Goal: Task Accomplishment & Management: Manage account settings

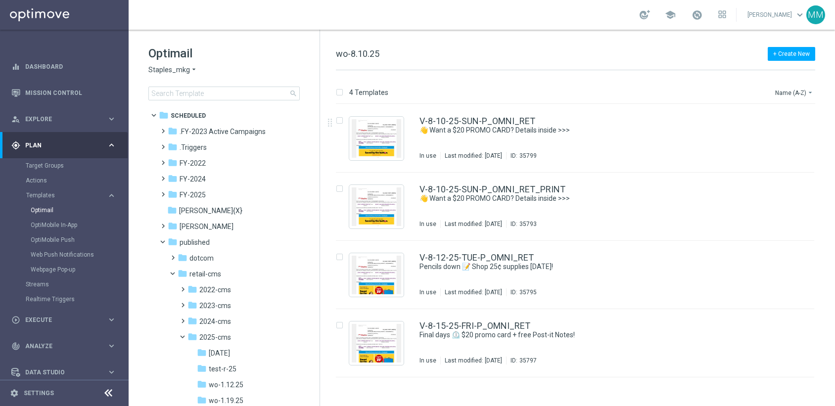
scroll to position [233, 0]
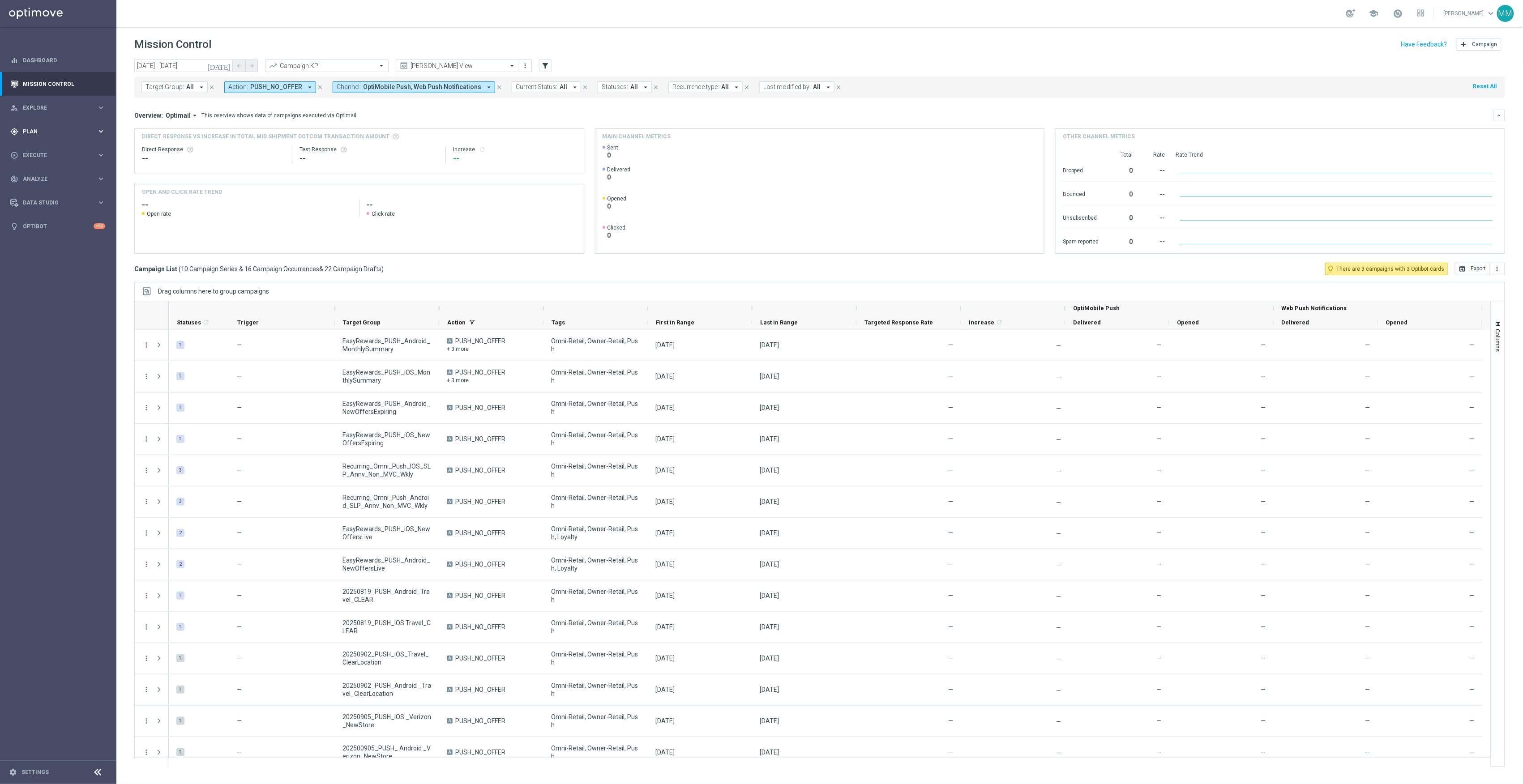
click at [34, 139] on div "gps_fixed Plan keyboard_arrow_right" at bounding box center [58, 131] width 116 height 24
drag, startPoint x: 35, startPoint y: 177, endPoint x: 76, endPoint y: 195, distance: 44.8
click at [35, 177] on span "Templates" at bounding box center [55, 177] width 64 height 5
click at [59, 217] on link "OptiMobile Push" at bounding box center [61, 217] width 65 height 7
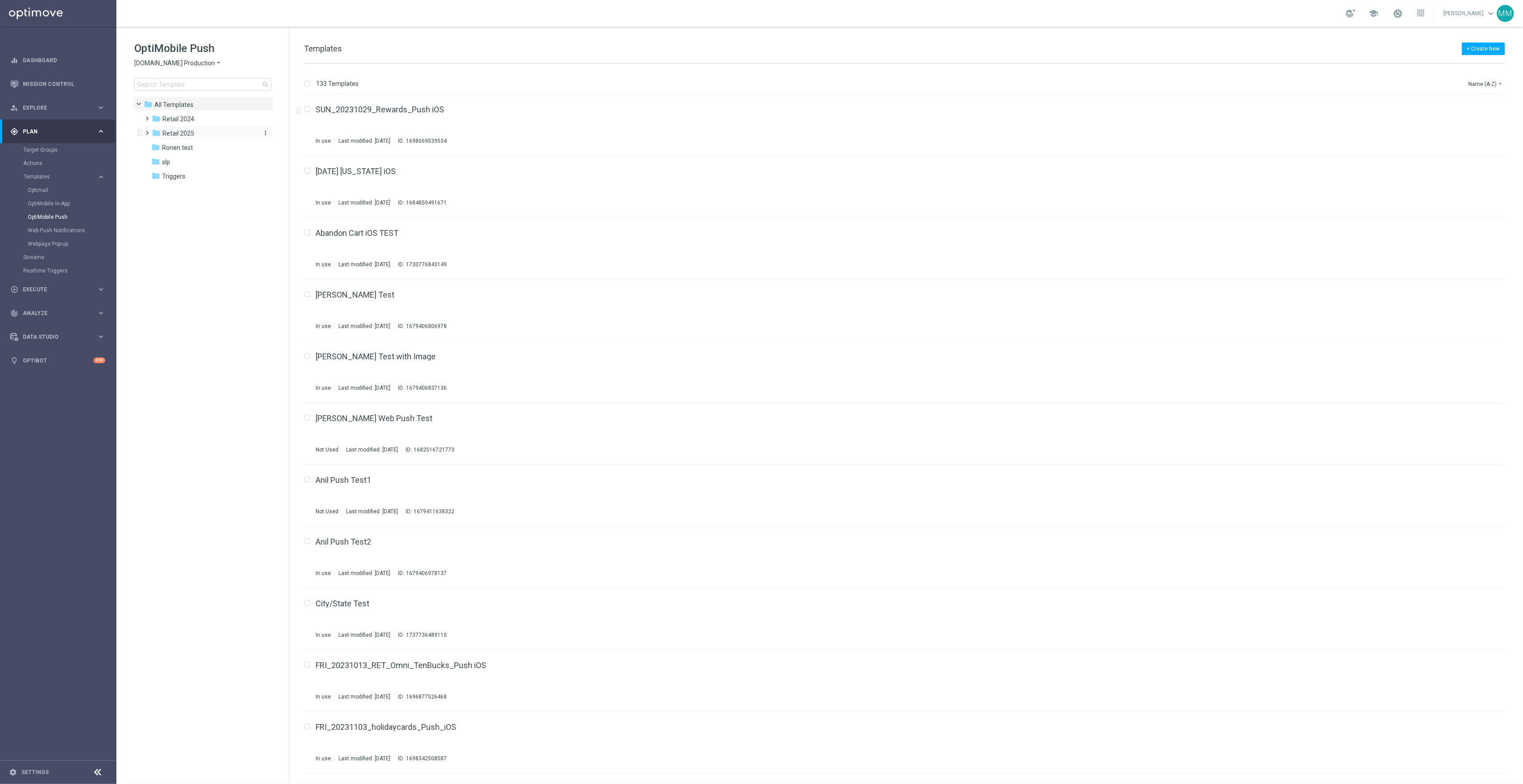
click at [215, 137] on div "folder Retail 2025" at bounding box center [204, 133] width 103 height 10
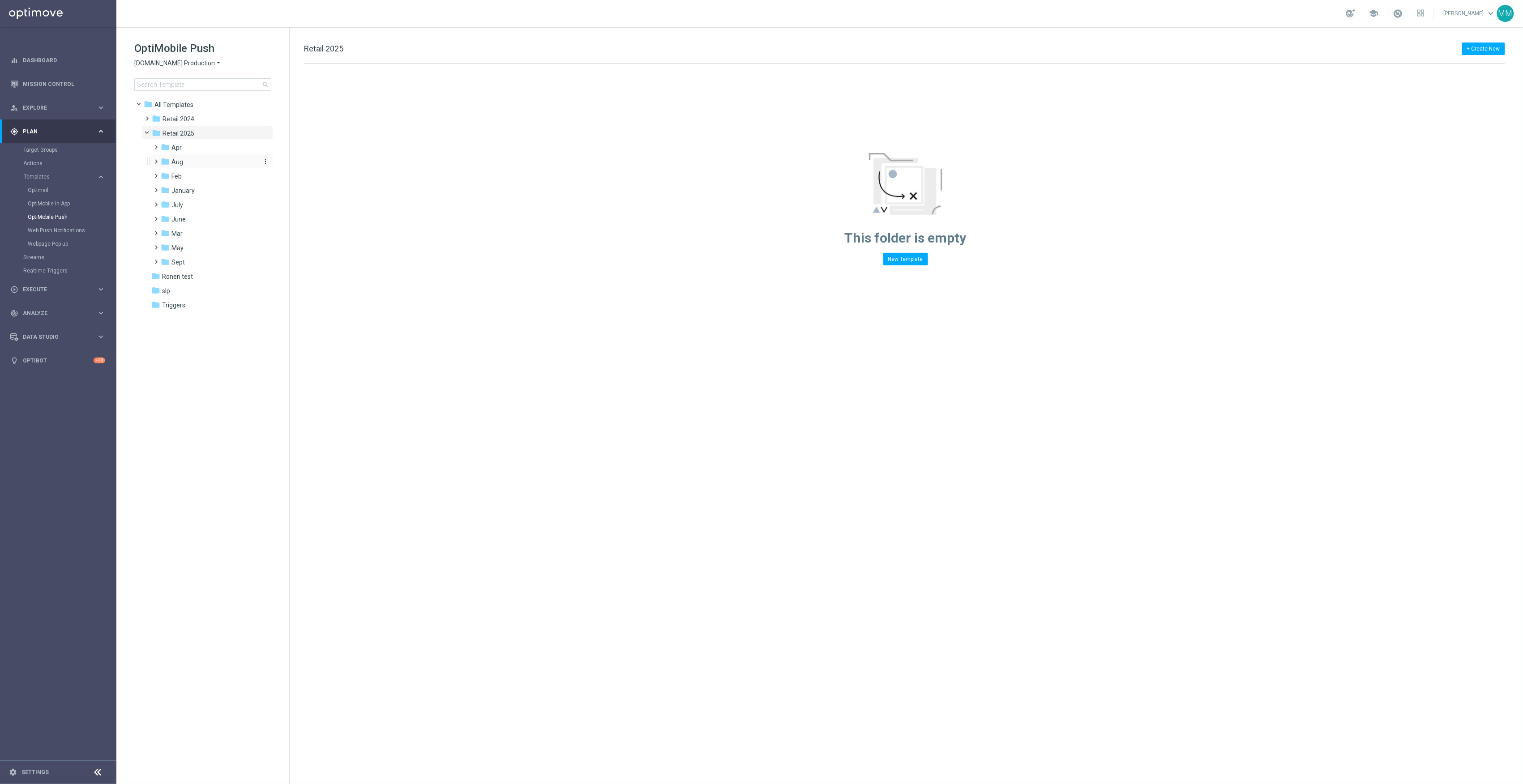
click at [200, 163] on div "folder Aug" at bounding box center [208, 162] width 95 height 10
click at [206, 189] on div "folder WO 8.17" at bounding box center [213, 190] width 88 height 10
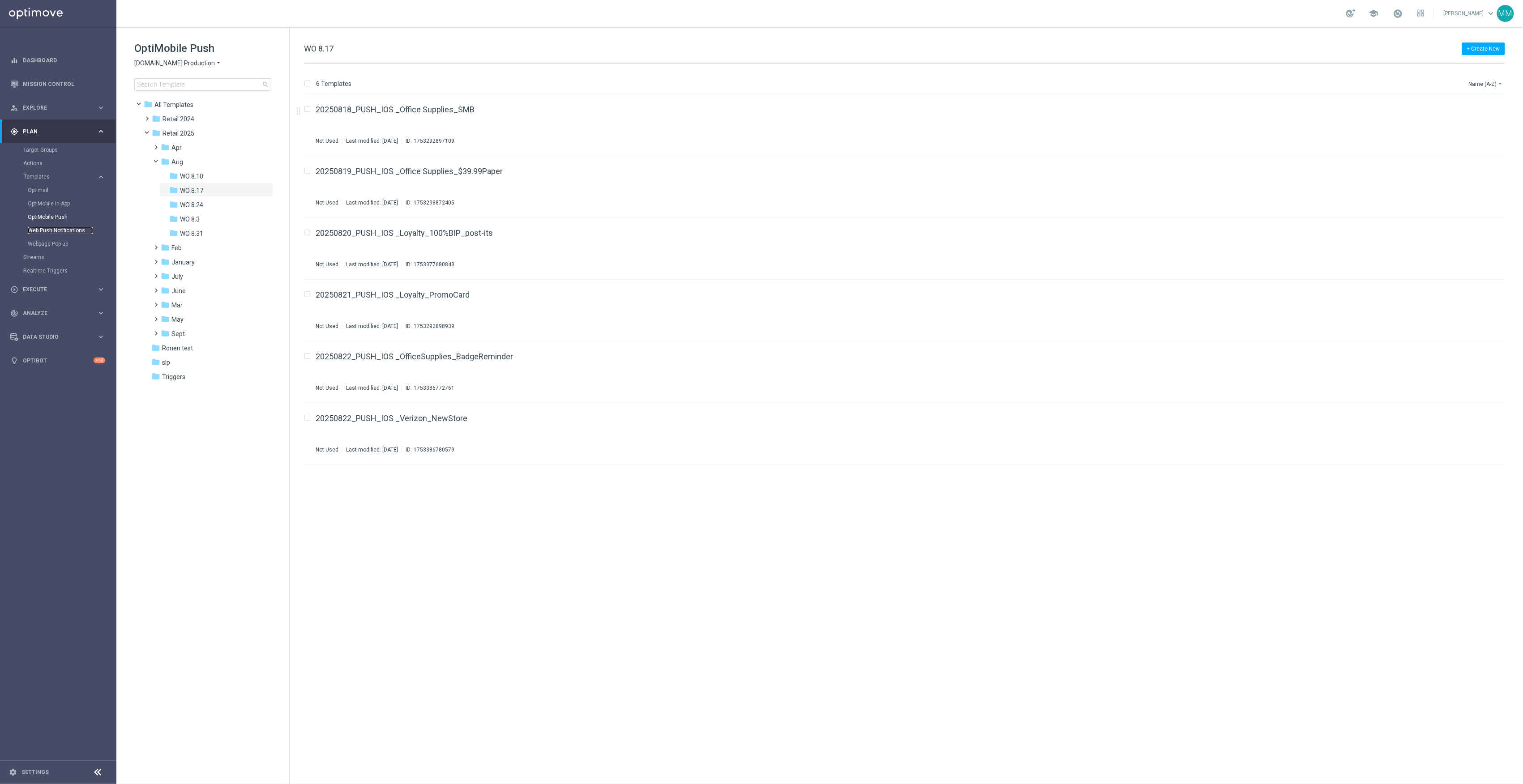
click at [69, 234] on link "Web Push Notifications" at bounding box center [61, 231] width 65 height 7
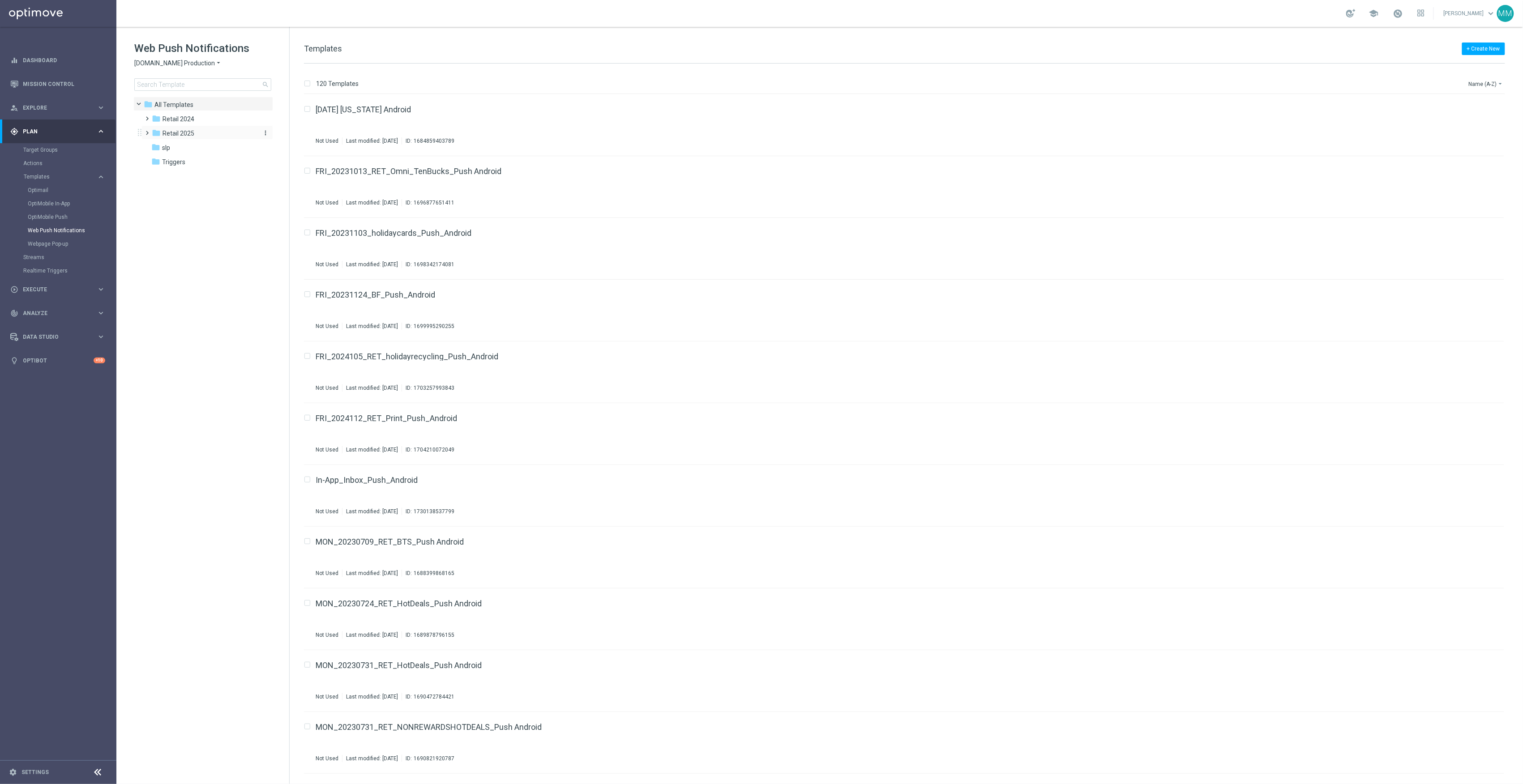
click at [195, 139] on div "folder Retail 2025" at bounding box center [204, 133] width 103 height 10
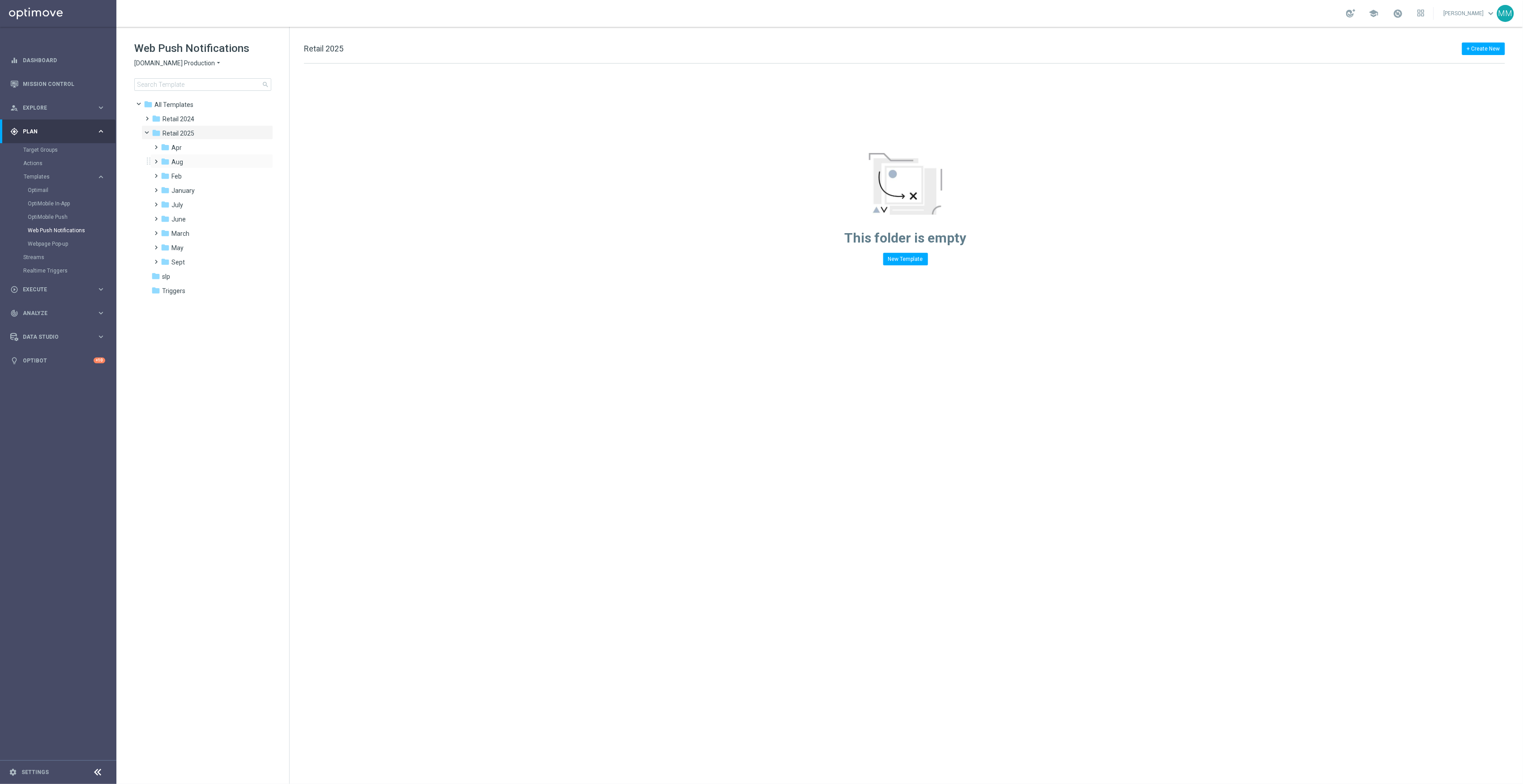
click at [194, 155] on div "folder Aug more_vert" at bounding box center [211, 161] width 122 height 14
click at [196, 158] on div "folder Aug" at bounding box center [208, 162] width 95 height 10
click at [211, 187] on div "folder WO 8.17" at bounding box center [213, 190] width 88 height 10
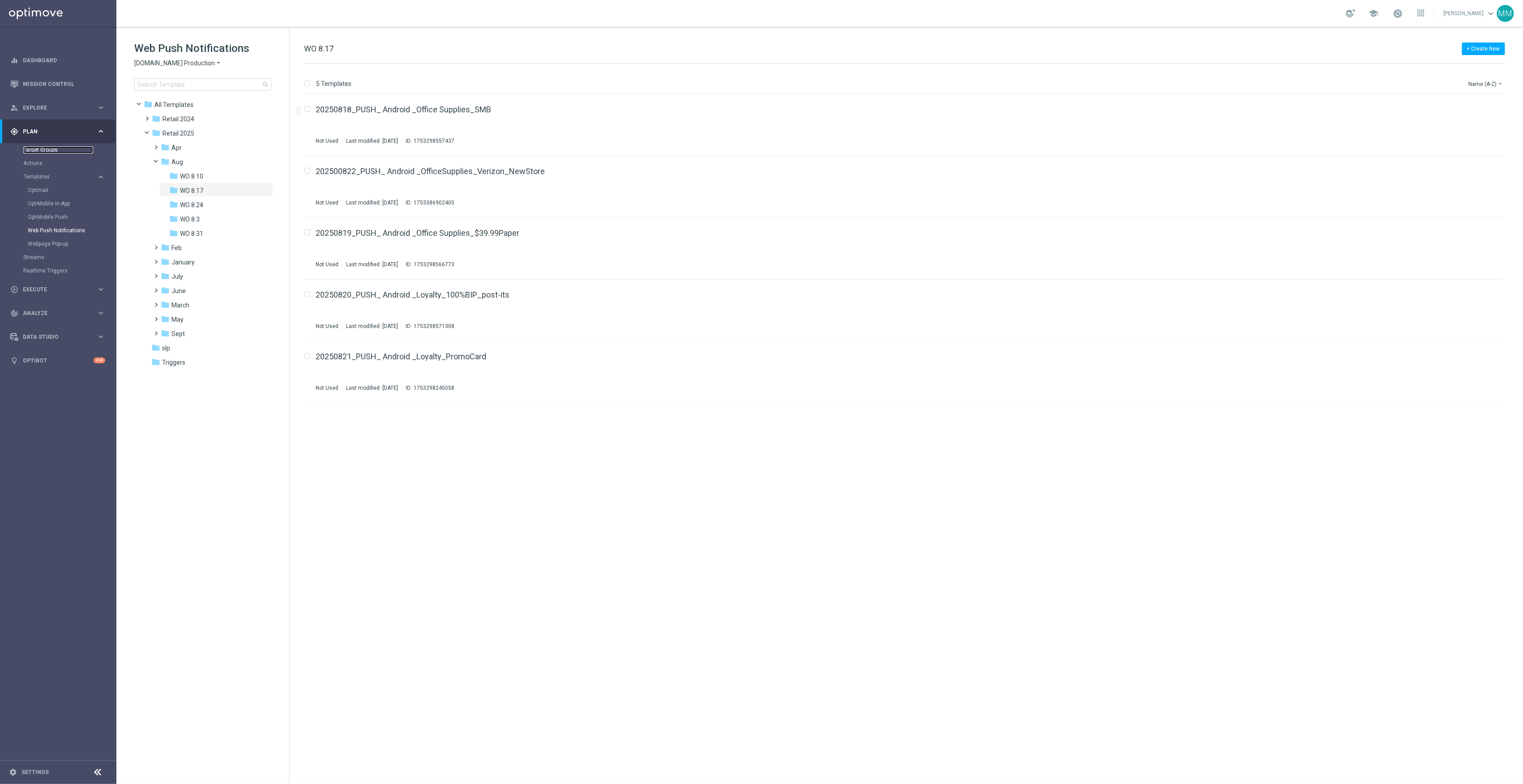
click at [72, 149] on link "Target Groups" at bounding box center [58, 150] width 70 height 7
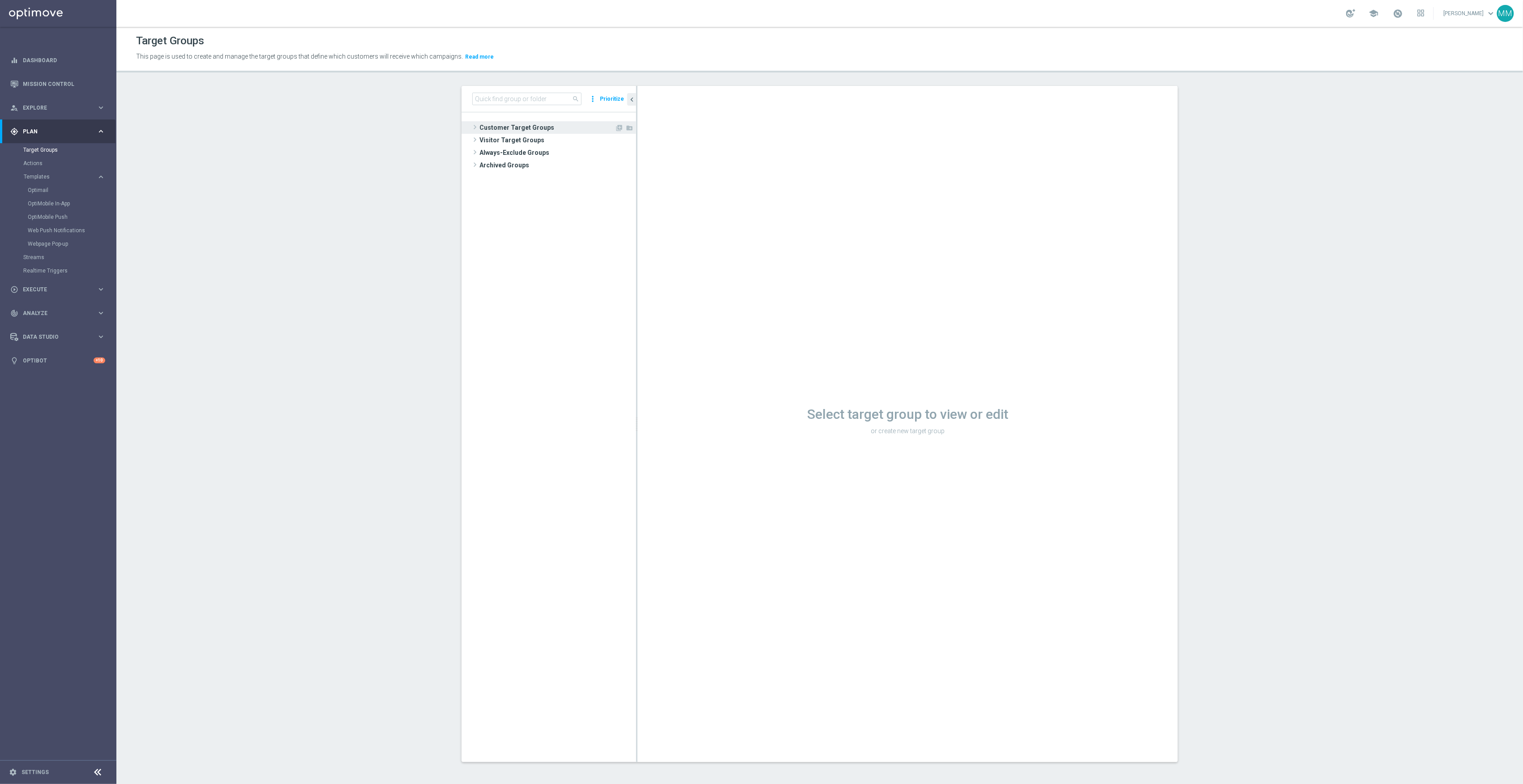
click at [520, 128] on span "Customer Target Groups" at bounding box center [547, 128] width 135 height 13
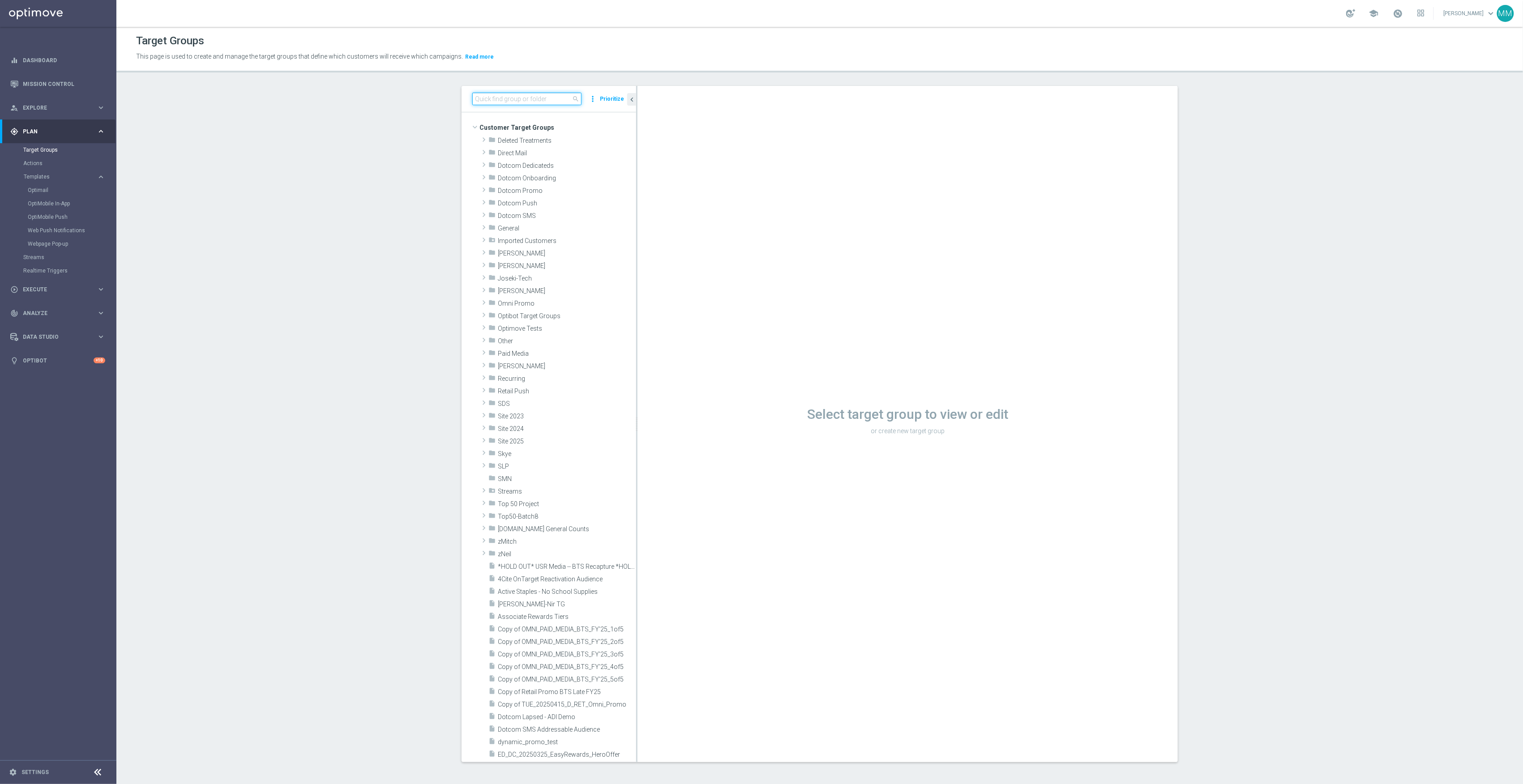
click at [503, 102] on input at bounding box center [527, 99] width 110 height 13
paste input "20250826_PUSH_ Android _Loyalty_100%BIP_Sharpie -need complex selection added"
type input "20250826_PUSH_ Android _Loyalty_100%BIP_Sharpie -need complex selection added"
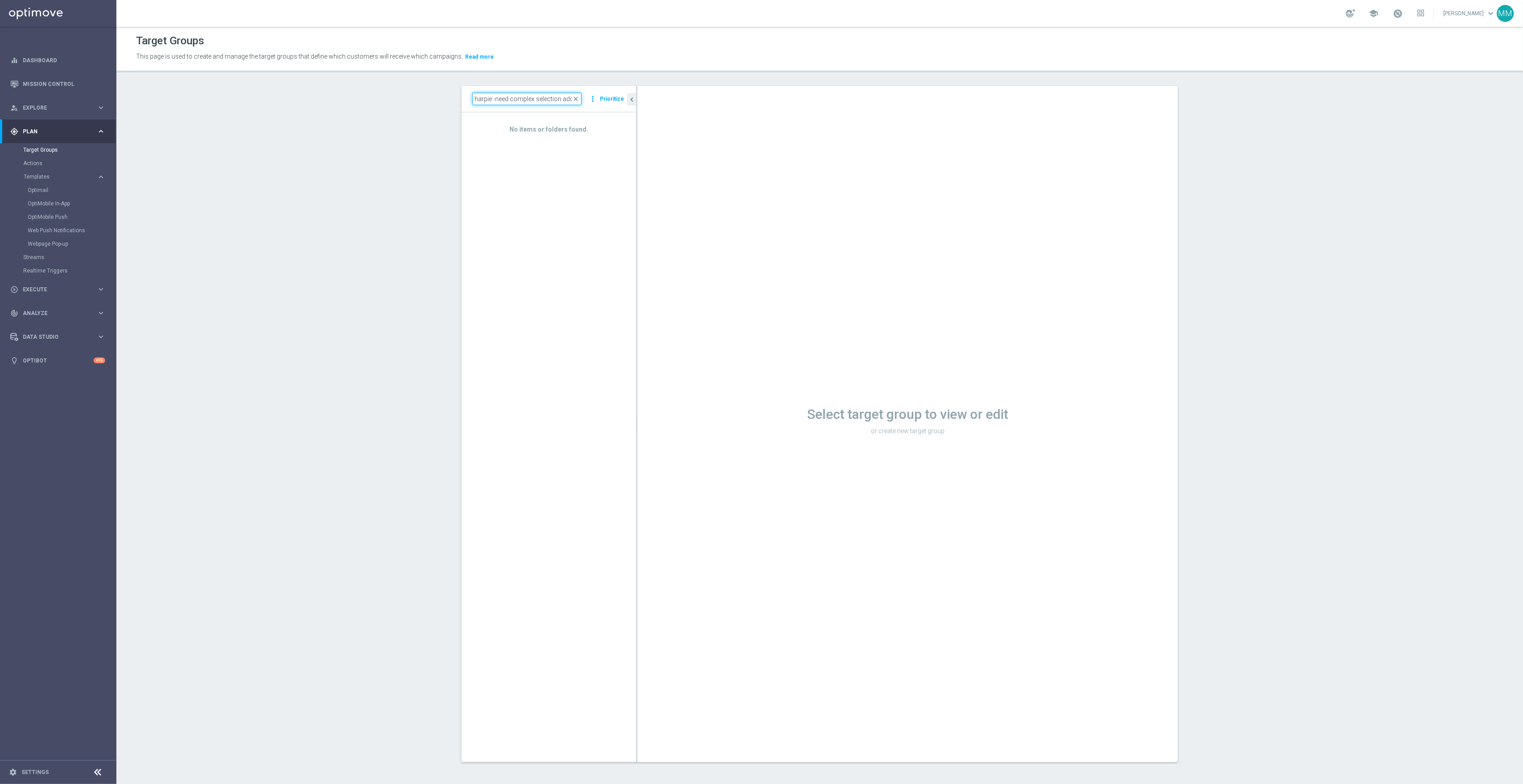
click at [543, 104] on input "20250826_PUSH_ Android _Loyalty_100%BIP_Sharpie -need complex selection added" at bounding box center [527, 99] width 110 height 13
click at [561, 99] on input at bounding box center [527, 99] width 110 height 13
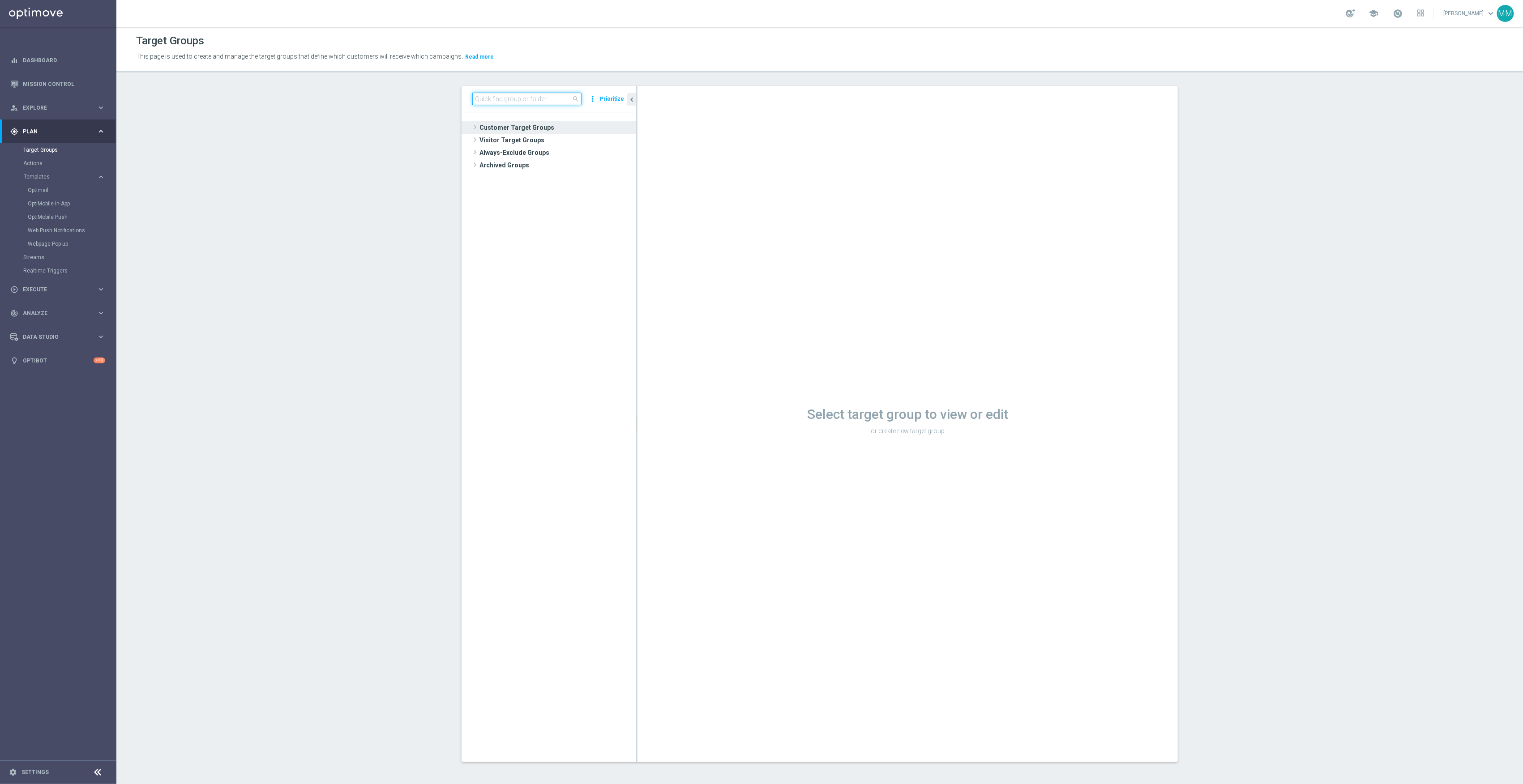
click at [558, 102] on input at bounding box center [527, 99] width 110 height 13
click at [528, 99] on input at bounding box center [527, 99] width 110 height 13
paste input "20250826_PUSH_ Android _Loyalty_100%BIP_Sharpie"
type input "20250826_PUSH_ Android _Loyalty_100%BIP_Sharpie"
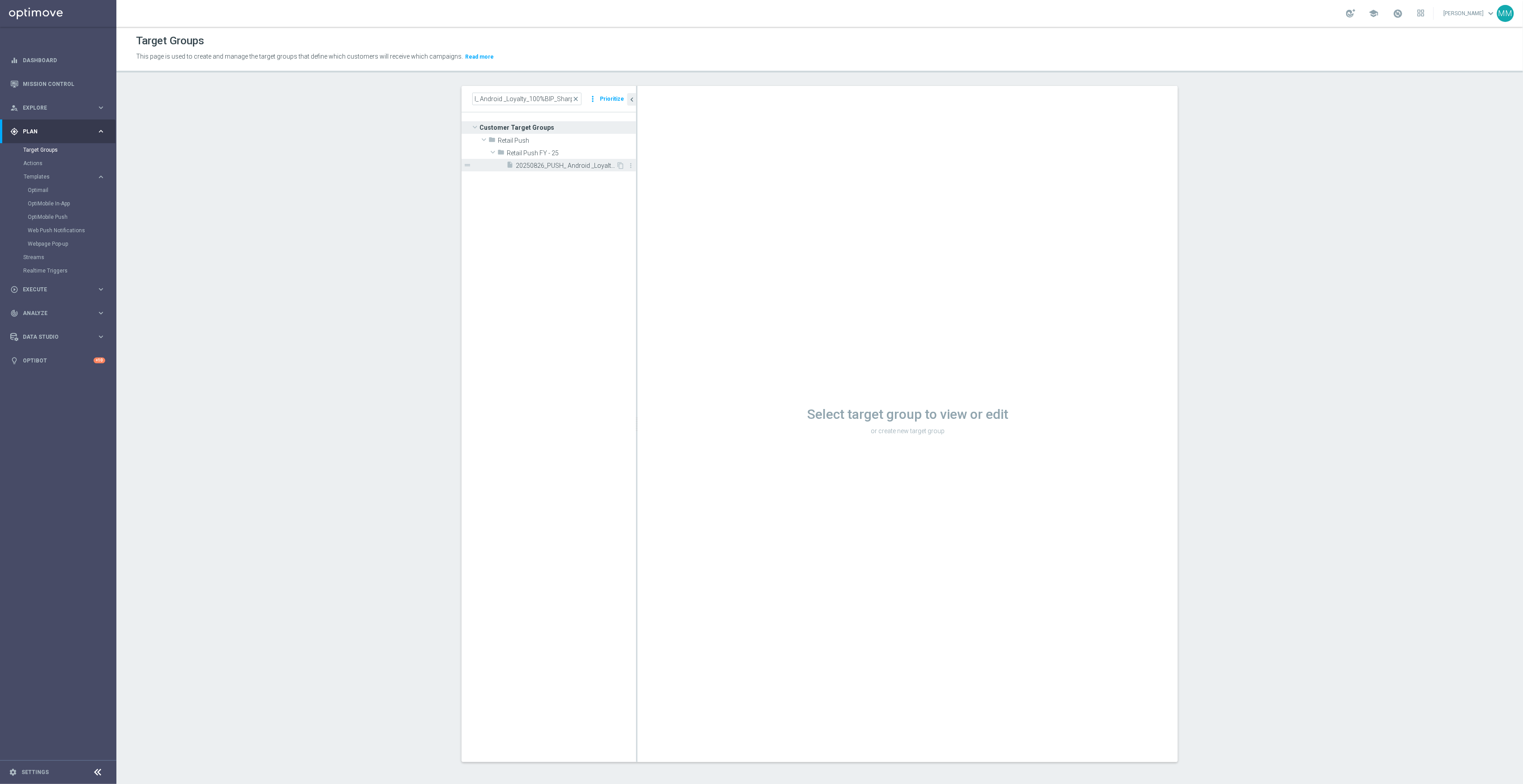
click at [551, 167] on span "20250826_PUSH_ Android _Loyalty_100%BIP_Sharpie" at bounding box center [566, 166] width 101 height 7
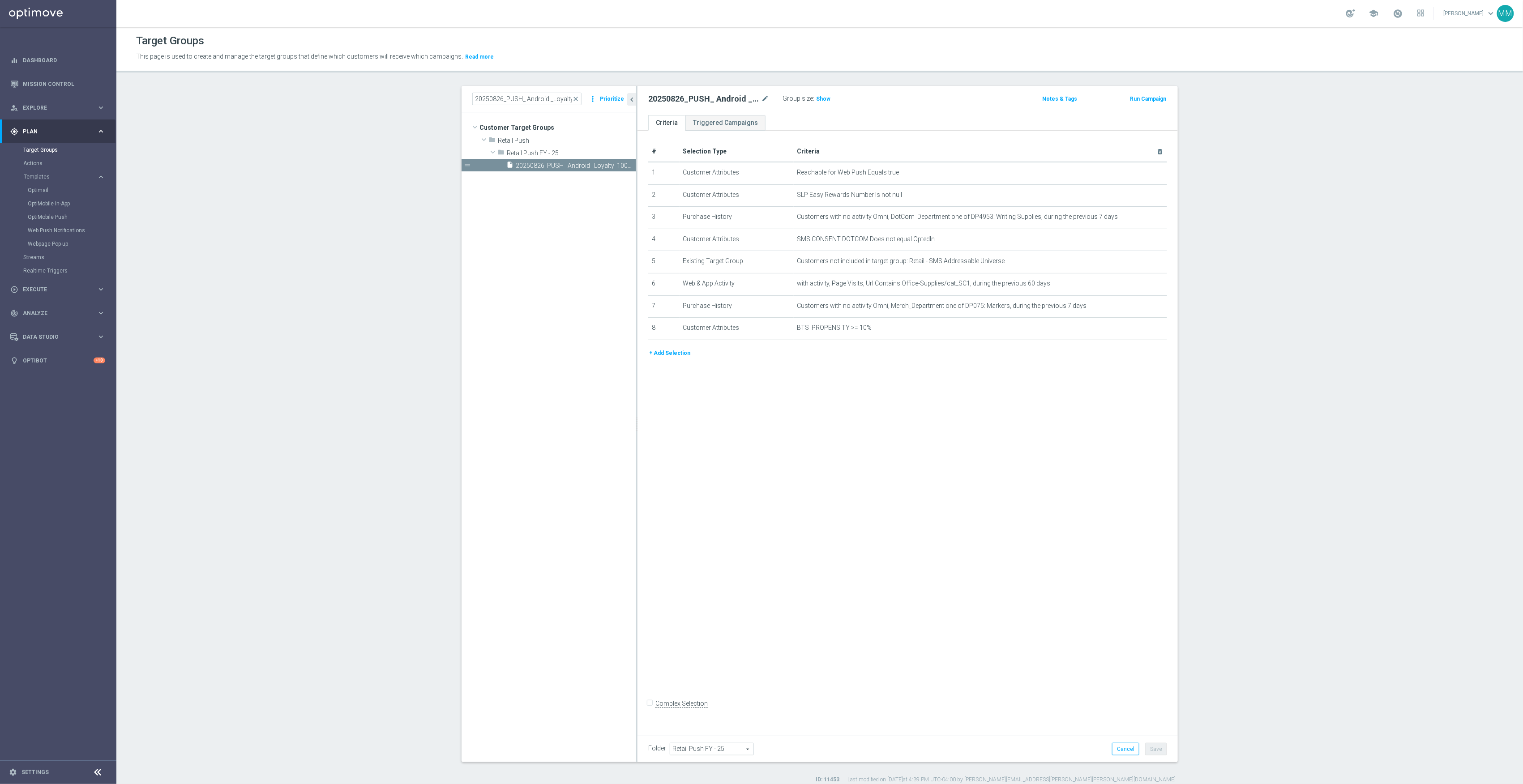
click at [682, 706] on label "Complex Selection" at bounding box center [682, 703] width 53 height 8
click at [654, 706] on input "Complex Selection" at bounding box center [651, 705] width 5 height 13
checkbox input "true"
click at [744, 708] on textarea at bounding box center [876, 711] width 455 height 15
type textarea "1 and 2"
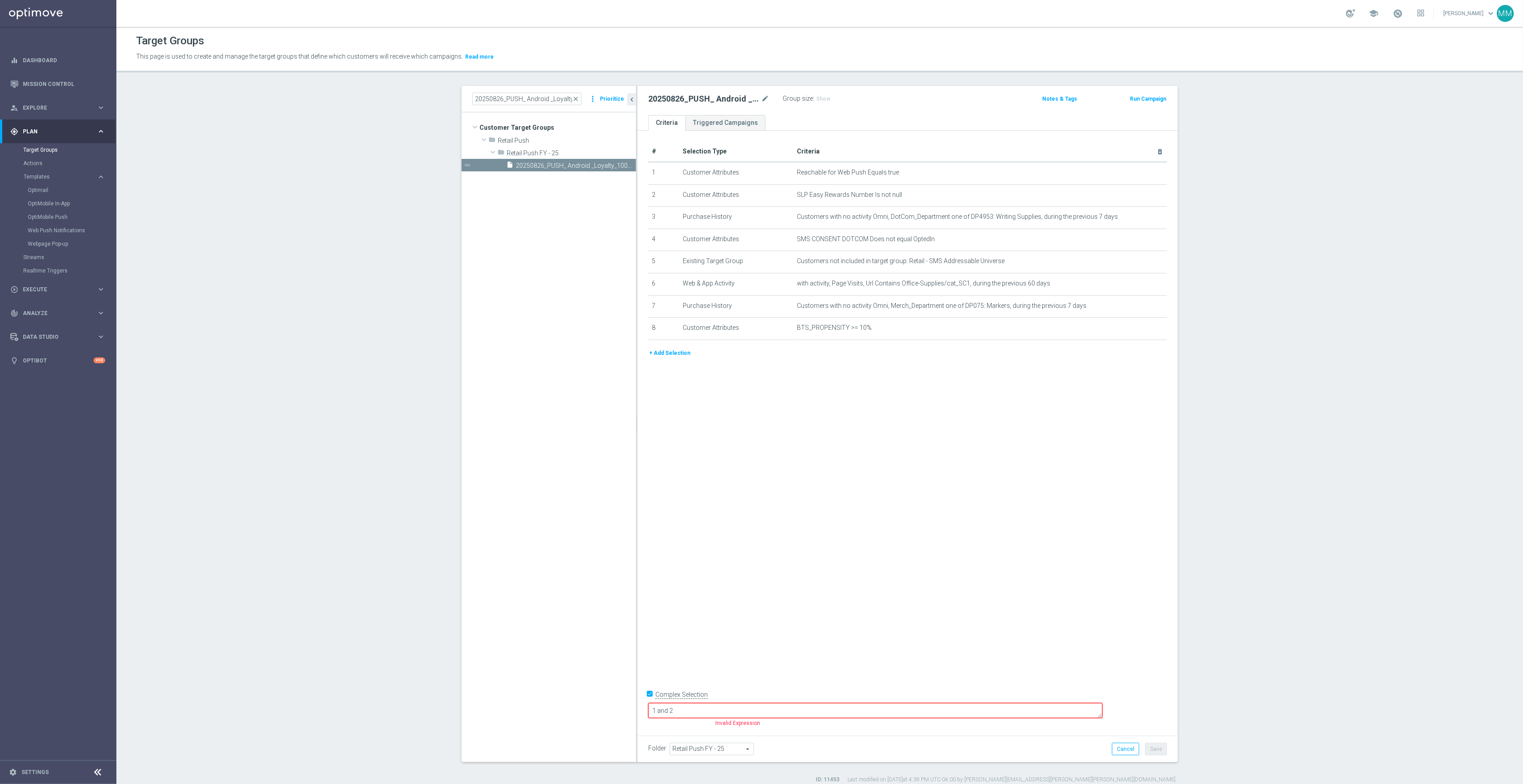
click at [677, 354] on button "+ Add Selection" at bounding box center [669, 353] width 43 height 10
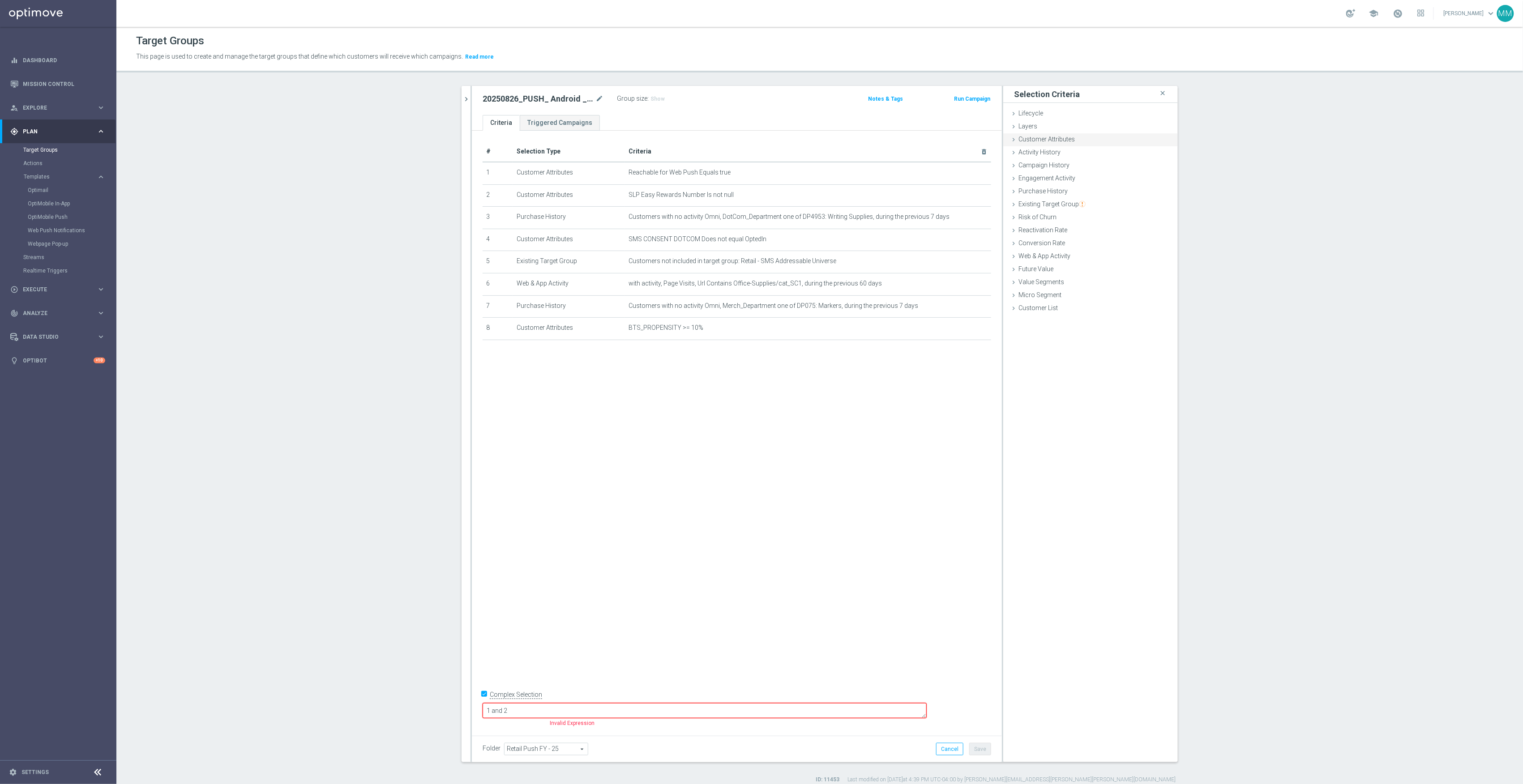
click at [1069, 137] on span "Customer Attributes" at bounding box center [1047, 139] width 56 height 7
click at [1097, 161] on span at bounding box center [1117, 164] width 93 height 12
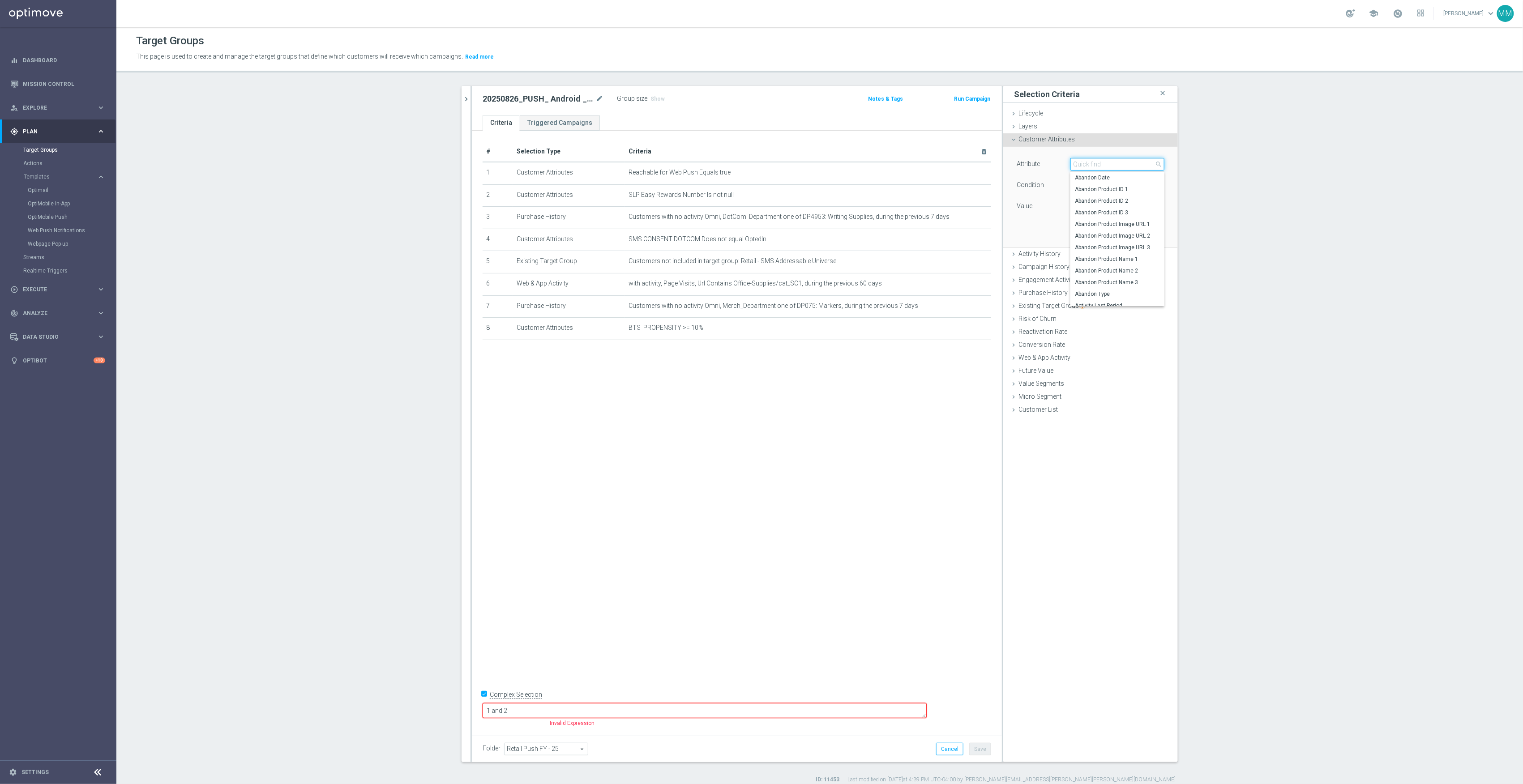
click at [1107, 165] on input "search" at bounding box center [1117, 165] width 94 height 13
type input "reach"
click at [463, 101] on icon "chevron_right" at bounding box center [465, 99] width 8 height 8
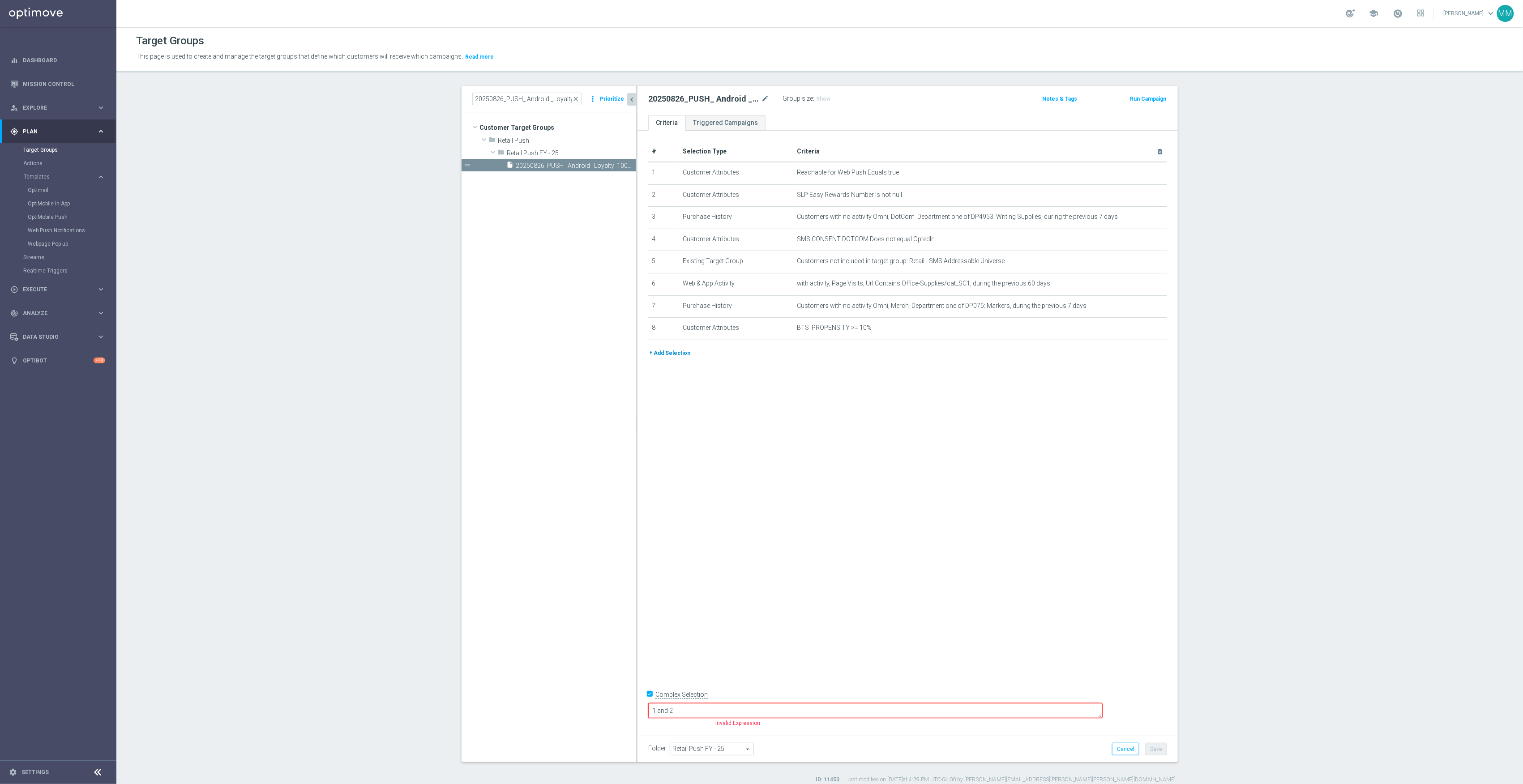
drag, startPoint x: 667, startPoint y: 366, endPoint x: 668, endPoint y: 356, distance: 10.0
click at [668, 362] on div "+ Add Selection" at bounding box center [908, 357] width 532 height 16
click at [669, 356] on button "+ Add Selection" at bounding box center [669, 353] width 43 height 10
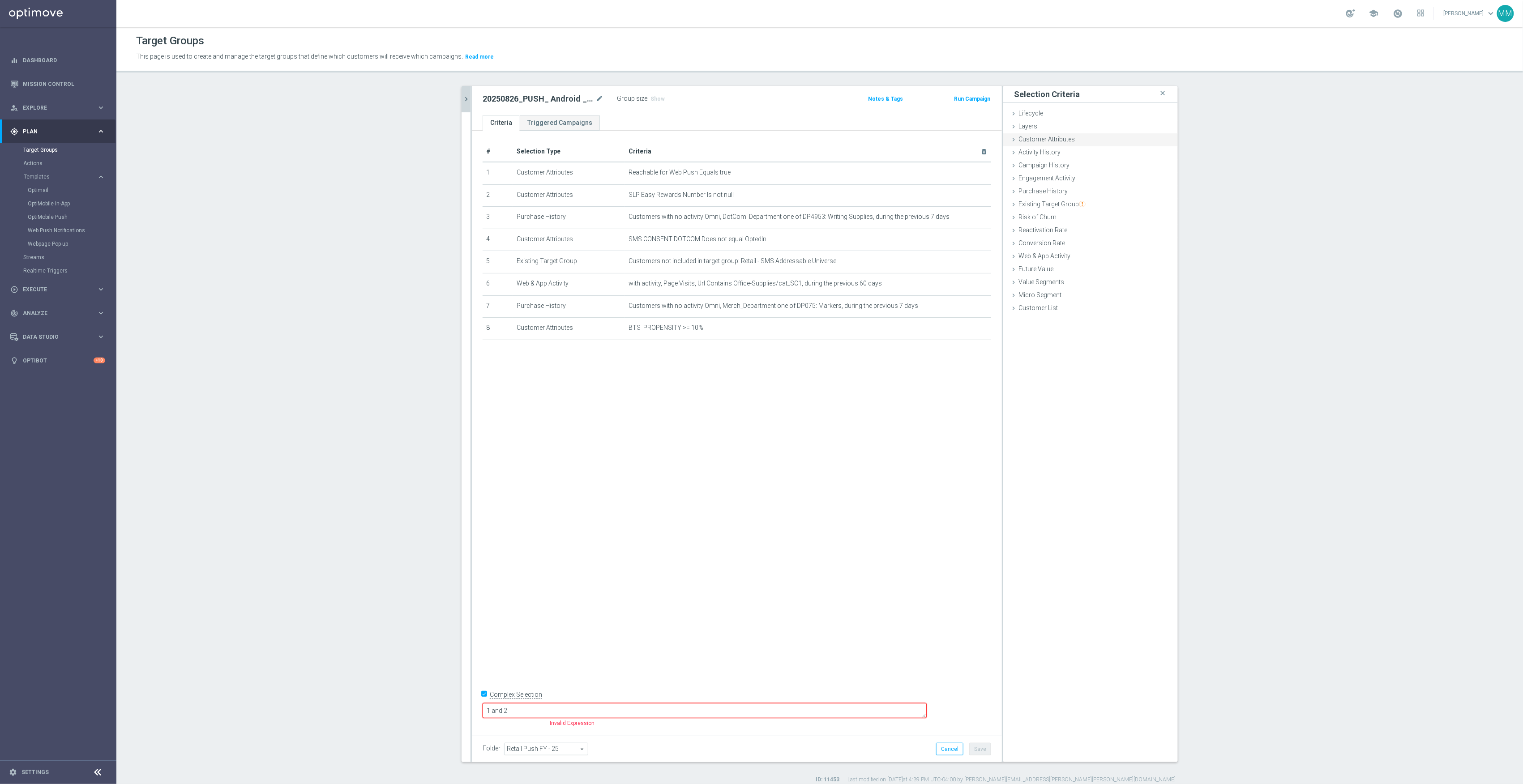
click at [1049, 139] on span "Customer Attributes" at bounding box center [1047, 139] width 56 height 7
drag, startPoint x: 1074, startPoint y: 163, endPoint x: 1087, endPoint y: 165, distance: 13.2
click at [1075, 163] on span at bounding box center [1117, 164] width 93 height 12
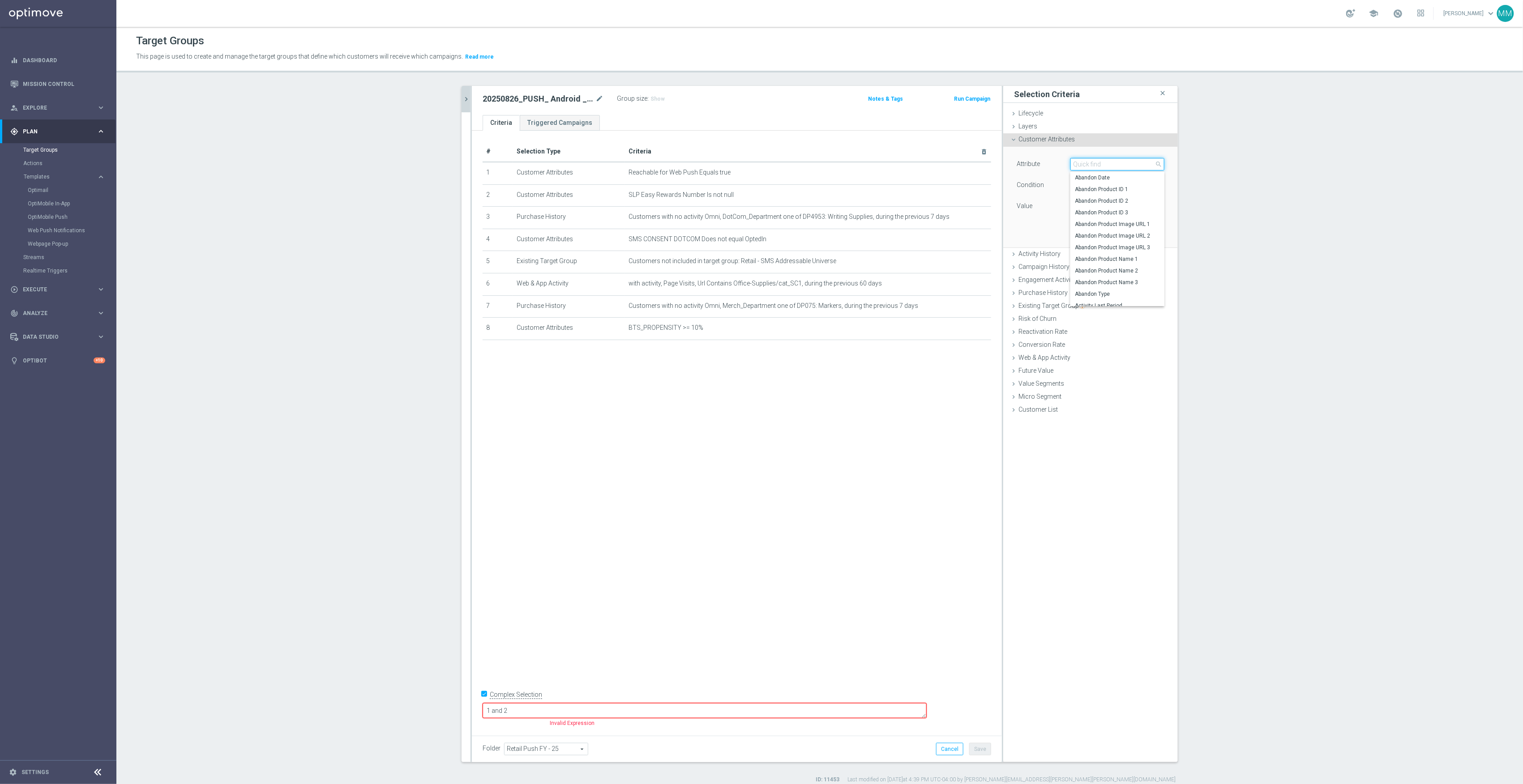
click at [1087, 165] on input "search" at bounding box center [1117, 165] width 94 height 13
type input "reach"
click at [1124, 203] on span "Reachable for Web Push" at bounding box center [1114, 201] width 78 height 7
type input "Reachable for Web Push"
type input "Equals"
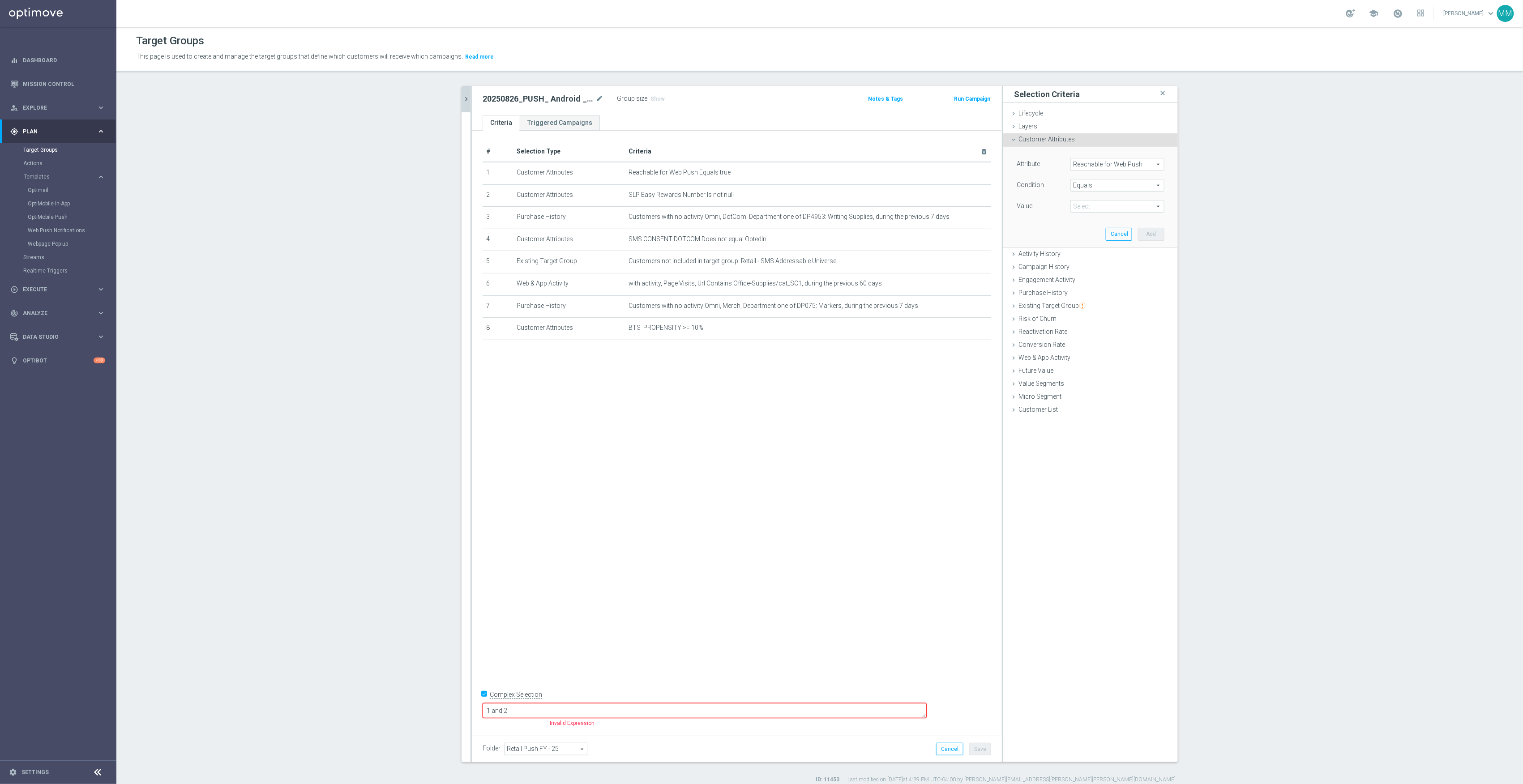
click at [1071, 207] on span at bounding box center [1117, 206] width 93 height 12
click at [1083, 232] on span "true" at bounding box center [1117, 232] width 85 height 7
type input "true"
click at [1140, 237] on button "Add" at bounding box center [1151, 234] width 26 height 13
click at [591, 709] on textarea "1 and 2" at bounding box center [704, 711] width 445 height 15
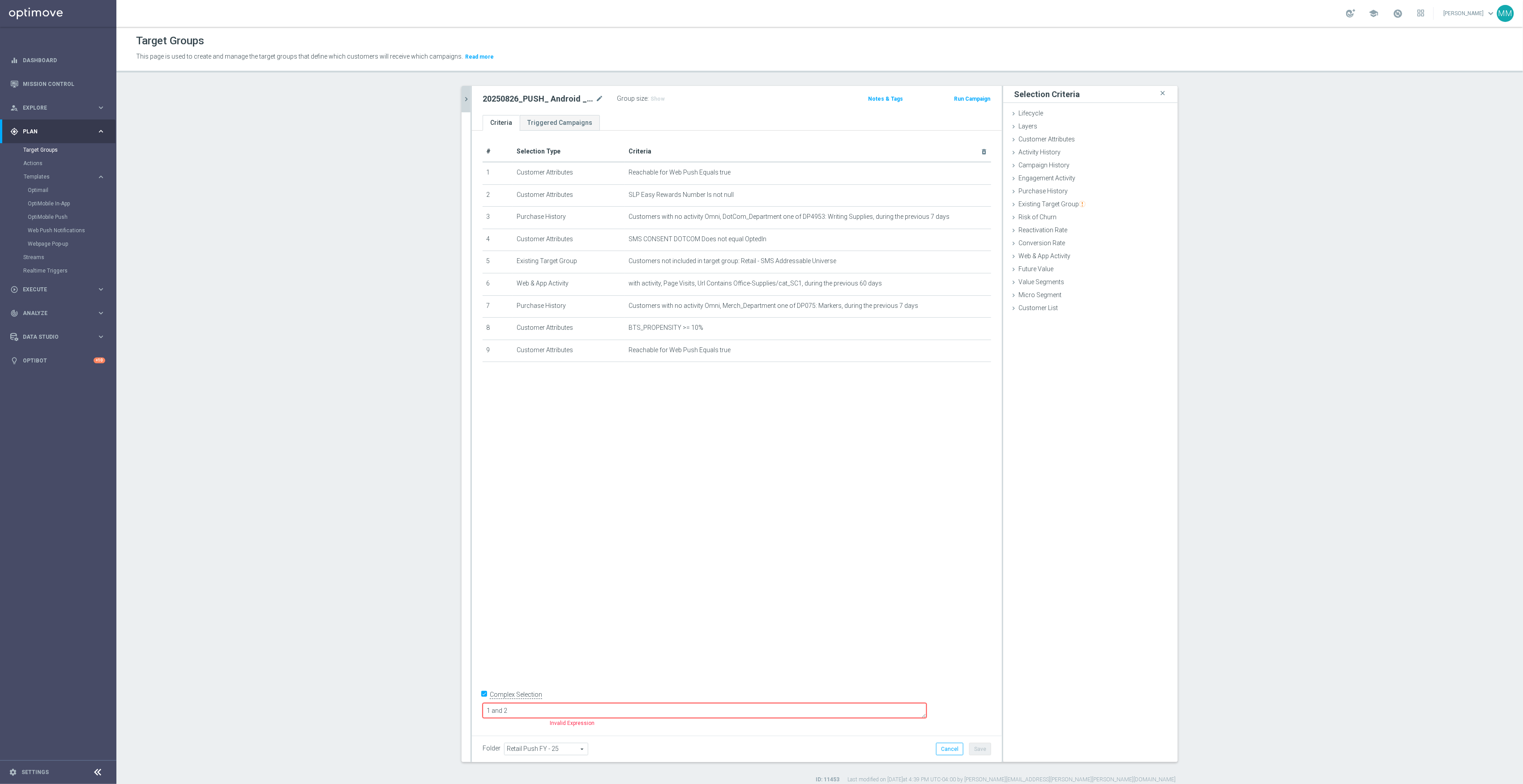
click at [618, 708] on textarea "1 and 2" at bounding box center [704, 711] width 445 height 15
click at [584, 712] on textarea "1 and 2 and 6 or" at bounding box center [704, 711] width 445 height 15
click at [541, 710] on form "Complex Selection 1 and 2 and 6) or Invalid Expression" at bounding box center [737, 709] width 509 height 42
click at [546, 709] on textarea "1 and 2 and 6) or" at bounding box center [704, 711] width 445 height 15
click at [608, 707] on textarea "(1 and 2 and 6) or" at bounding box center [704, 711] width 445 height 15
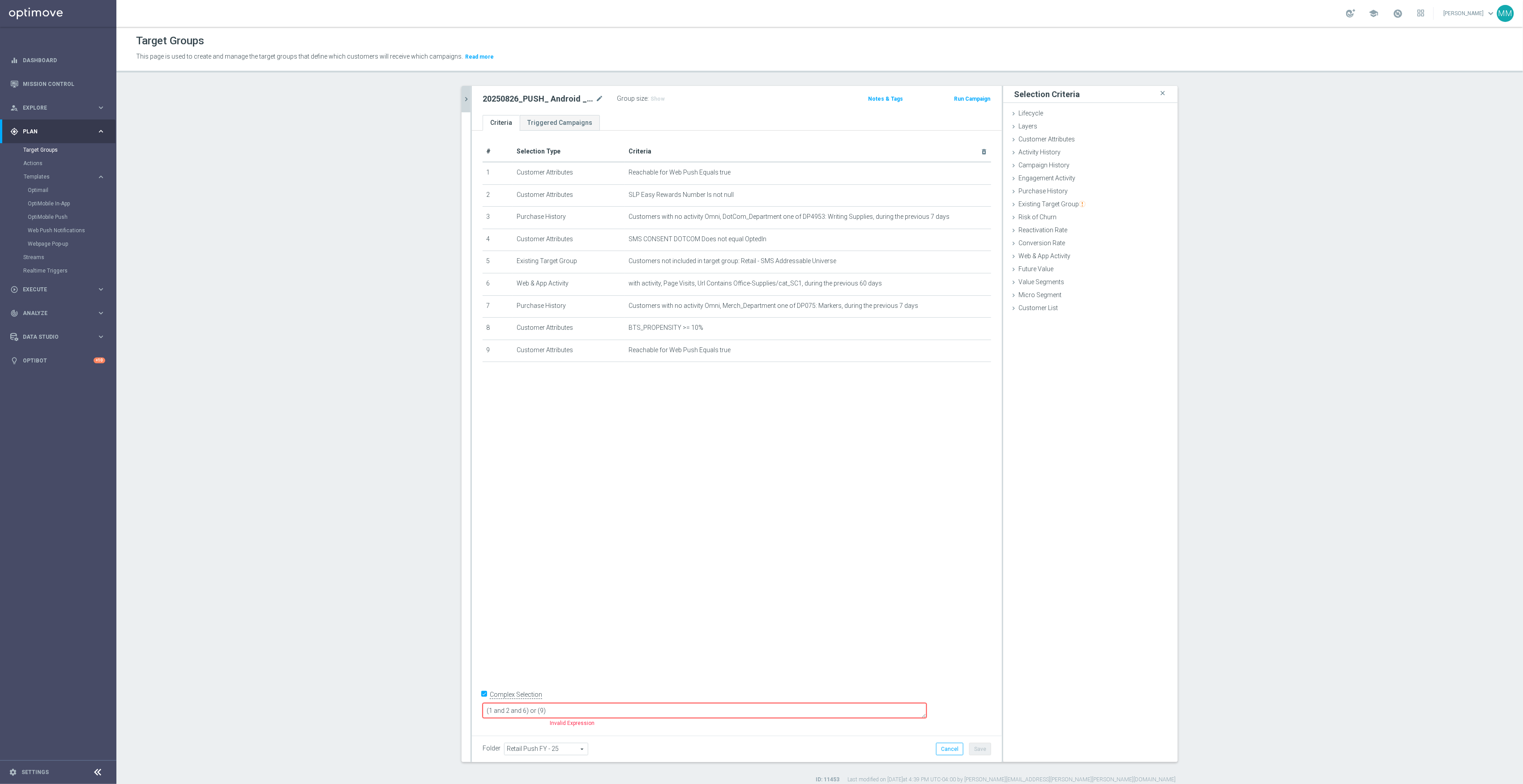
click at [588, 712] on textarea "(1 and 2 and 6) or (9)" at bounding box center [704, 711] width 445 height 15
click at [598, 709] on textarea "(1 and 2 and 6 or (9)" at bounding box center [704, 711] width 445 height 15
click at [599, 709] on textarea "(1 and 2 and 6 or 9)" at bounding box center [704, 711] width 445 height 15
click at [622, 712] on textarea "(1 and 2 and 6 or 9 and 8)" at bounding box center [704, 711] width 445 height 15
click at [549, 713] on textarea "(1 and 2 and 6 or 9 and 8) and 5 and 3 and 4 and 7)" at bounding box center [704, 711] width 445 height 15
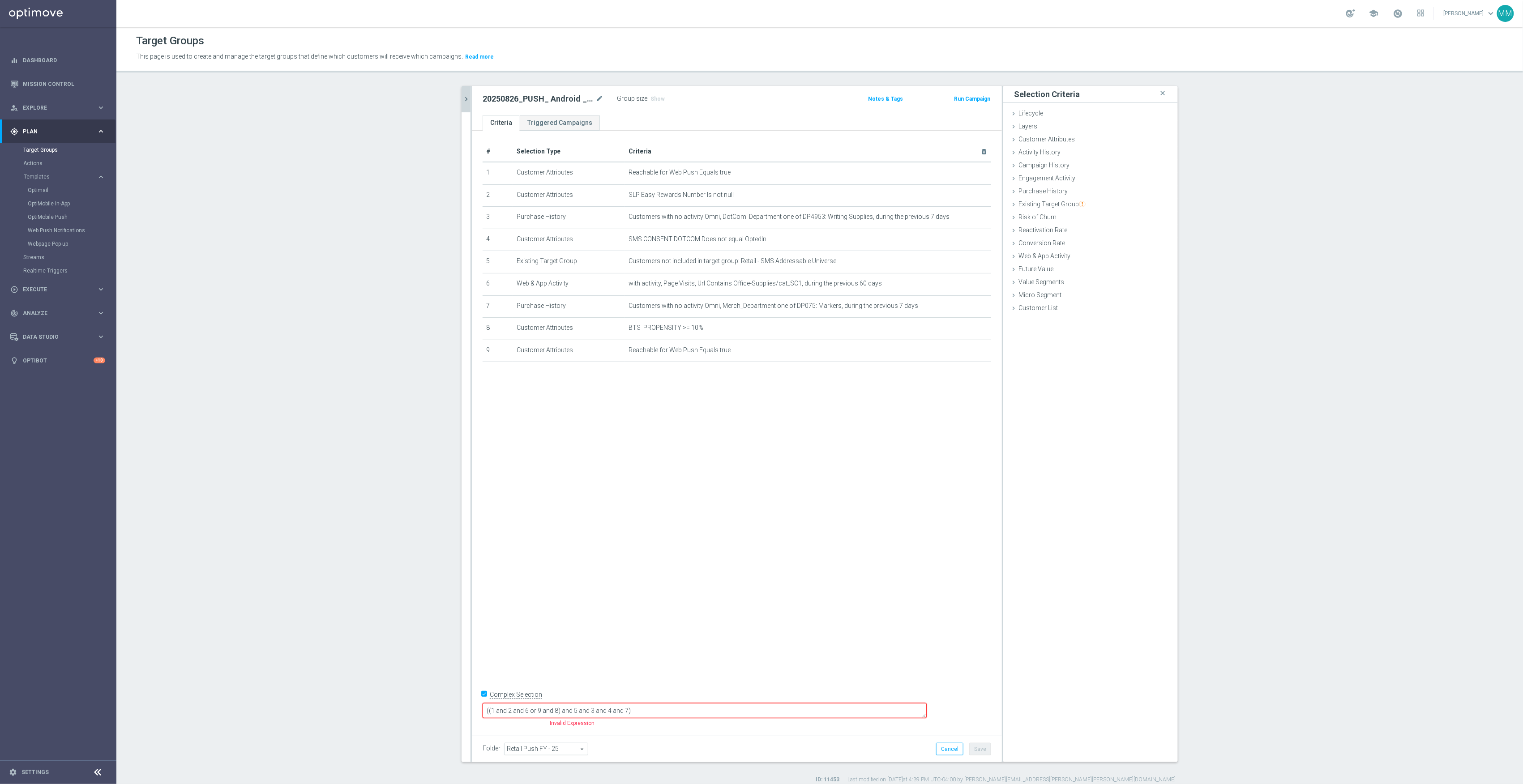
click at [706, 700] on div "# Selection Type Criteria delete_forever 1 Customer Attributes Reachable for We…" at bounding box center [736, 430] width 530 height 599
click at [705, 706] on textarea "((1 and 2 and 6 or 9 and 8) and 5 and 3 and 4 and 7)" at bounding box center [704, 711] width 445 height 15
click at [550, 710] on textarea "((1 and 2 and 6 or 9 and 8) and 5 and 3 and 4 and 7)" at bounding box center [704, 711] width 445 height 15
click at [697, 711] on textarea "(1 and 2 and 6 or 9 and 8) and 5 and 3 and 4 and 7)" at bounding box center [704, 711] width 445 height 15
click at [630, 710] on textarea "(1 and 2 and 6 or 9 and 8) and 5 and 3 and 4 and 7)" at bounding box center [704, 711] width 445 height 15
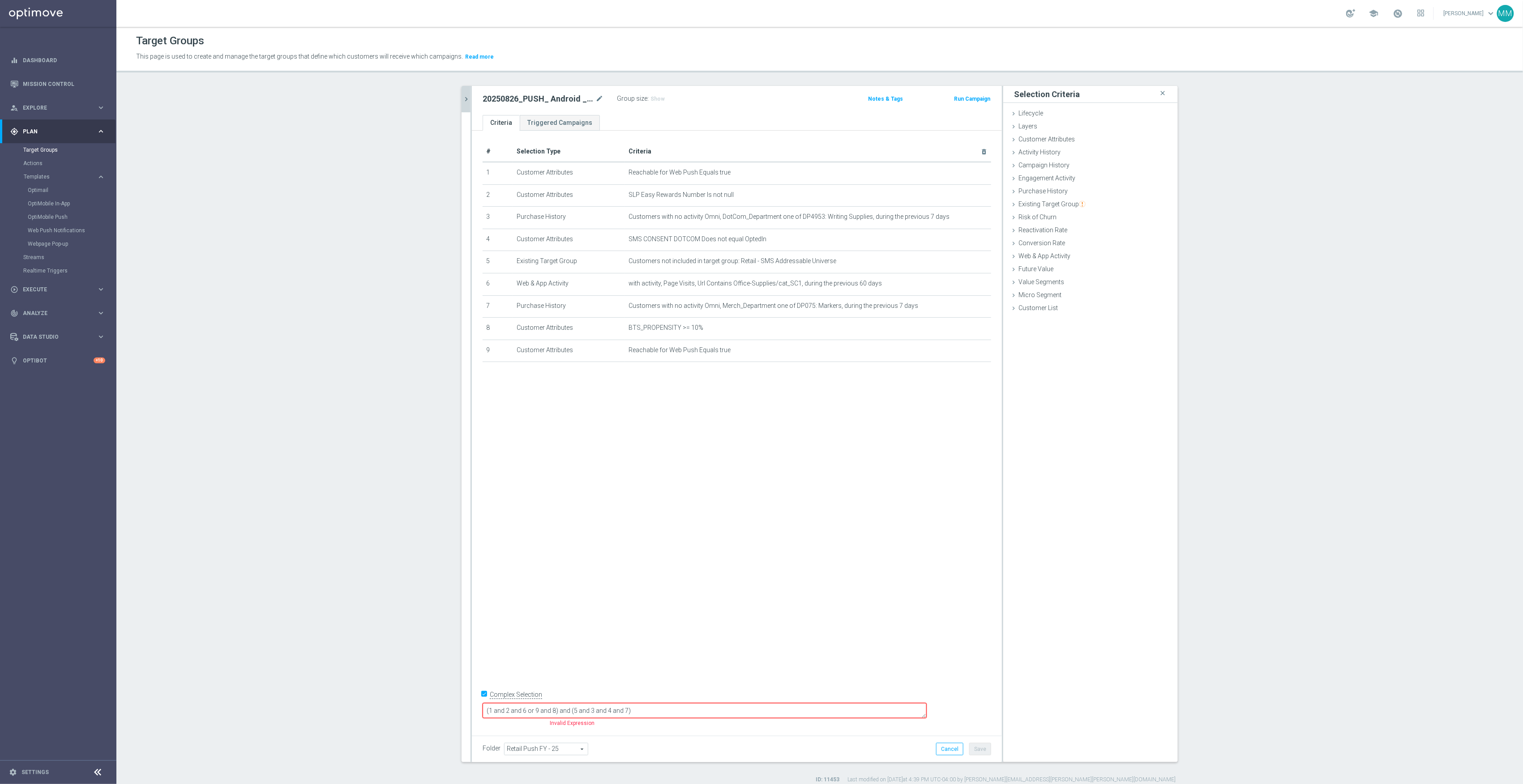
click at [771, 664] on div "# Selection Type Criteria delete_forever 1 Customer Attributes Reachable for We…" at bounding box center [736, 430] width 530 height 599
click at [765, 664] on div "# Selection Type Criteria delete_forever 1 Customer Attributes Reachable for We…" at bounding box center [736, 430] width 530 height 599
click at [707, 703] on div "(1 and 2 and 6 or 9 and 8) and (5 and 3 and 4 and 7)" at bounding box center [704, 711] width 445 height 16
click at [708, 722] on form "Complex Selection (1 and 2 and 6 or 9 and 8) and (5 and 3 and 4 and 7) Invalid …" at bounding box center [737, 709] width 509 height 42
click at [714, 709] on textarea "(1 and 2 and 6 or 9 and 8) and (5 and 3 and 4 and 7)" at bounding box center [704, 711] width 445 height 15
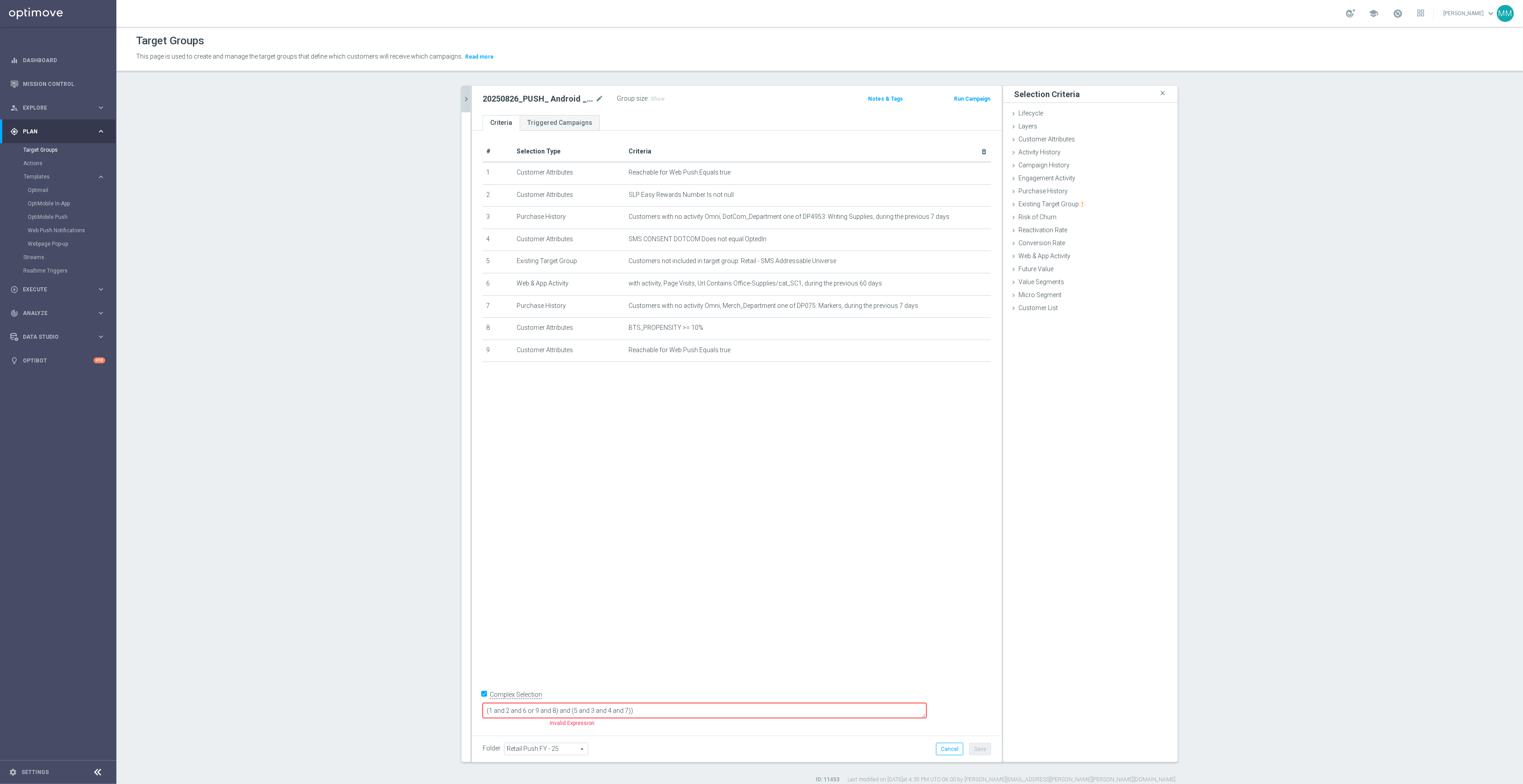
click at [543, 712] on textarea "(1 and 2 and 6 or 9 and 8) and (5 and 3 and 4 and 7))" at bounding box center [704, 711] width 445 height 15
click at [685, 661] on div "# Selection Type Criteria delete_forever 1 Customer Attributes Reachable for We…" at bounding box center [736, 430] width 530 height 599
click at [549, 708] on textarea "((1 and 2 and 6 or 9 and 8) and (5 and 3 and 4 and 7))" at bounding box center [704, 711] width 445 height 15
click at [584, 705] on textarea "(1 and 2 and 6 or 9 and 8) and (5 and 3 and 4 and 7))" at bounding box center [704, 711] width 445 height 15
drag, startPoint x: 595, startPoint y: 712, endPoint x: 600, endPoint y: 711, distance: 5.1
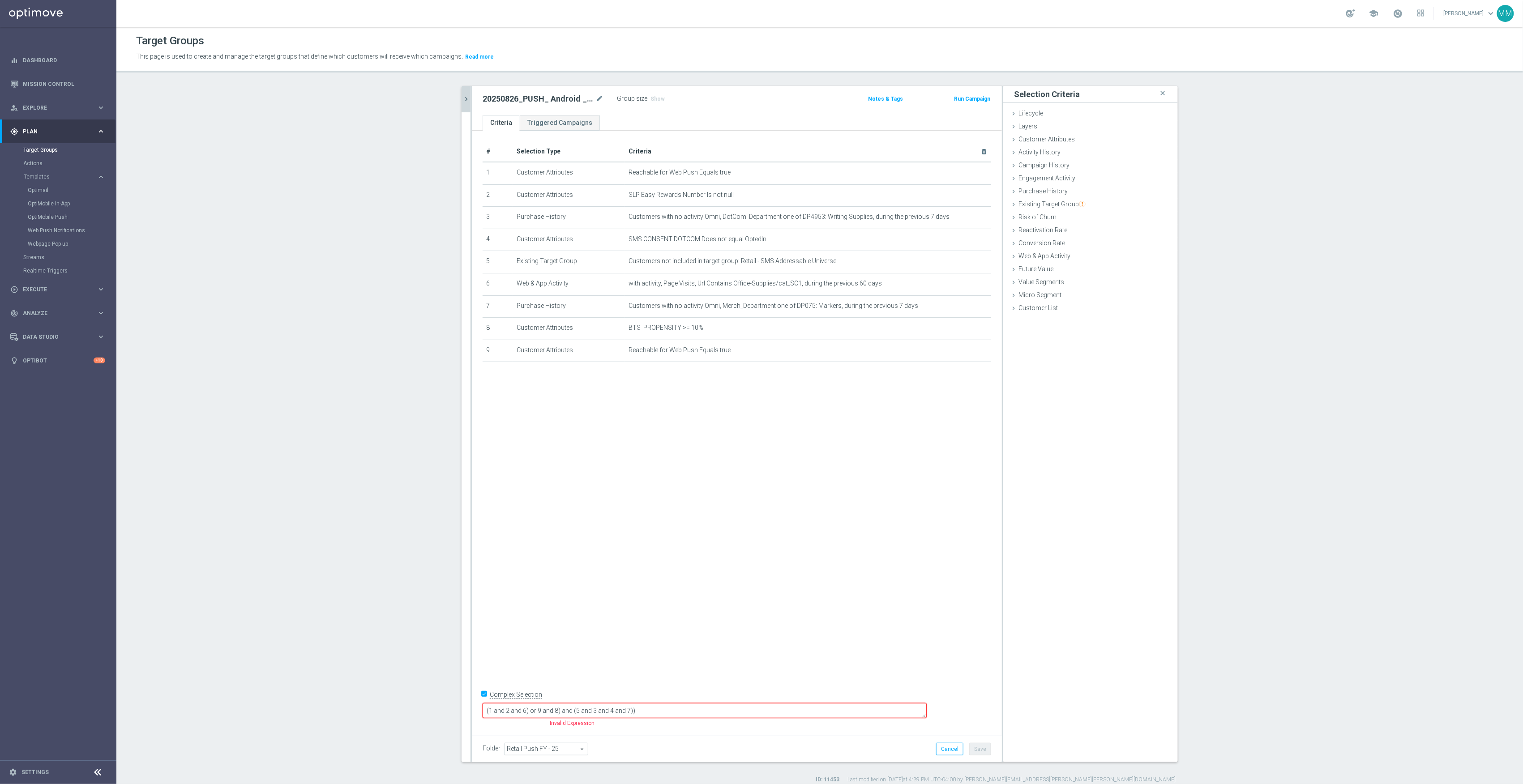
click at [596, 712] on textarea "(1 and 2 and 6) or 9 and 8) and (5 and 3 and 4 and 7))" at bounding box center [704, 711] width 445 height 15
click at [547, 708] on textarea "(1 and 2 and 6) or (9 and 8) and (5 and 3 and 4 and 7))" at bounding box center [704, 711] width 445 height 15
click at [704, 706] on textarea "(1 and 2 and 6) or (9 and 8) and (5 and 3 and 4 and 7))" at bounding box center [704, 711] width 445 height 15
click at [637, 710] on textarea "(1 and 2 and 6) or (9 and 8) and (5 and 3 and 4 and 7" at bounding box center [704, 711] width 445 height 15
click at [649, 664] on div "# Selection Type Criteria delete_forever 1 Customer Attributes Reachable for We…" at bounding box center [736, 430] width 530 height 599
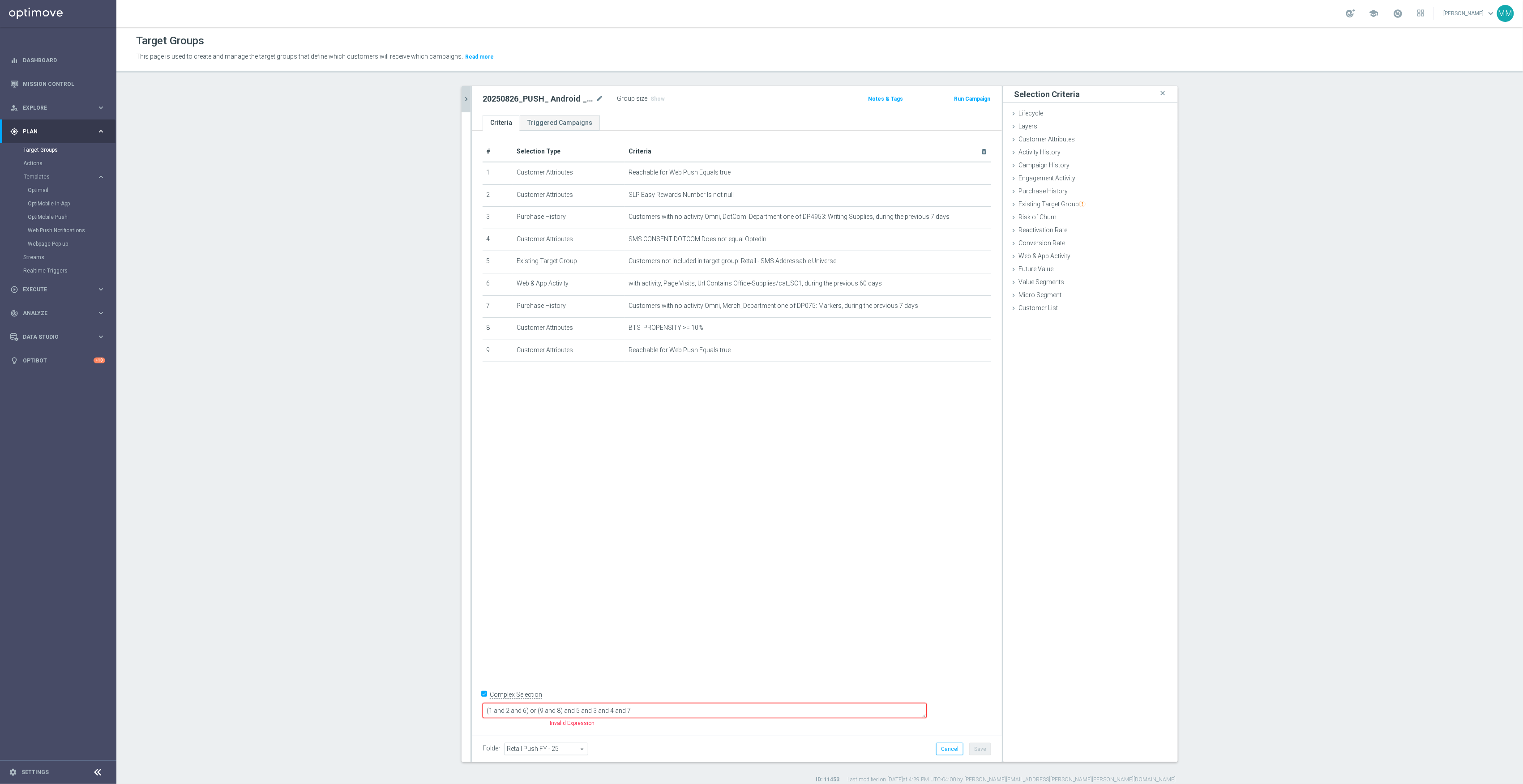
click at [619, 710] on textarea "(1 and 2 and 6) or (9 and 8) and 5 and 3 and 4 and 7" at bounding box center [704, 711] width 445 height 15
click at [545, 713] on textarea "(1 and 2 and 6) or (9 and 8)) and 5 and 3 and 4 and 7" at bounding box center [704, 711] width 445 height 15
type textarea "((1 and 2 and 6) or (9 and 8)) and 5 and 3 and 4 and 7"
click at [628, 658] on div "# Selection Type Criteria delete_forever 1 Customer Attributes Reachable for We…" at bounding box center [736, 430] width 530 height 599
drag, startPoint x: 601, startPoint y: 697, endPoint x: 455, endPoint y: 695, distance: 146.0
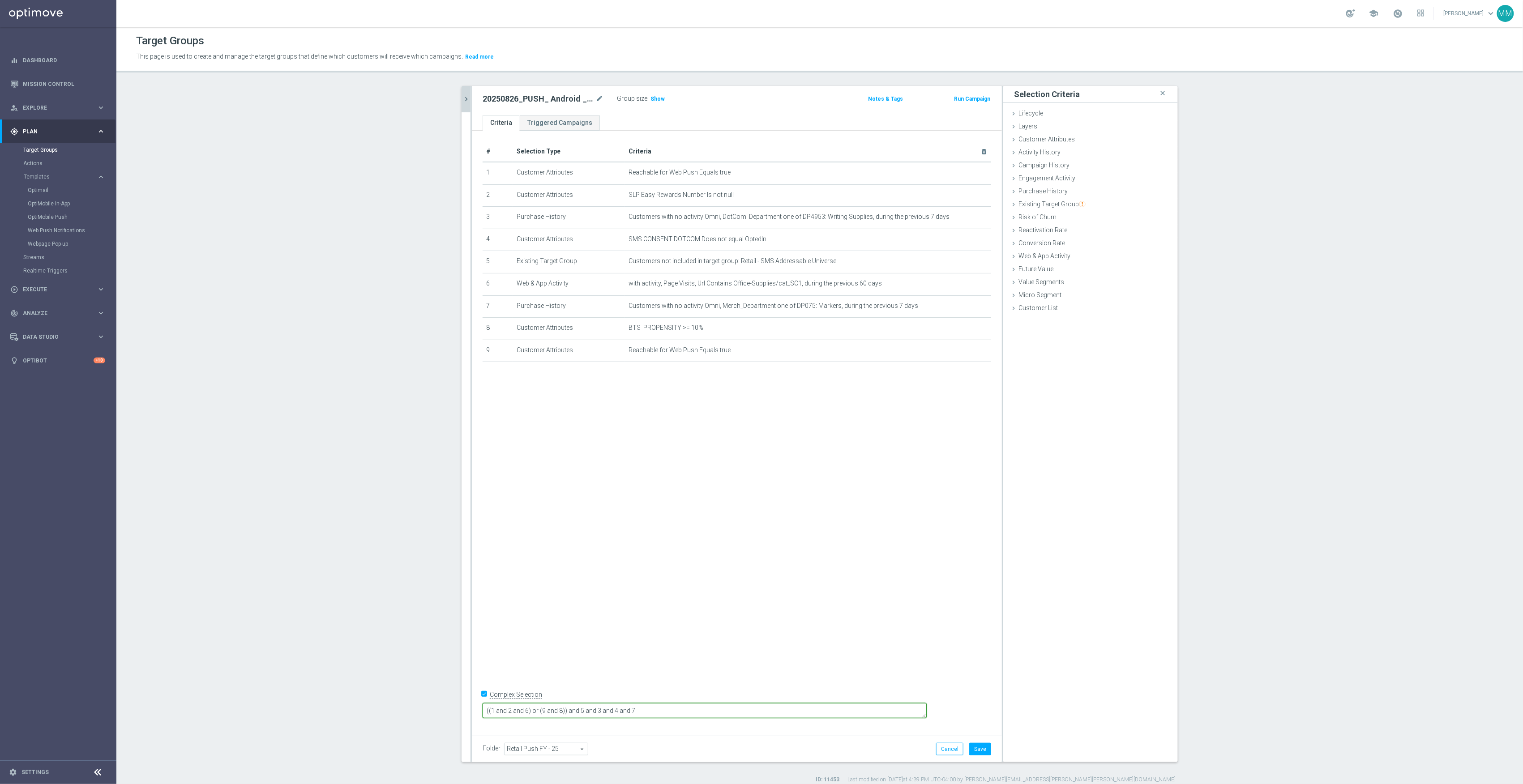
click at [455, 695] on div "20250826_PUSH_ Android _Loyalty_100%BIP_Sharpie close more_vert Prioritize Cust…" at bounding box center [819, 435] width 752 height 698
click at [980, 754] on button "Save" at bounding box center [981, 750] width 22 height 13
click at [658, 100] on h3 "Show" at bounding box center [658, 99] width 16 height 10
click at [712, 705] on textarea "((1 and 2 and 6) or (9 and 8)) and 5 and 3 and 4 and 7" at bounding box center [704, 711] width 445 height 15
drag, startPoint x: 710, startPoint y: 709, endPoint x: 503, endPoint y: 710, distance: 207.0
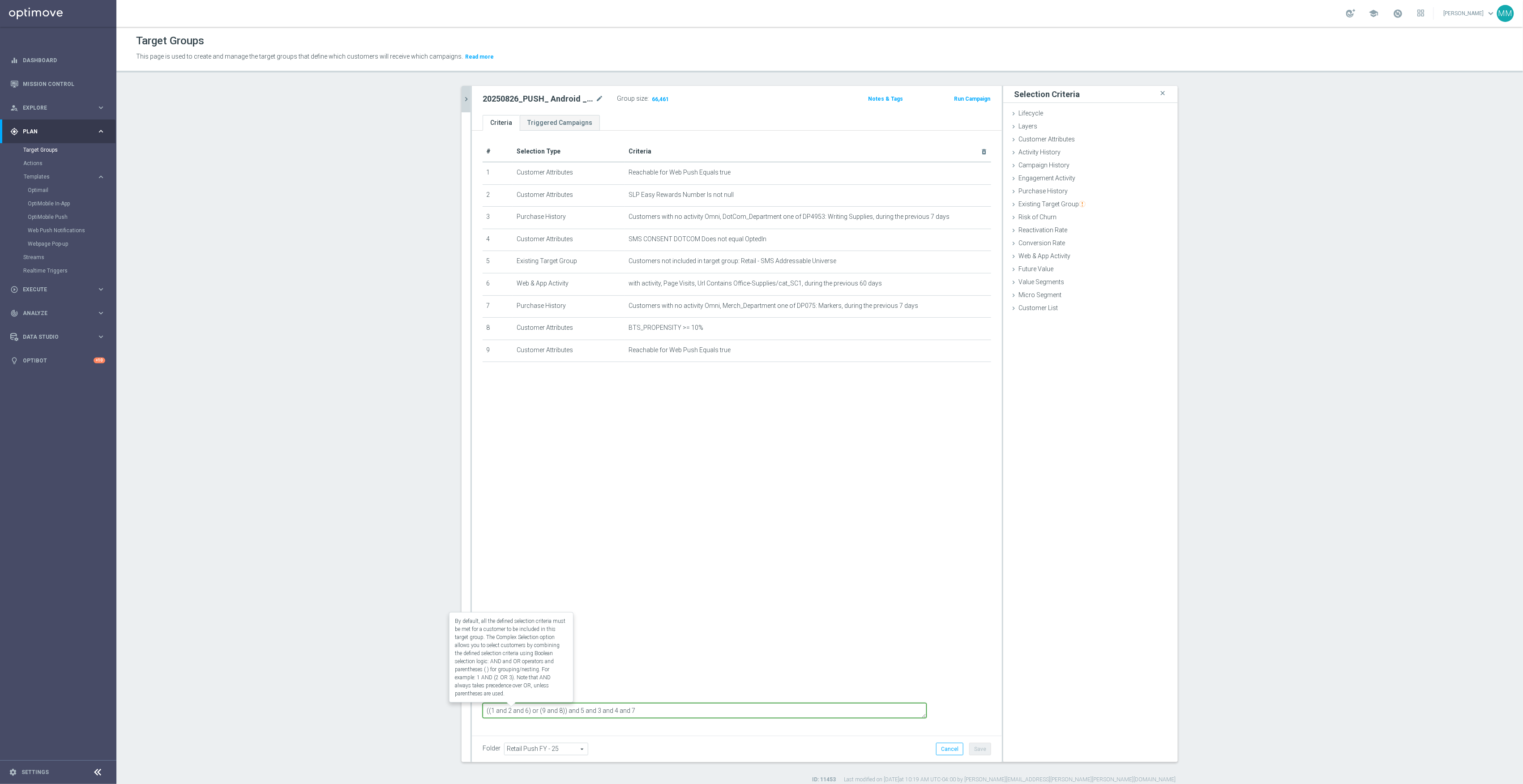
click at [503, 710] on form "Complex Selection ((1 and 2 and 6) or (9 and 8)) and 5 and 3 and 4 and 7 Invali…" at bounding box center [737, 709] width 509 height 42
click at [462, 95] on icon "chevron_right" at bounding box center [465, 99] width 8 height 8
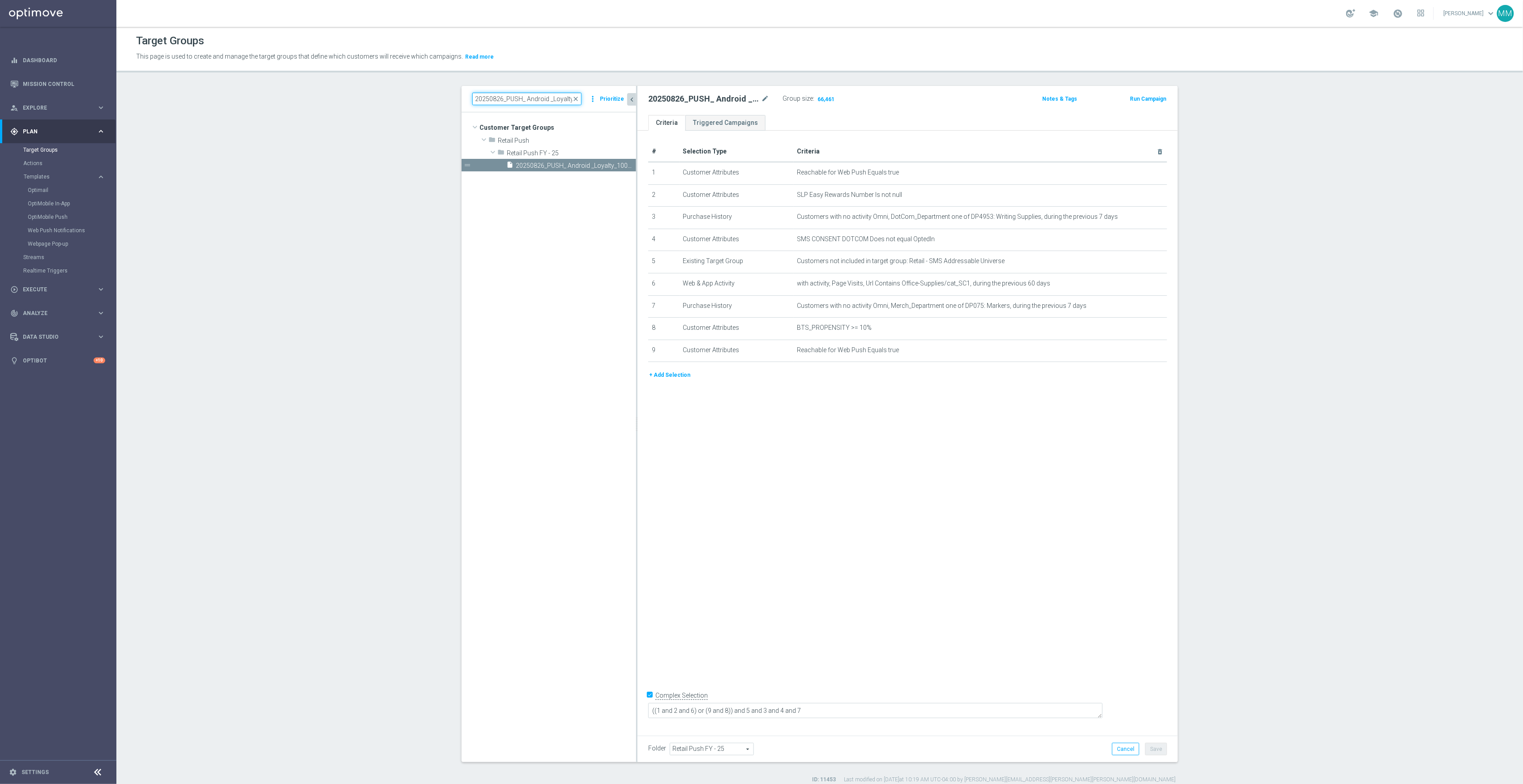
scroll to position [0, 47]
drag, startPoint x: 500, startPoint y: 100, endPoint x: 674, endPoint y: 120, distance: 175.1
click at [674, 120] on as-split "20250826_PUSH_ Android _Loyalty_100%BIP_Sharpie close more_vert Prioritize Cust…" at bounding box center [819, 424] width 716 height 676
type input "20250826"
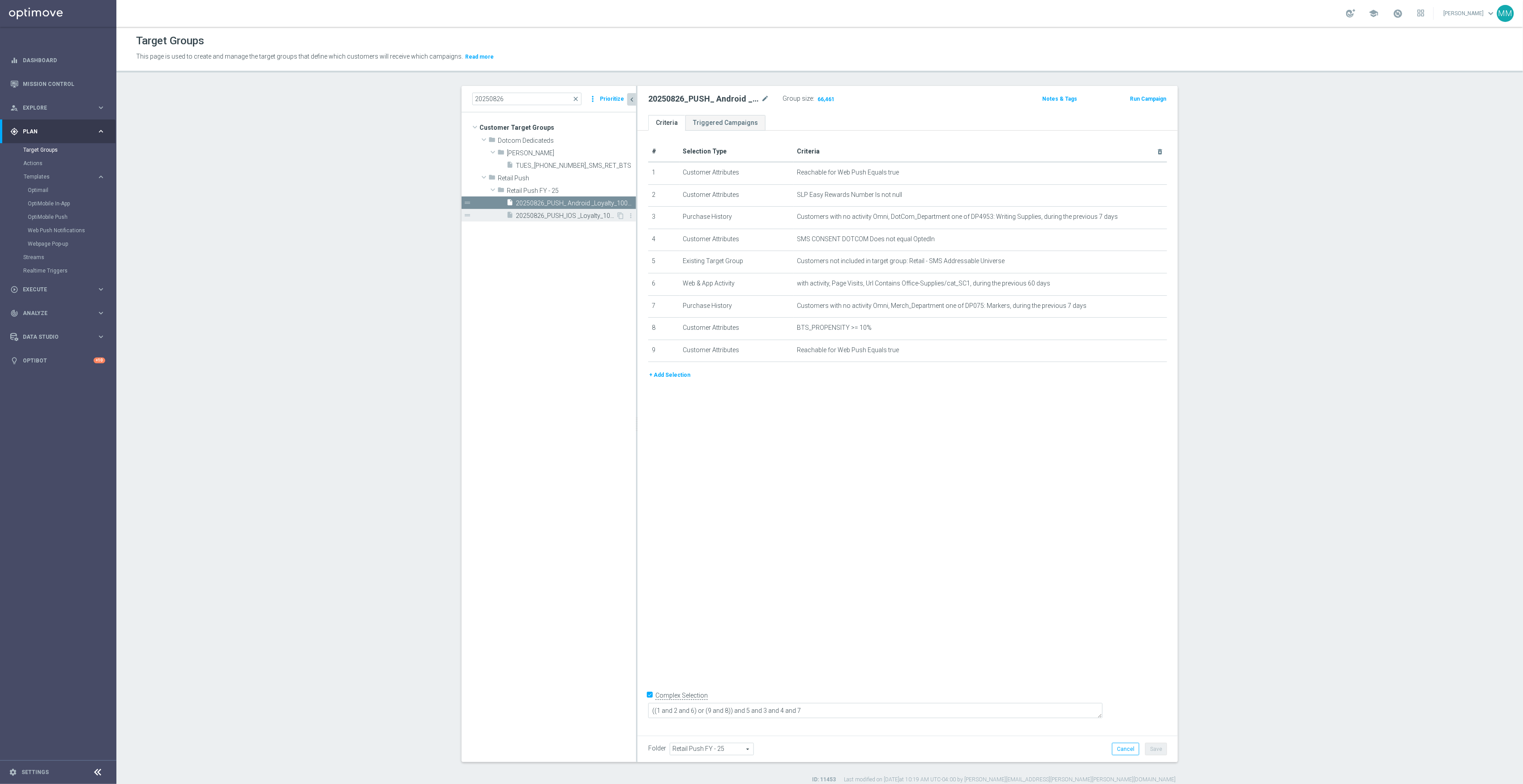
click at [538, 216] on span "20250826_PUSH_IOS _Loyalty_100%BIP_Sharpie" at bounding box center [566, 215] width 101 height 7
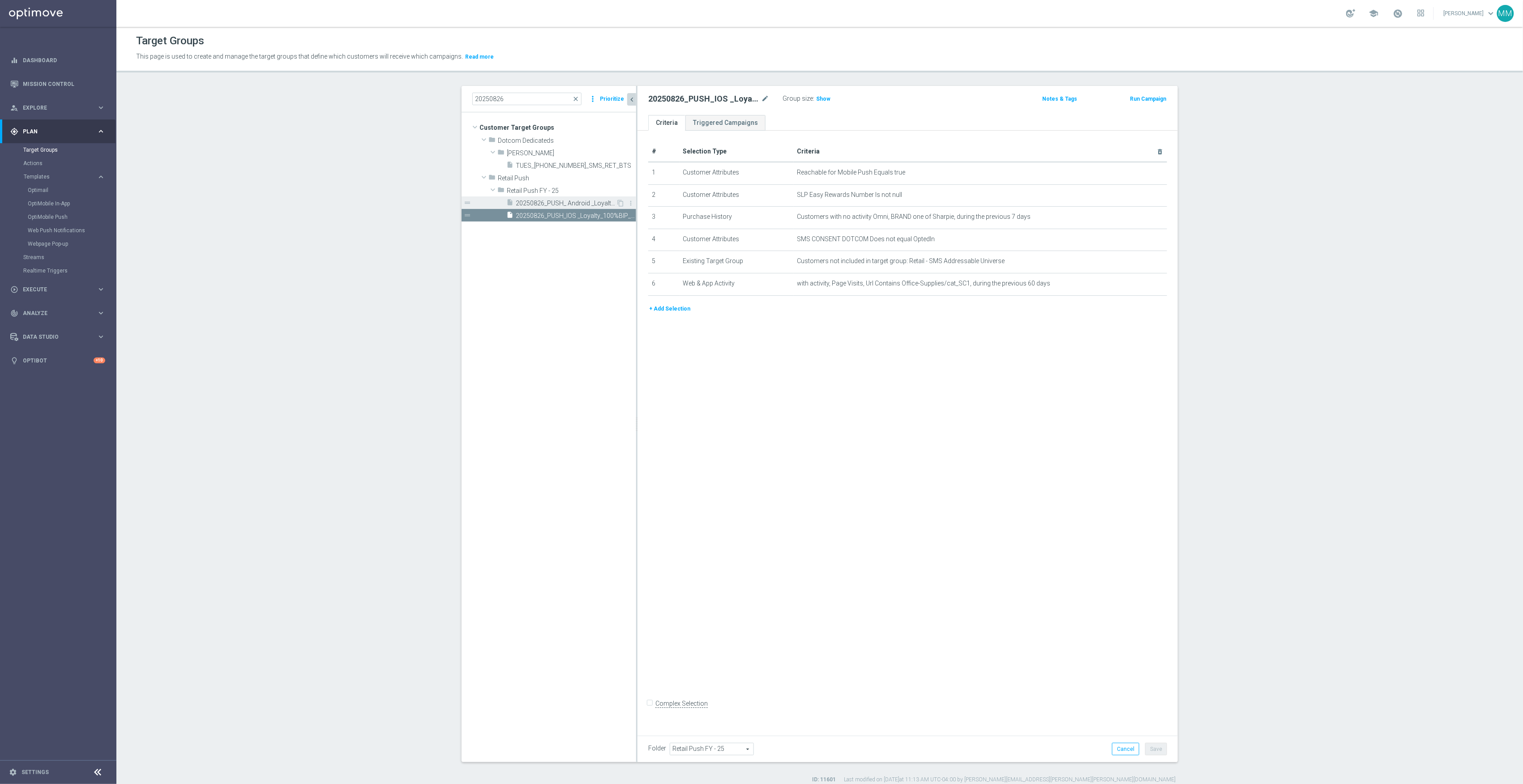
click at [581, 204] on span "20250826_PUSH_ Android _Loyalty_100%BIP_Sharpie" at bounding box center [566, 204] width 101 height 7
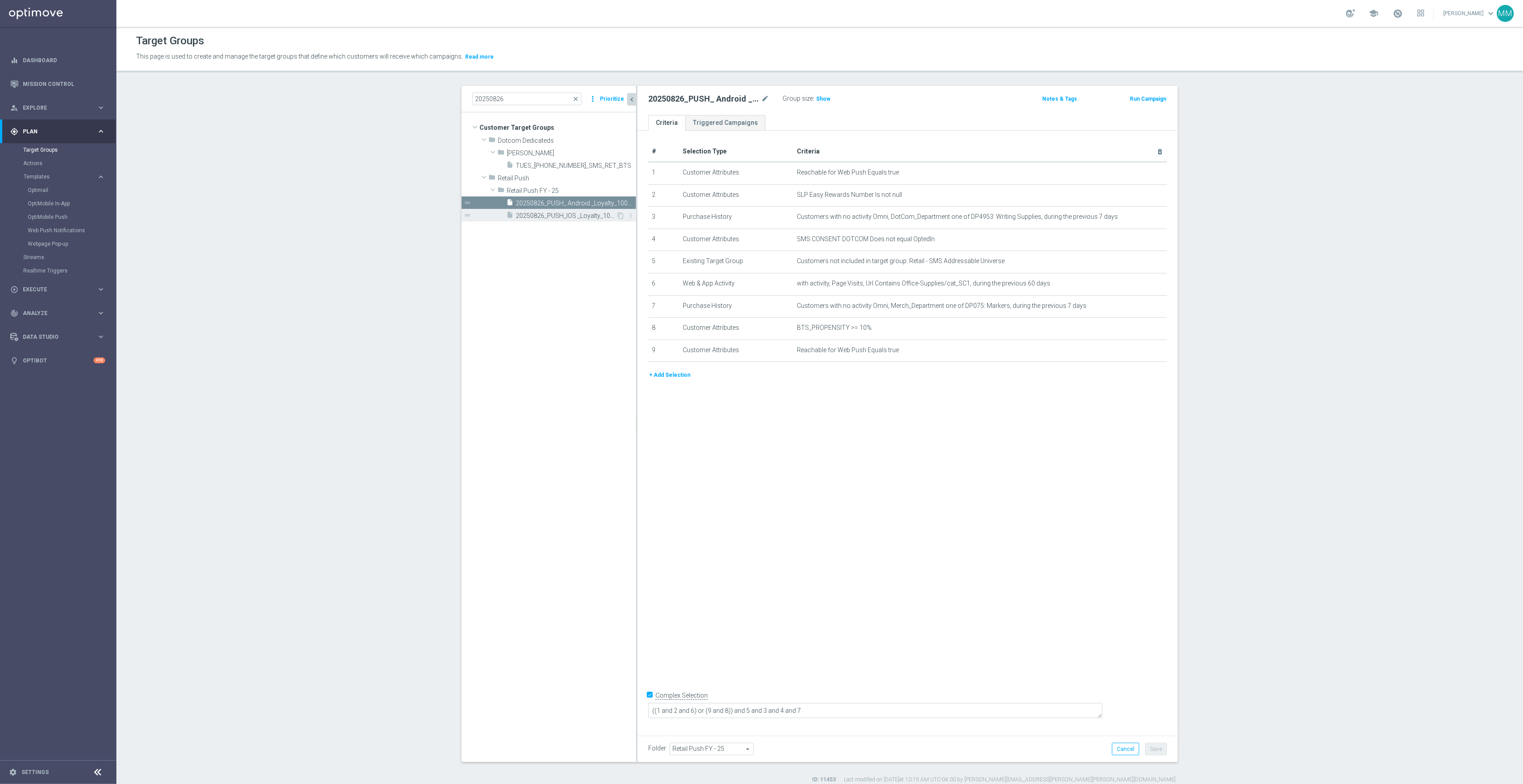
click at [580, 222] on div "insert_drive_file 20250826_PUSH_IOS _Loyalty_100%BIP_Sharpie" at bounding box center [560, 215] width 110 height 13
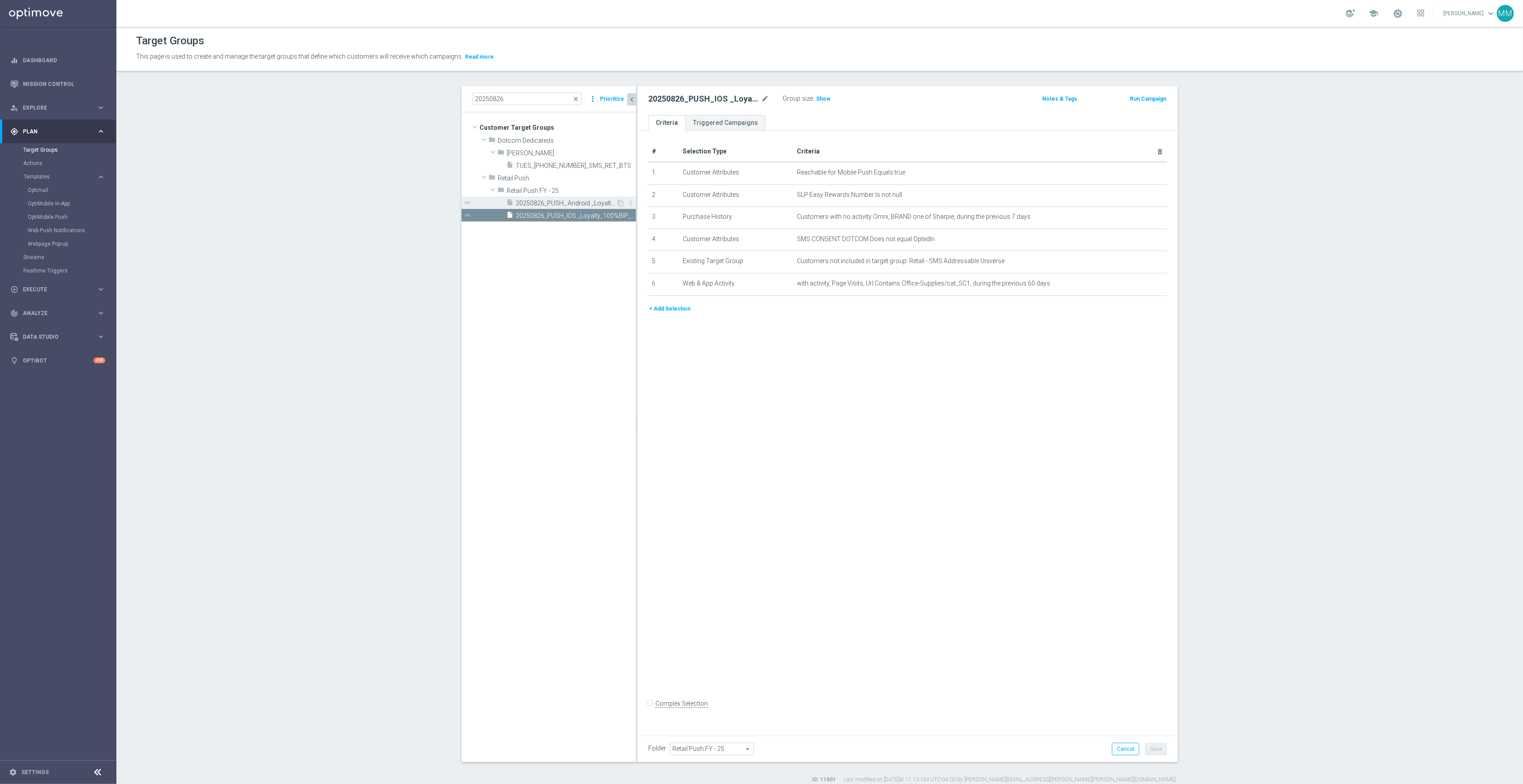
click at [582, 202] on span "20250826_PUSH_ Android _Loyalty_100%BIP_Sharpie" at bounding box center [566, 204] width 101 height 7
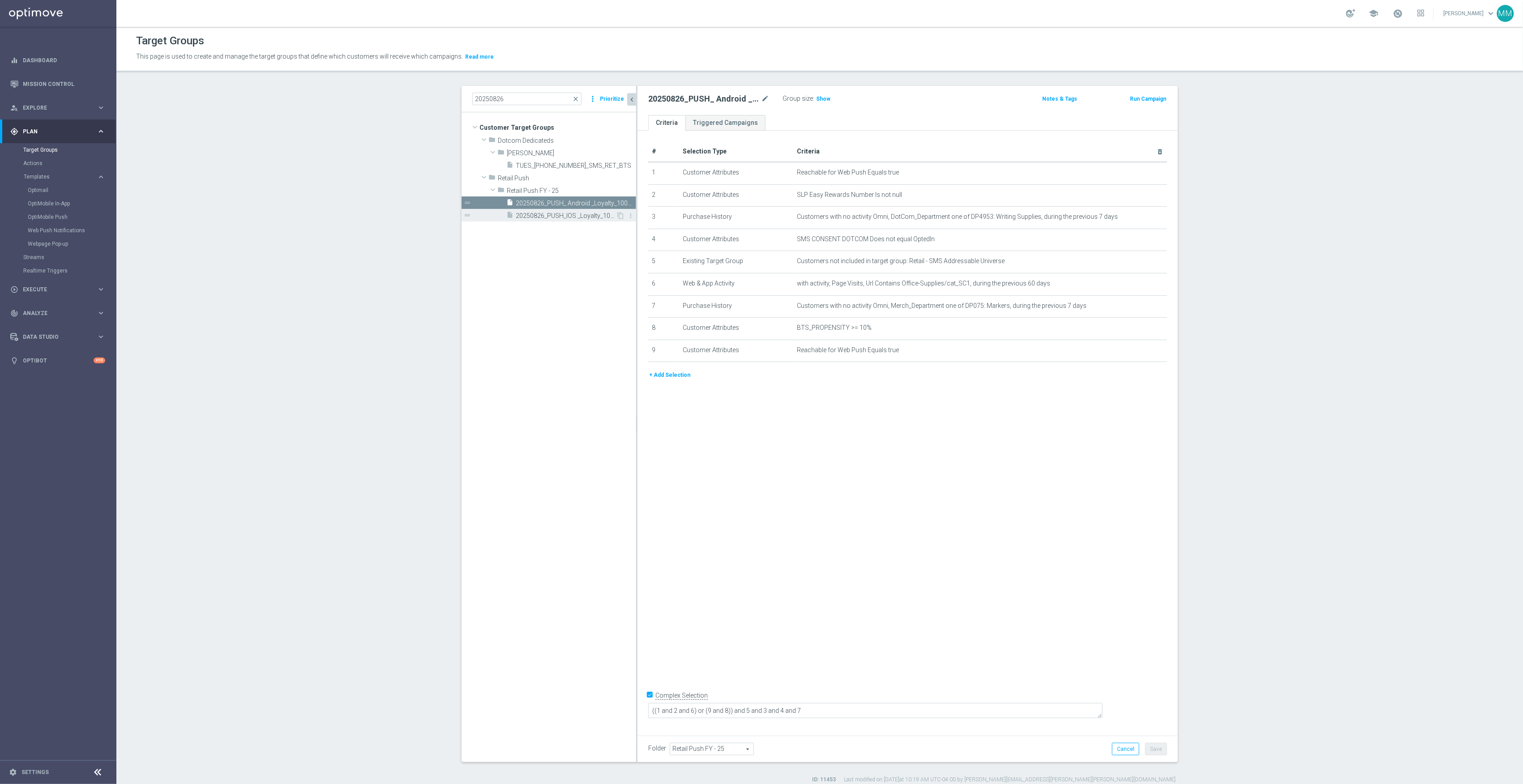
click at [550, 221] on div "insert_drive_file 20250826_PUSH_IOS _Loyalty_100%BIP_Sharpie" at bounding box center [560, 215] width 110 height 13
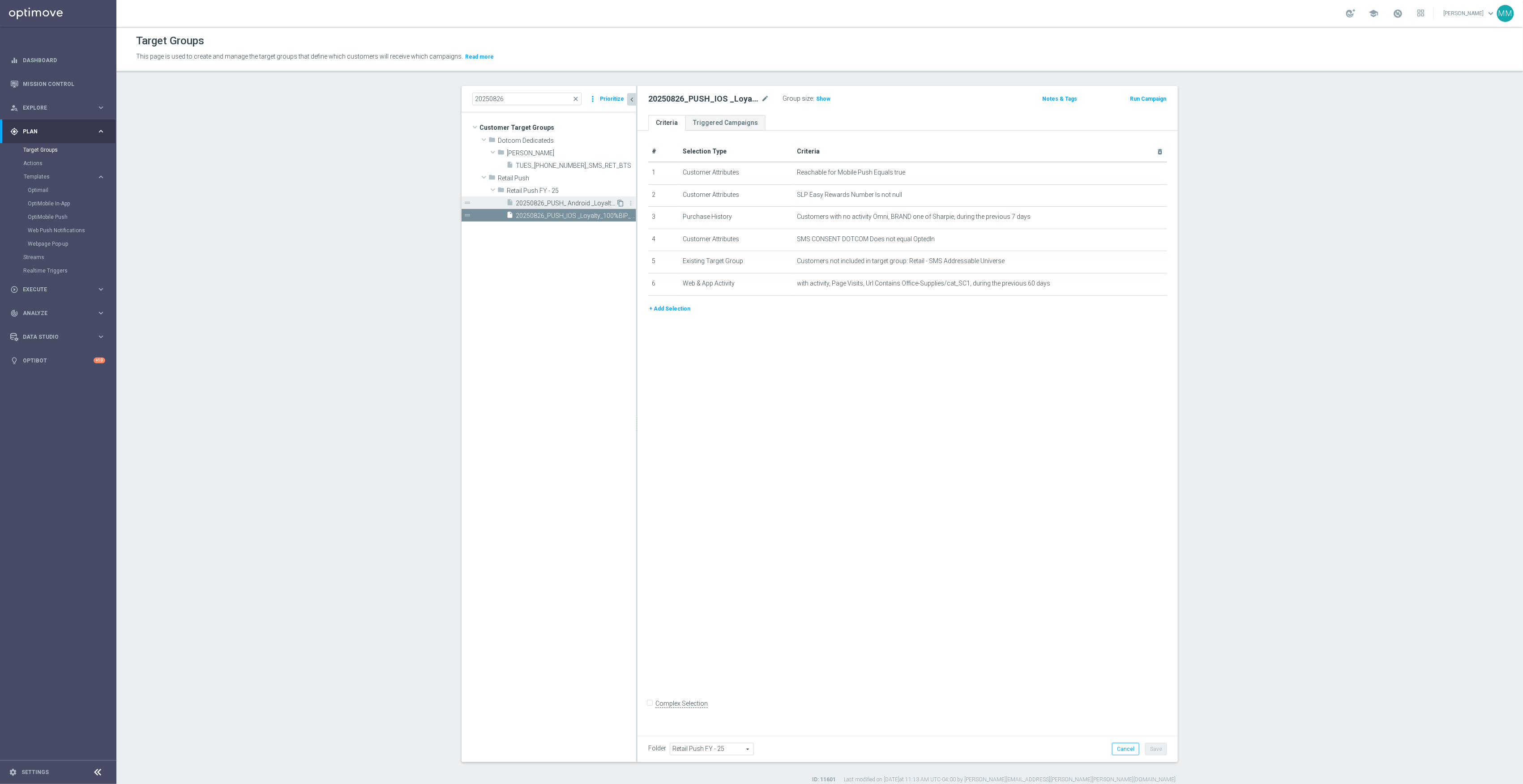
click at [617, 203] on icon "content_copy" at bounding box center [620, 204] width 7 height 7
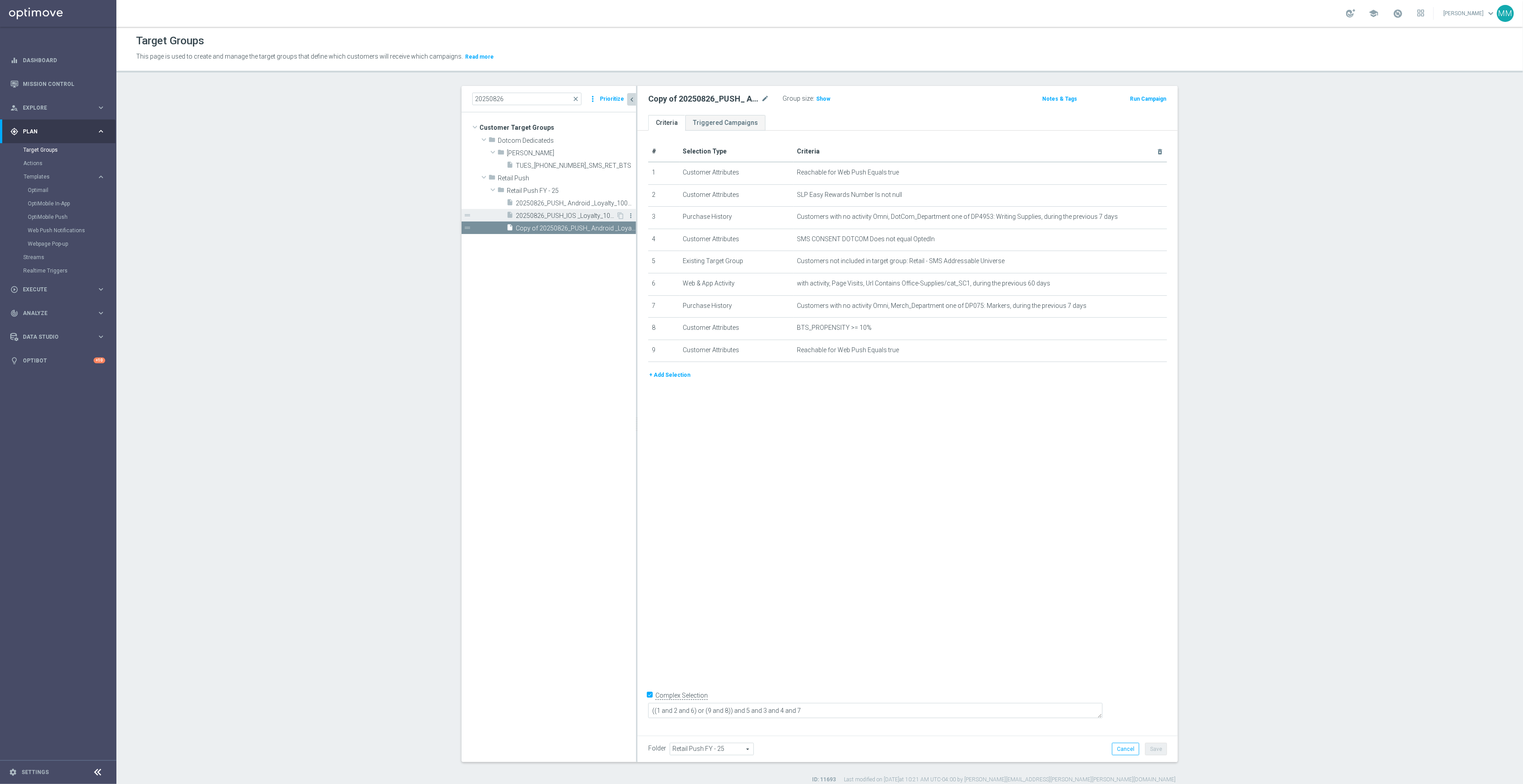
click at [627, 215] on icon "more_vert" at bounding box center [631, 215] width 7 height 7
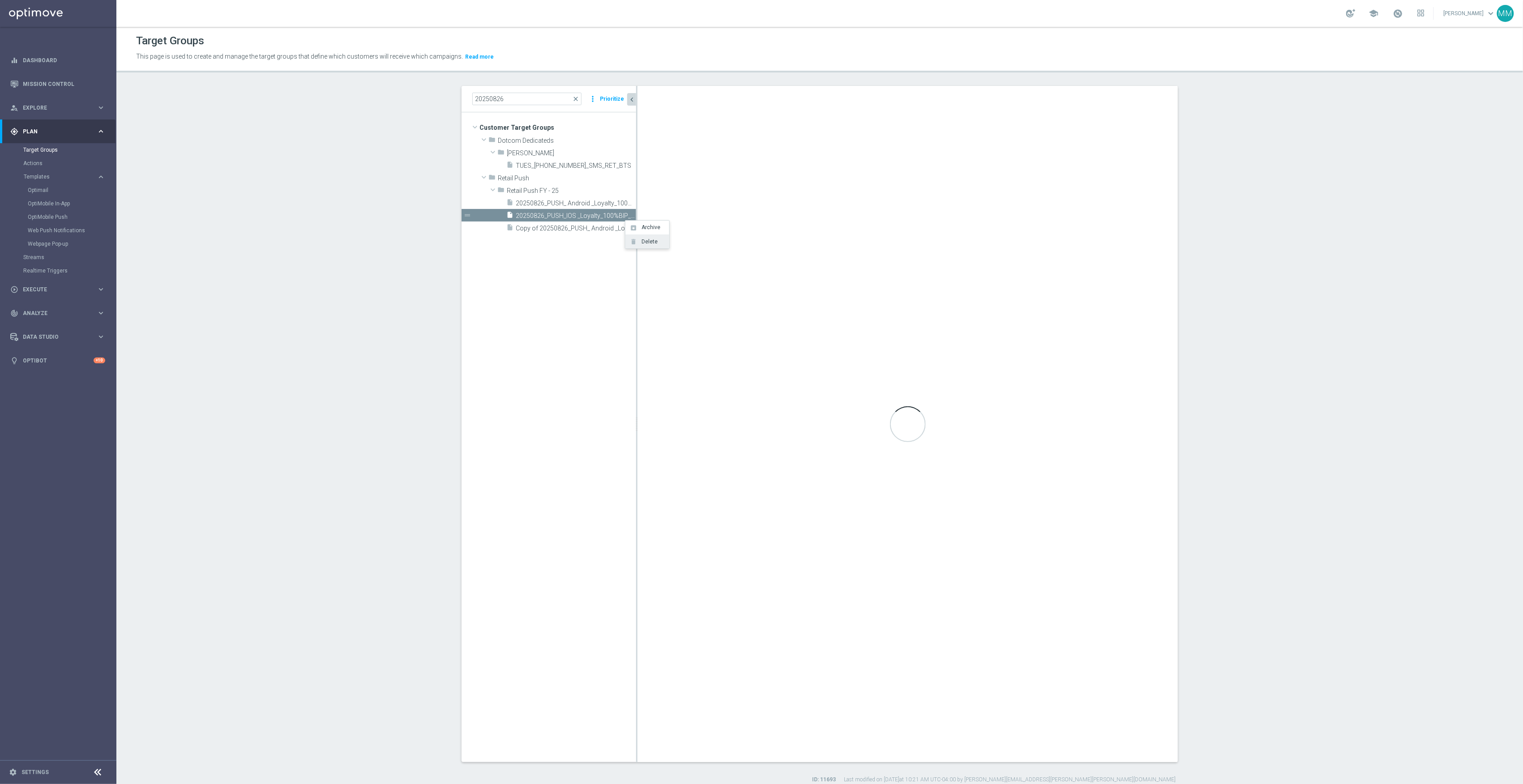
checkbox input "false"
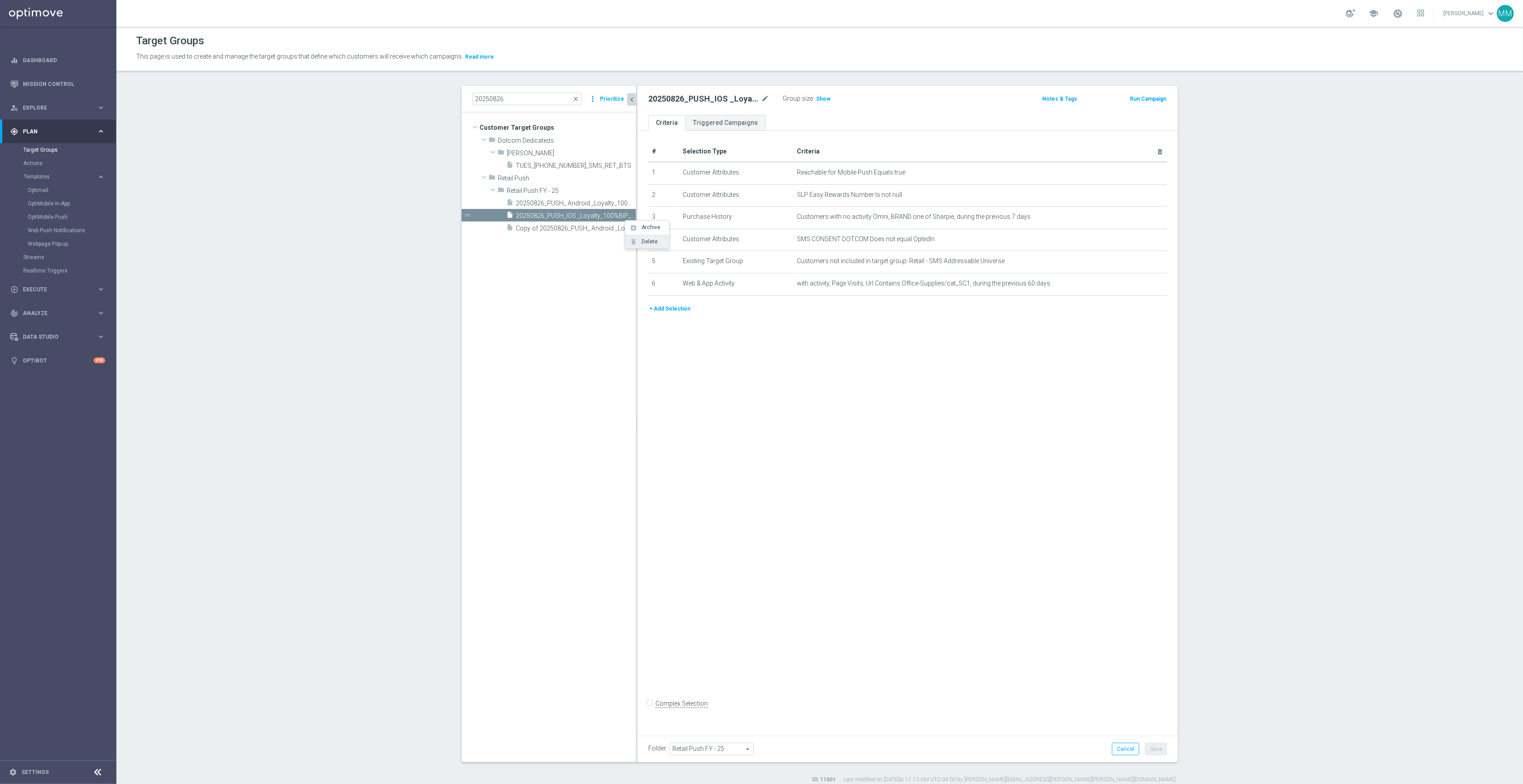
click at [644, 240] on span "Delete" at bounding box center [647, 242] width 19 height 6
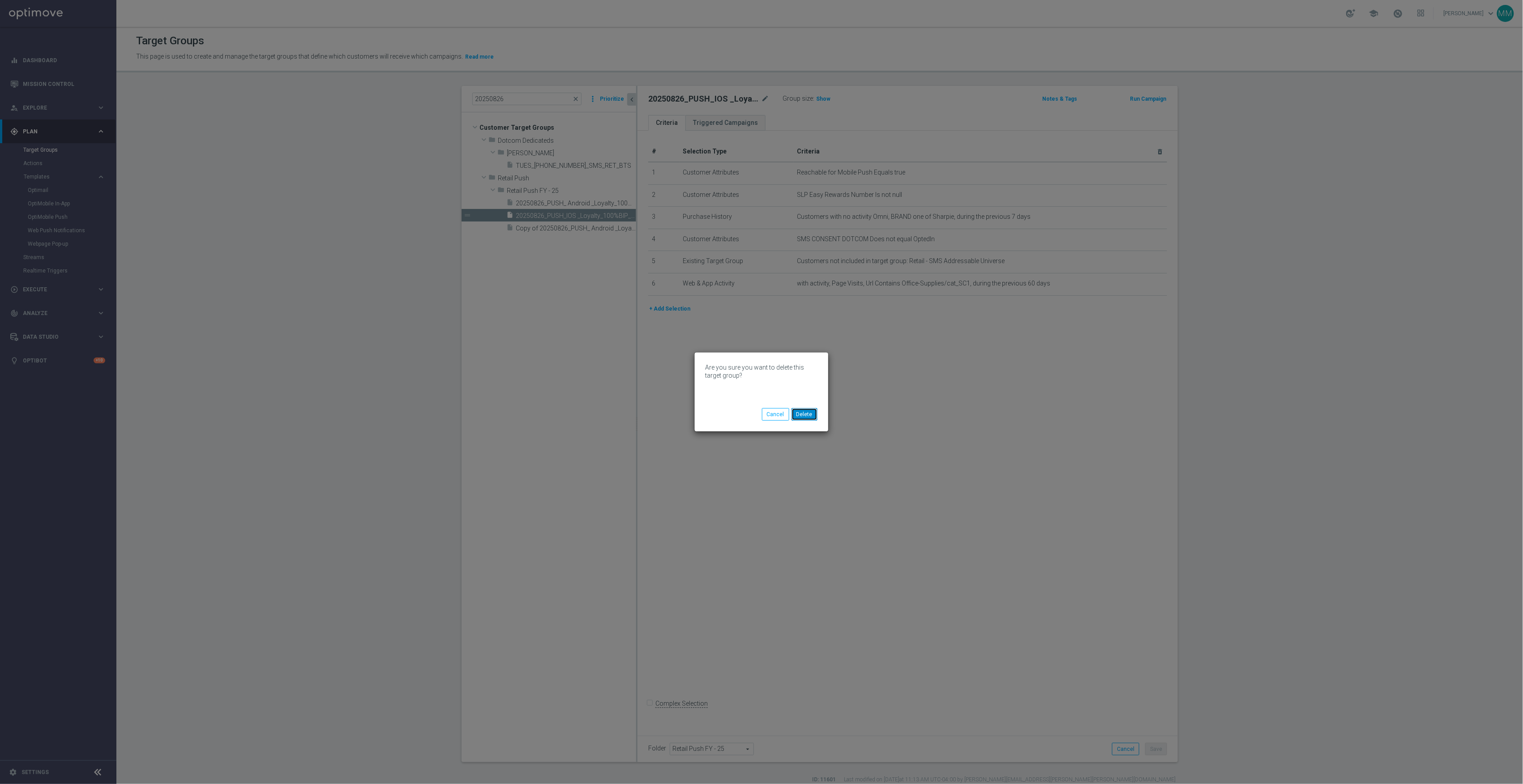
click at [817, 416] on button "Delete" at bounding box center [804, 415] width 26 height 13
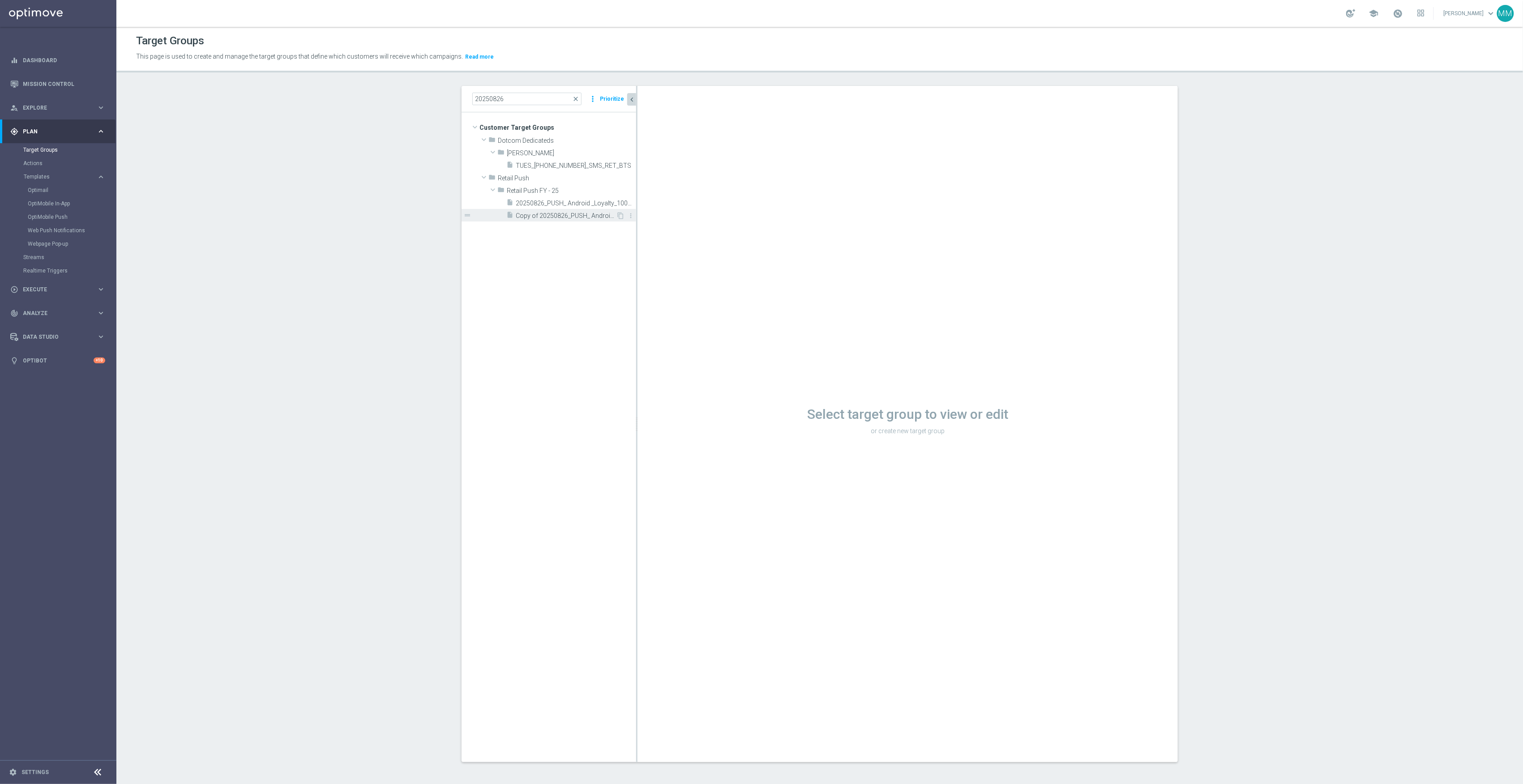
click at [591, 212] on div "insert_drive_file Copy of 20250826_PUSH_ Android _Loyalty_100%BIP_Sharpie" at bounding box center [560, 215] width 110 height 13
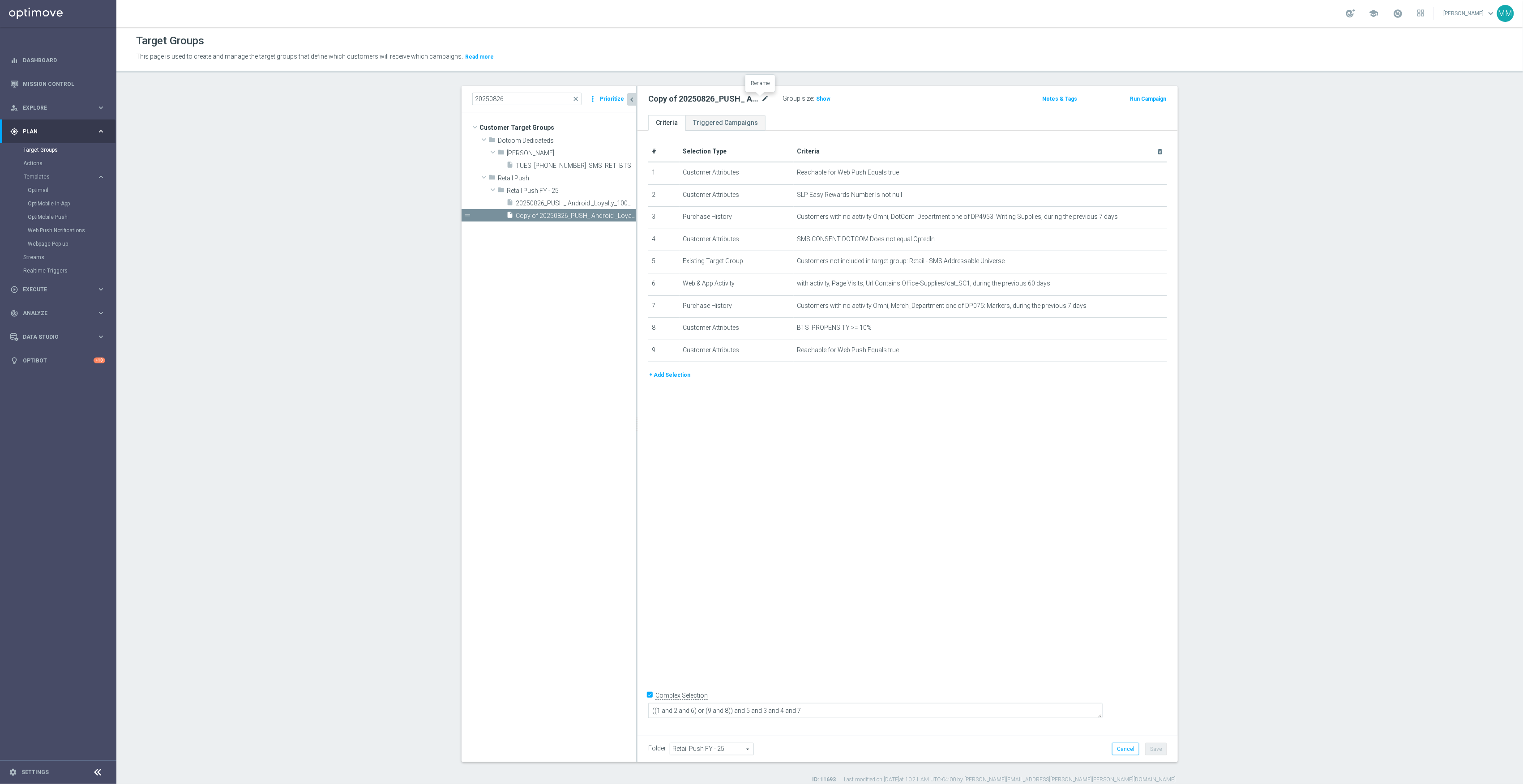
click at [762, 102] on icon "mode_edit" at bounding box center [765, 99] width 8 height 11
click at [762, 100] on icon "mode_edit" at bounding box center [765, 99] width 8 height 11
drag, startPoint x: 714, startPoint y: 102, endPoint x: 648, endPoint y: 101, distance: 66.0
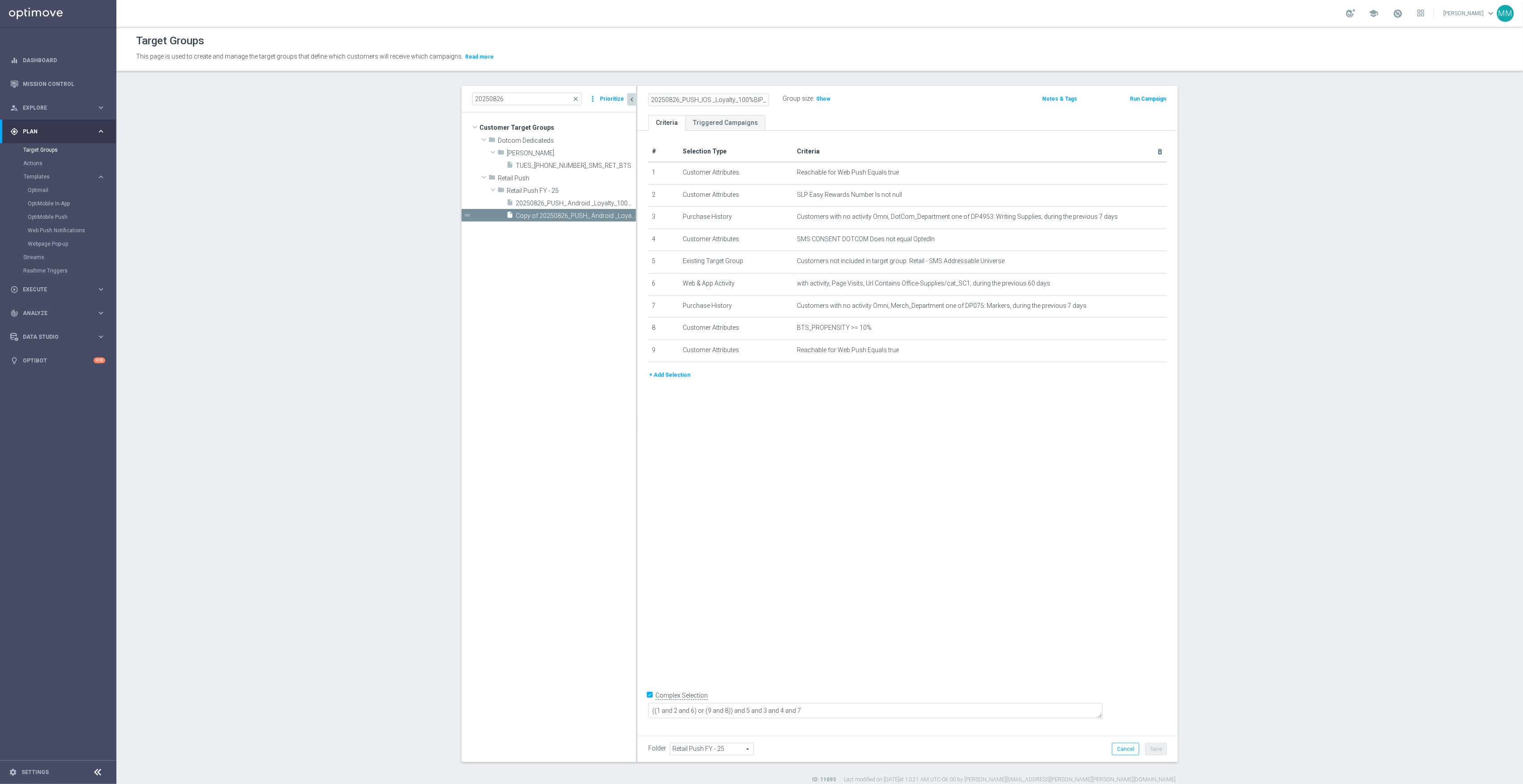
click at [648, 101] on input "20250826_PUSH_IOS _Loyalty_100%BIP_Sharpie-need complex selection added" at bounding box center [709, 100] width 121 height 13
drag, startPoint x: 687, startPoint y: 102, endPoint x: 710, endPoint y: 105, distance: 23.2
click at [687, 103] on input "20250826_PUSH_IOS _Loyalty_100%BIP_Sharpie-need complex selection added" at bounding box center [709, 100] width 121 height 13
click at [733, 102] on input "20250826_PUSH_IOS _Loyalty_100%BIP_Sharpie-need complex selection added" at bounding box center [709, 100] width 121 height 13
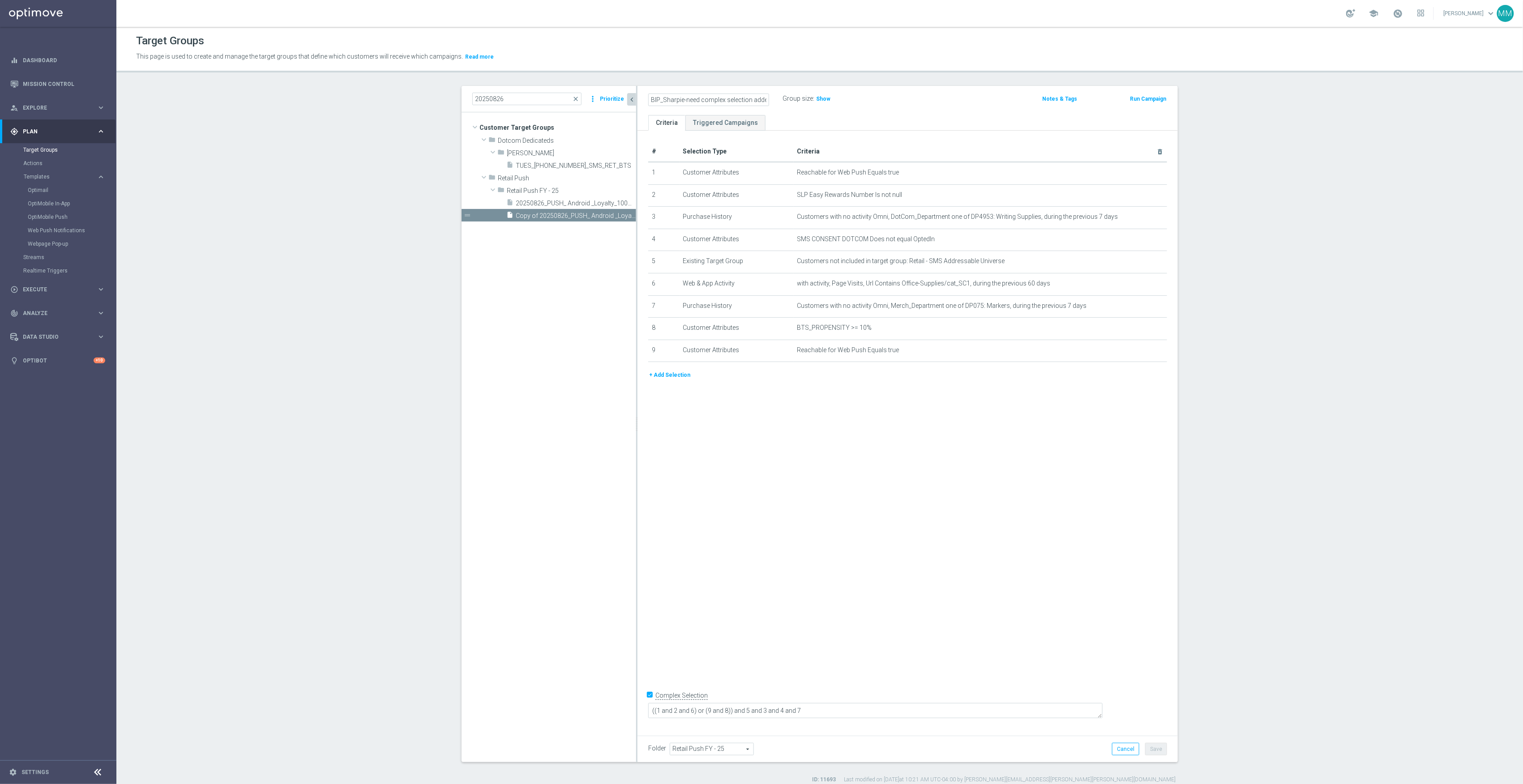
drag, startPoint x: 734, startPoint y: 102, endPoint x: 806, endPoint y: 111, distance: 72.6
click at [806, 111] on div "20250826_PUSH_IOS _Loyalty_100%BIP_Sharpie-need complex selection added Group s…" at bounding box center [907, 100] width 541 height 29
click at [716, 96] on input "20250826_PUSH_IOS _Loyalty_100%BIP_Sharpie-need complex selection added" at bounding box center [709, 100] width 121 height 13
drag, startPoint x: 675, startPoint y: 99, endPoint x: 831, endPoint y: 113, distance: 156.6
click at [831, 113] on div "20250826_PUSH_IOS _Loyalty_100%BIP_Sharpie-need complex selection added Group s…" at bounding box center [907, 100] width 541 height 29
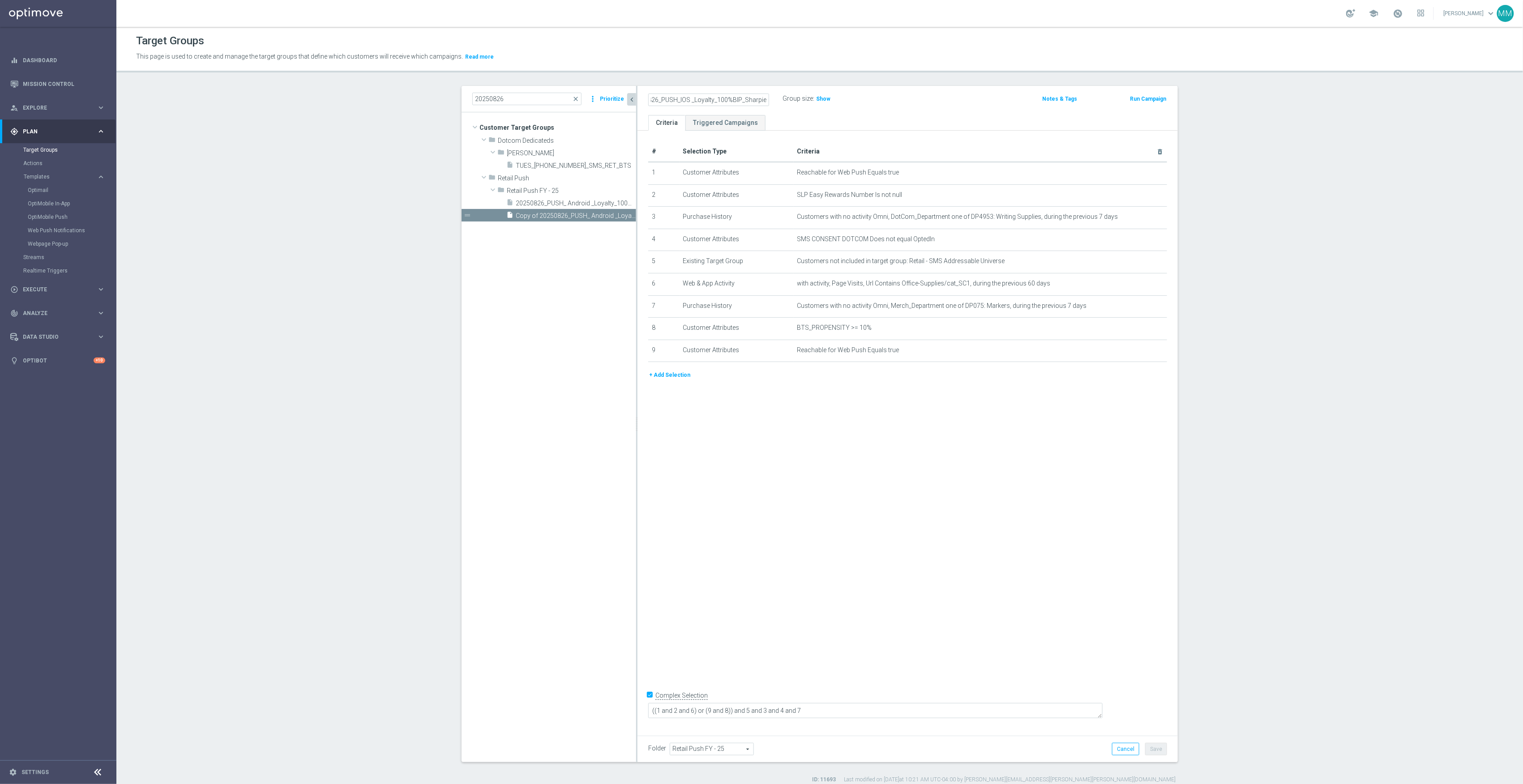
scroll to position [0, 18]
type input "20250826_PUSH_IOS _Loyalty_100%BIP_Sharpie"
drag, startPoint x: 1135, startPoint y: 359, endPoint x: 1154, endPoint y: 326, distance: 38.1
click at [0, 0] on icon "mode_edit" at bounding box center [0, 0] width 0 height 0
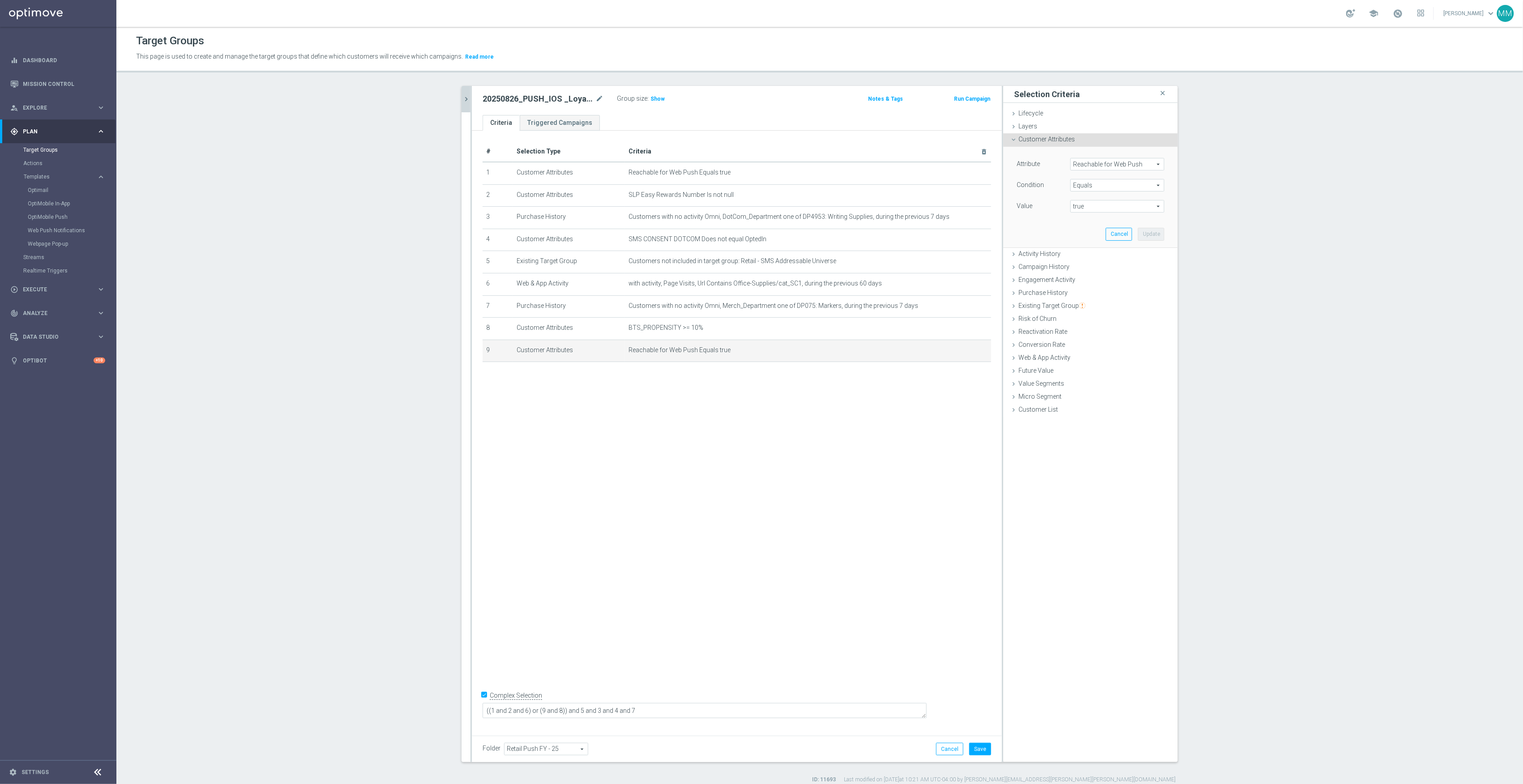
click at [1105, 164] on span "Reachable for Web Push" at bounding box center [1117, 164] width 93 height 12
click at [1116, 167] on input "search" at bounding box center [1117, 165] width 94 height 13
type input "reacha"
click at [1107, 192] on span "Reachable for Mobile Push" at bounding box center [1114, 189] width 78 height 7
type input "Reachable for Mobile Push"
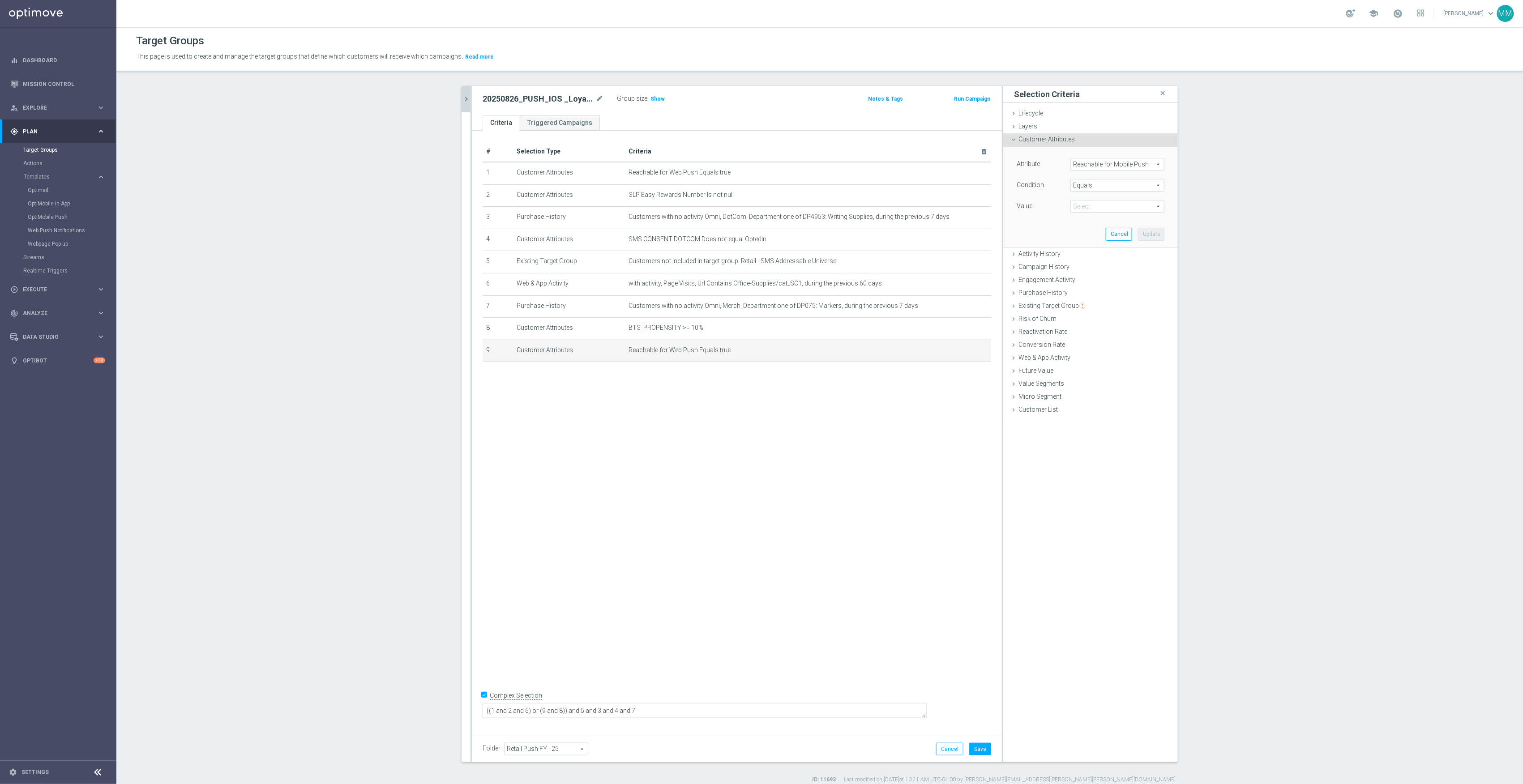
click at [1100, 203] on span "true" at bounding box center [1117, 206] width 93 height 12
click at [1095, 231] on span "true" at bounding box center [1117, 232] width 85 height 7
type input "true"
click at [1149, 235] on button "Update" at bounding box center [1151, 234] width 26 height 13
click at [959, 176] on icon "mode_edit" at bounding box center [963, 173] width 7 height 7
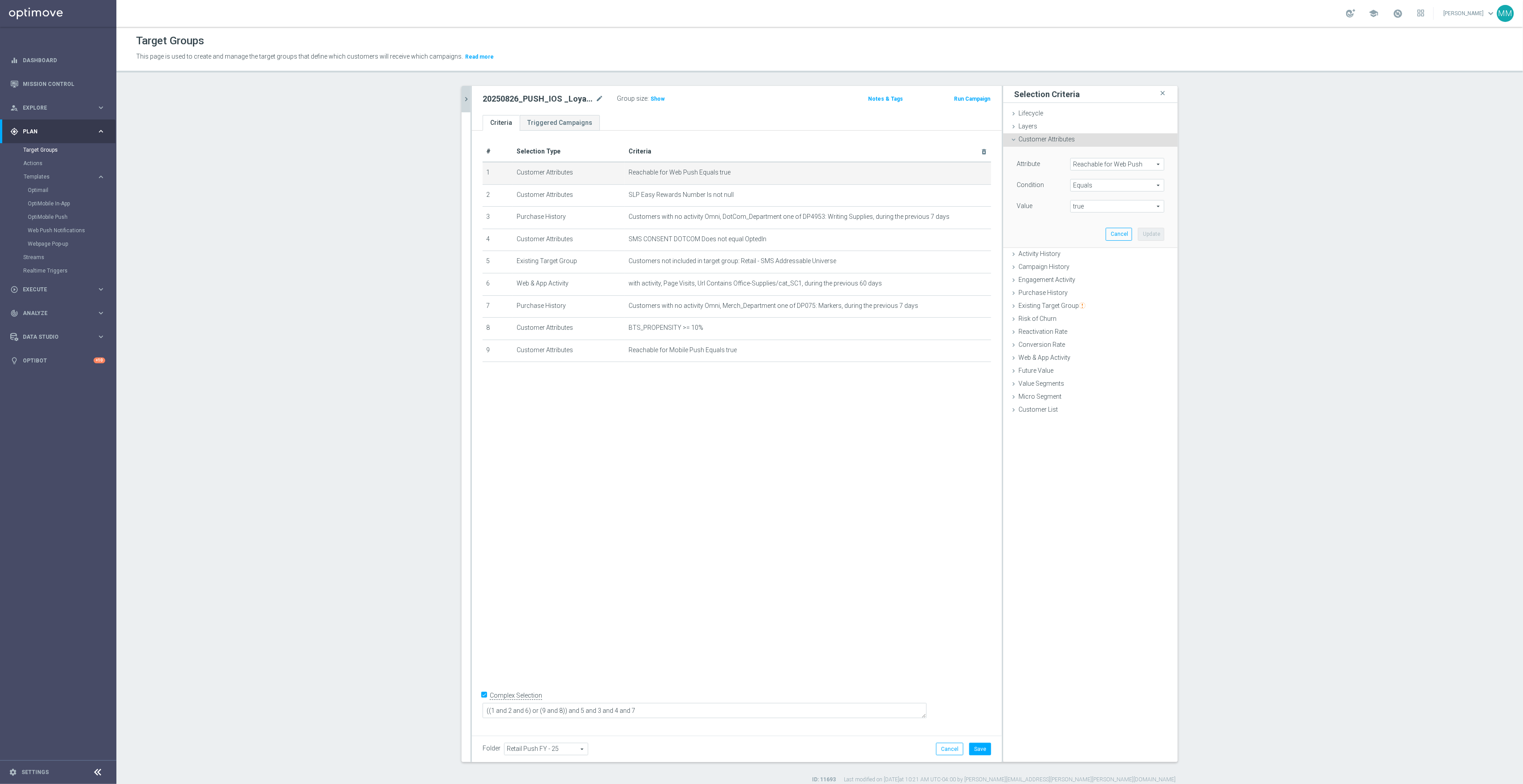
click at [1123, 165] on span "Reachable for Web Push" at bounding box center [1117, 164] width 93 height 12
click at [1115, 166] on input "search" at bounding box center [1117, 165] width 94 height 13
type input "reach"
click at [1125, 189] on span "Reachable for Mobile Push" at bounding box center [1114, 189] width 78 height 7
type input "Reachable for Mobile Push"
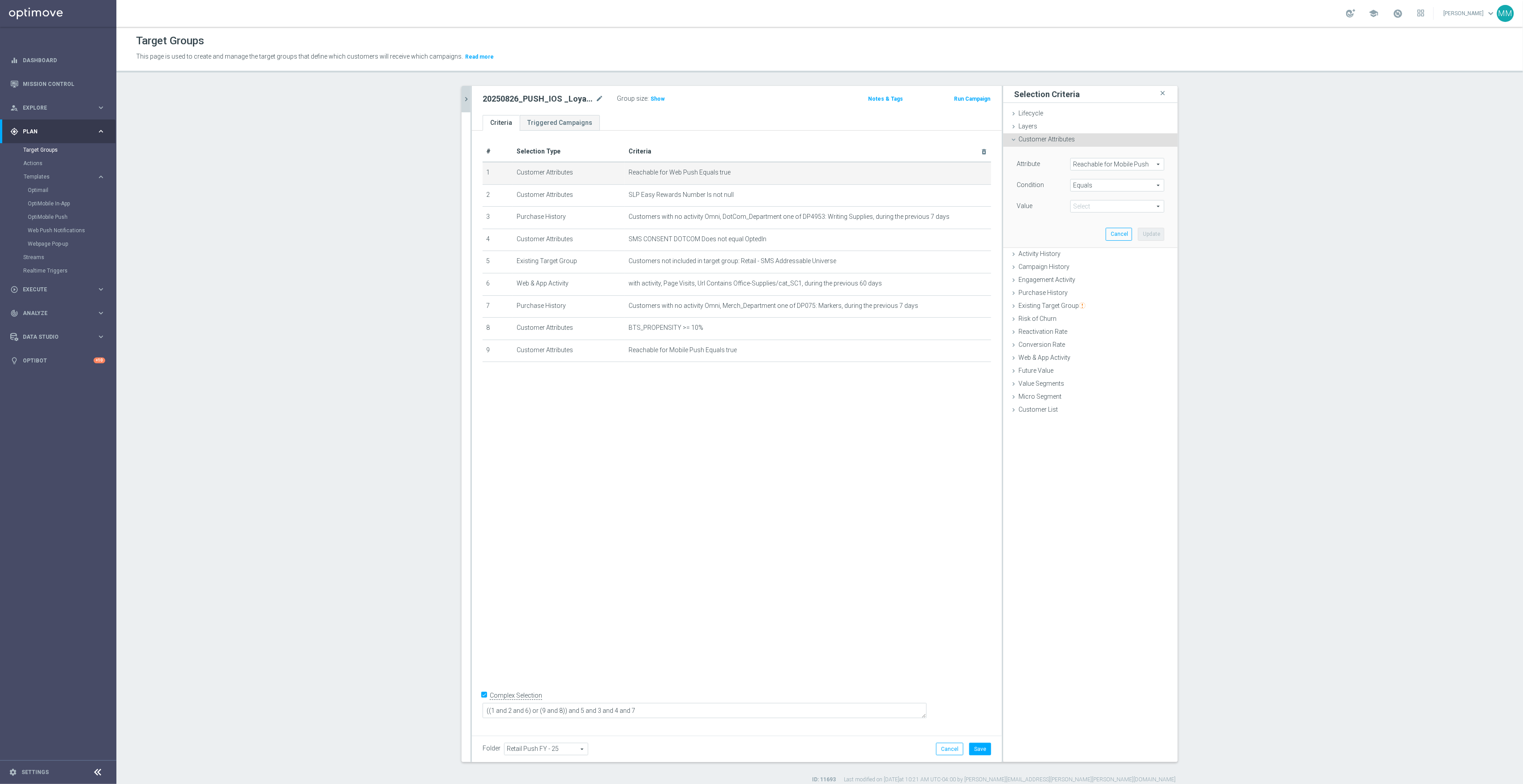
click at [1109, 204] on span "true" at bounding box center [1117, 206] width 93 height 12
click at [1109, 204] on input "search" at bounding box center [1117, 206] width 94 height 13
click at [1098, 233] on span "true" at bounding box center [1117, 232] width 85 height 7
type input "true"
click at [1143, 234] on button "Update" at bounding box center [1151, 234] width 26 height 13
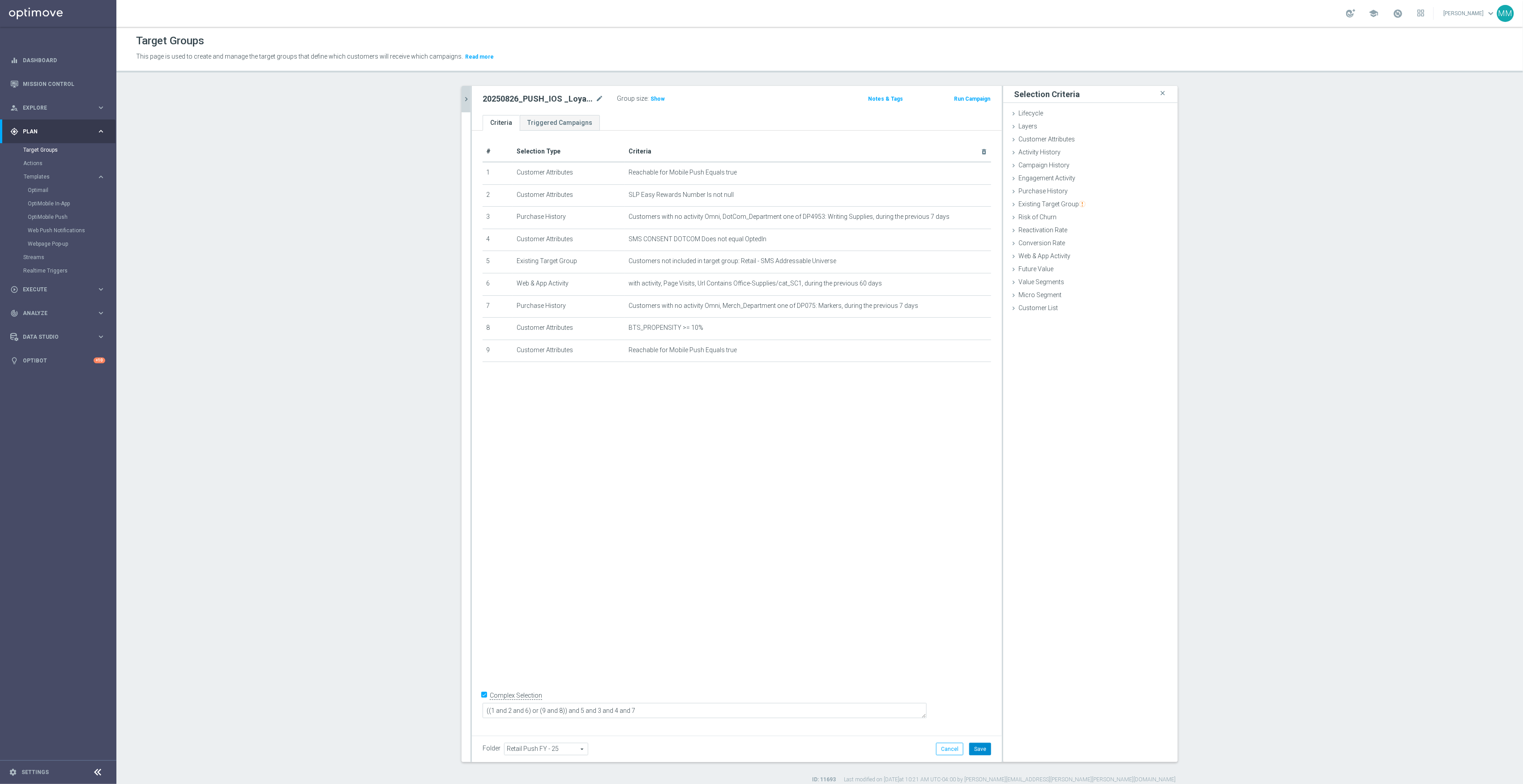
click at [977, 751] on button "Save" at bounding box center [981, 750] width 22 height 13
click at [651, 100] on span "Show" at bounding box center [658, 99] width 14 height 6
click at [24, 773] on link "Settings" at bounding box center [35, 773] width 27 height 5
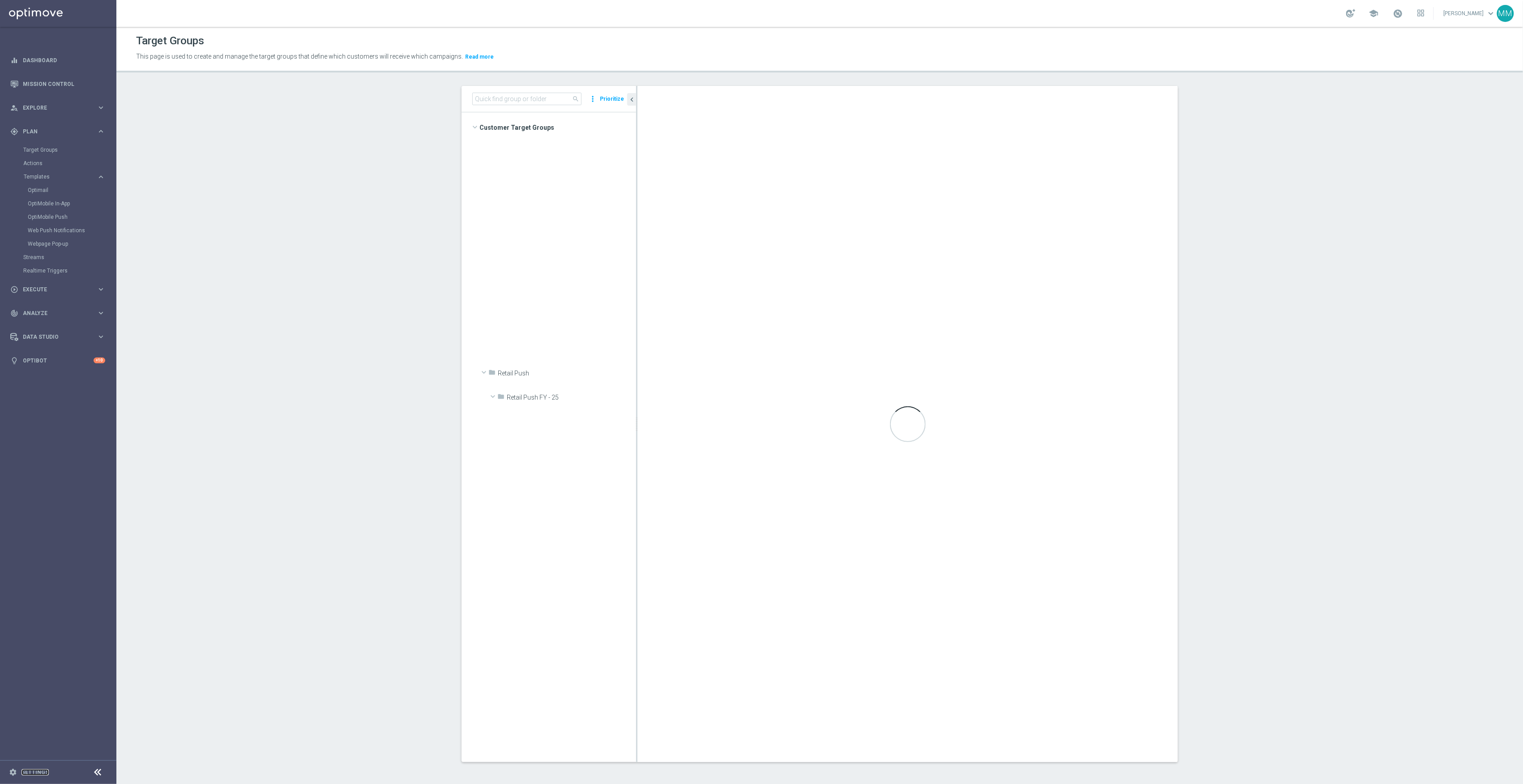
scroll to position [1746, 0]
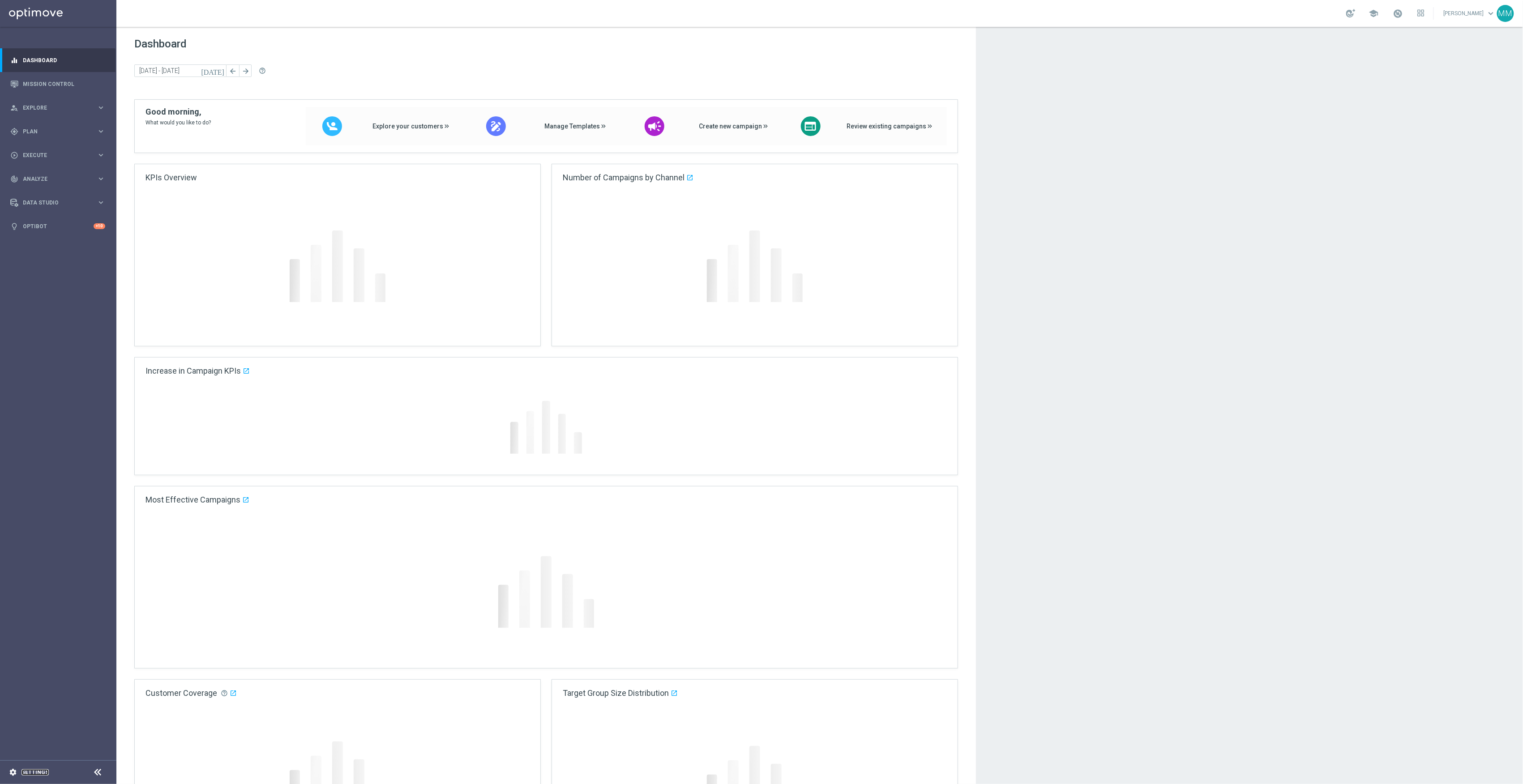
click at [37, 771] on link "Settings" at bounding box center [35, 773] width 27 height 5
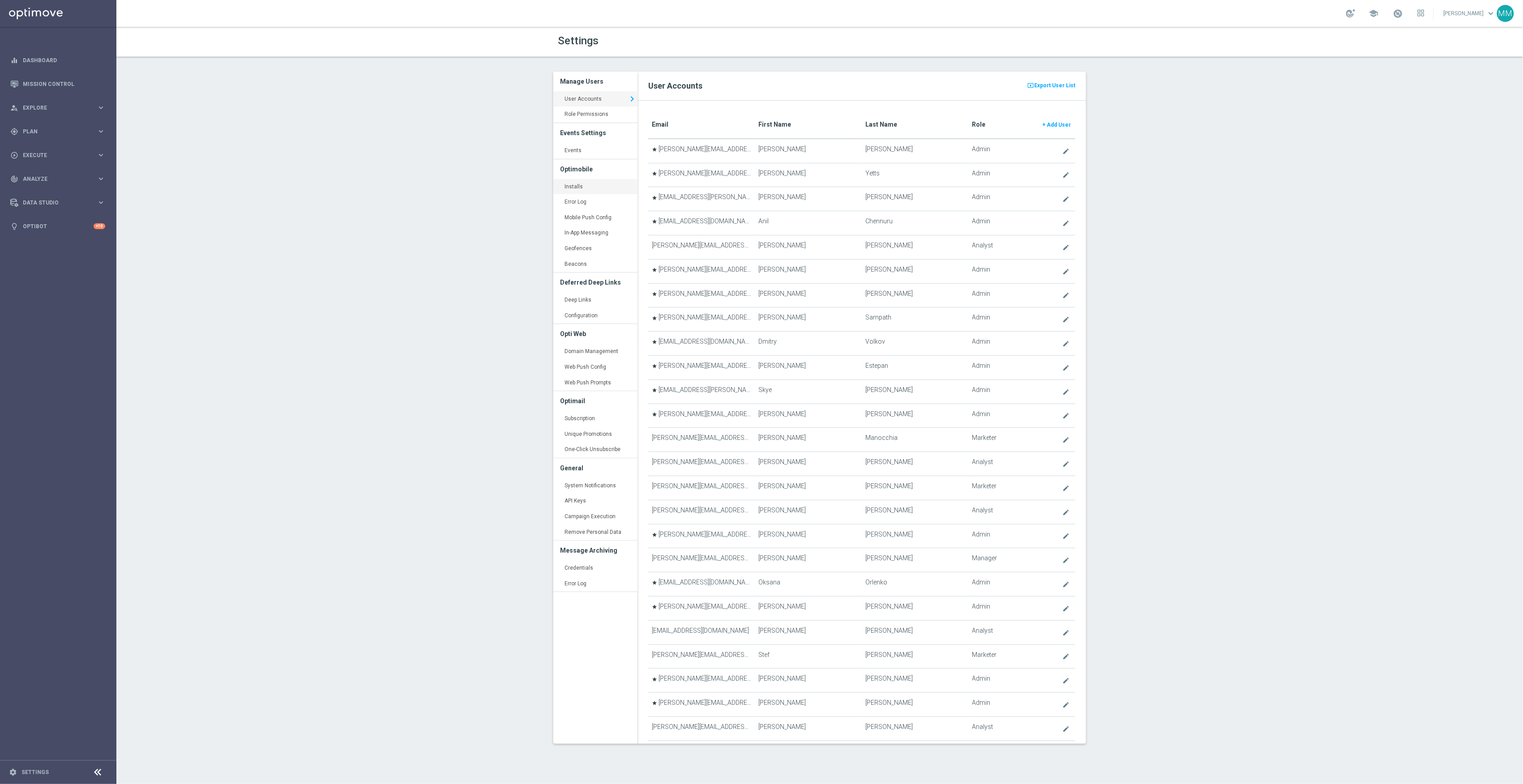
click at [586, 184] on link "Installs keyboard_arrow_right" at bounding box center [595, 187] width 84 height 16
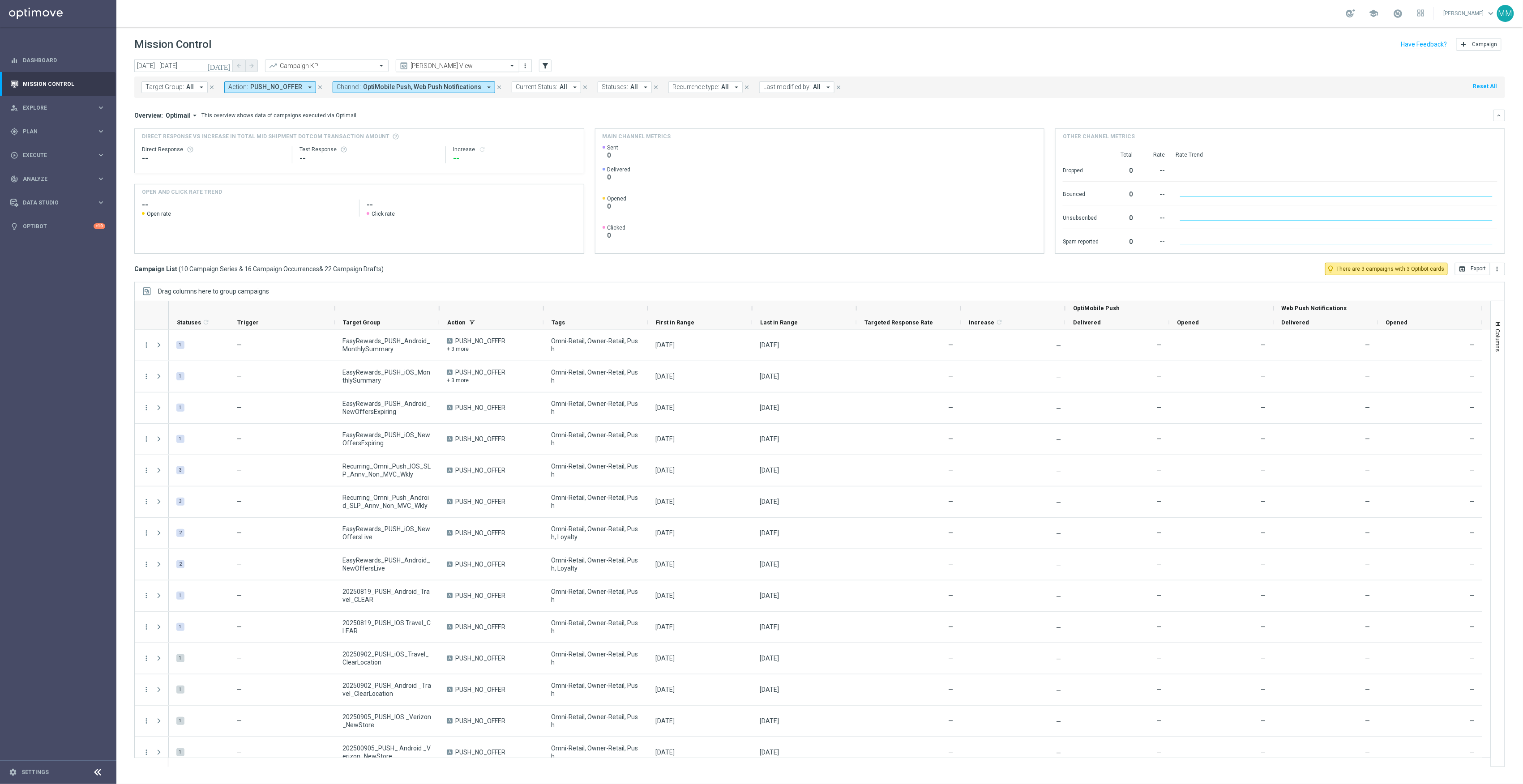
click at [475, 63] on input "text" at bounding box center [449, 66] width 96 height 7
click at [247, 32] on header "Mission Control add Campaign" at bounding box center [820, 43] width 1407 height 33
click at [225, 65] on icon "today" at bounding box center [219, 65] width 24 height 8
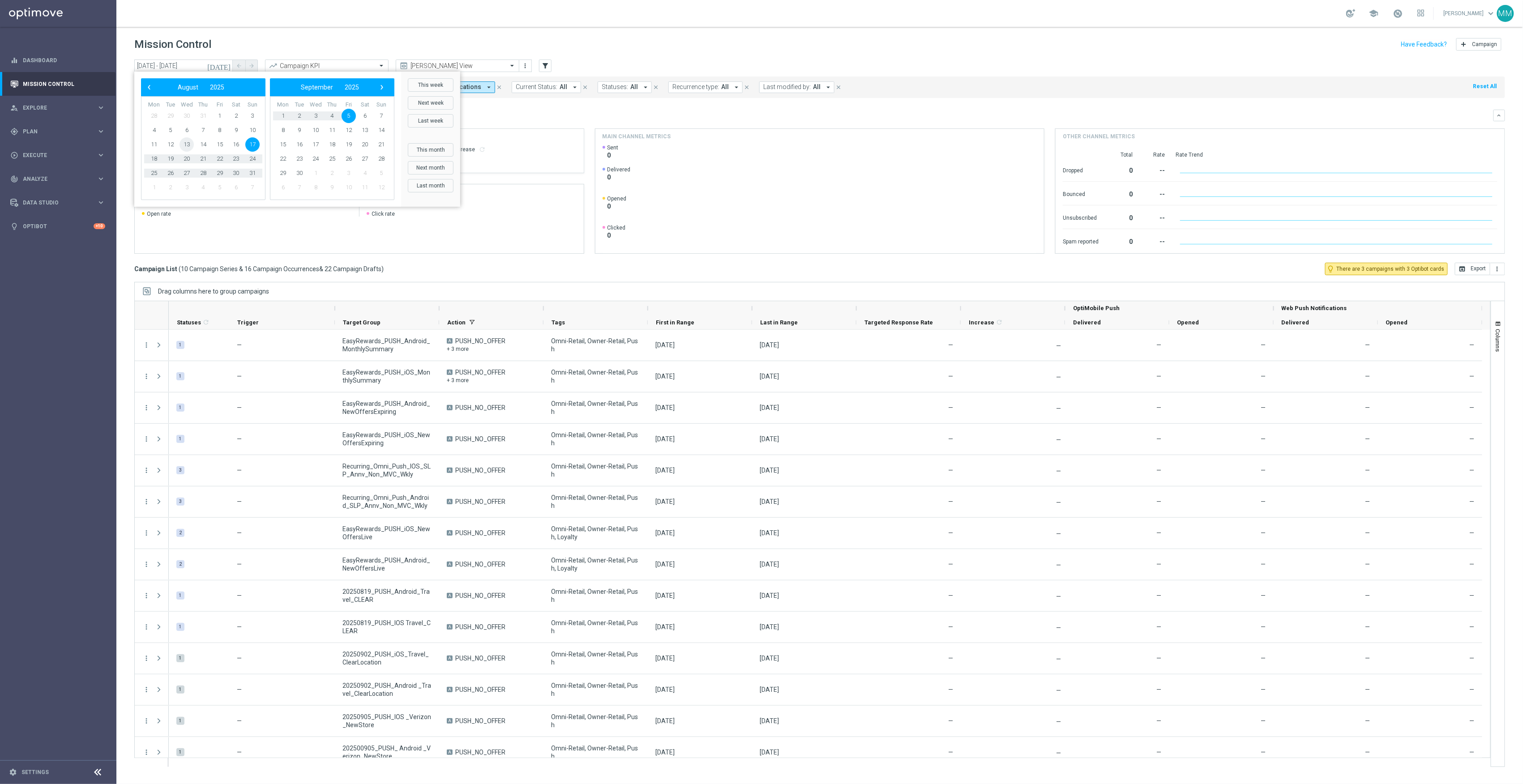
click at [191, 146] on span "13" at bounding box center [187, 145] width 14 height 14
type input "13 Aug 2025 - 13 Aug 2025"
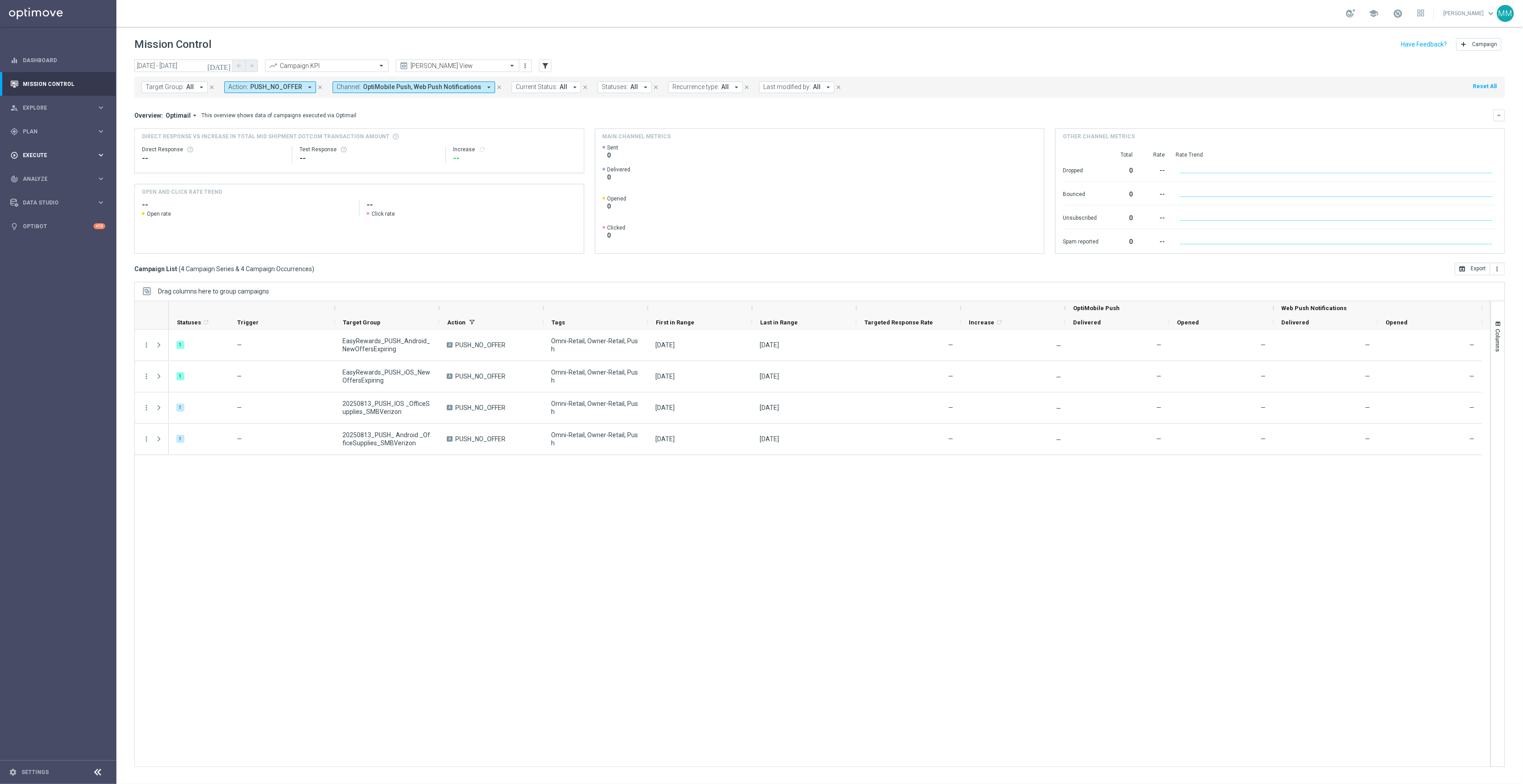
click at [71, 153] on span "Execute" at bounding box center [60, 156] width 74 height 5
click at [41, 131] on span "Plan" at bounding box center [60, 131] width 74 height 5
drag, startPoint x: 50, startPoint y: 179, endPoint x: 60, endPoint y: 190, distance: 14.9
click at [50, 179] on span "Templates" at bounding box center [55, 177] width 64 height 5
click at [53, 218] on link "OptiMobile Push" at bounding box center [61, 217] width 65 height 7
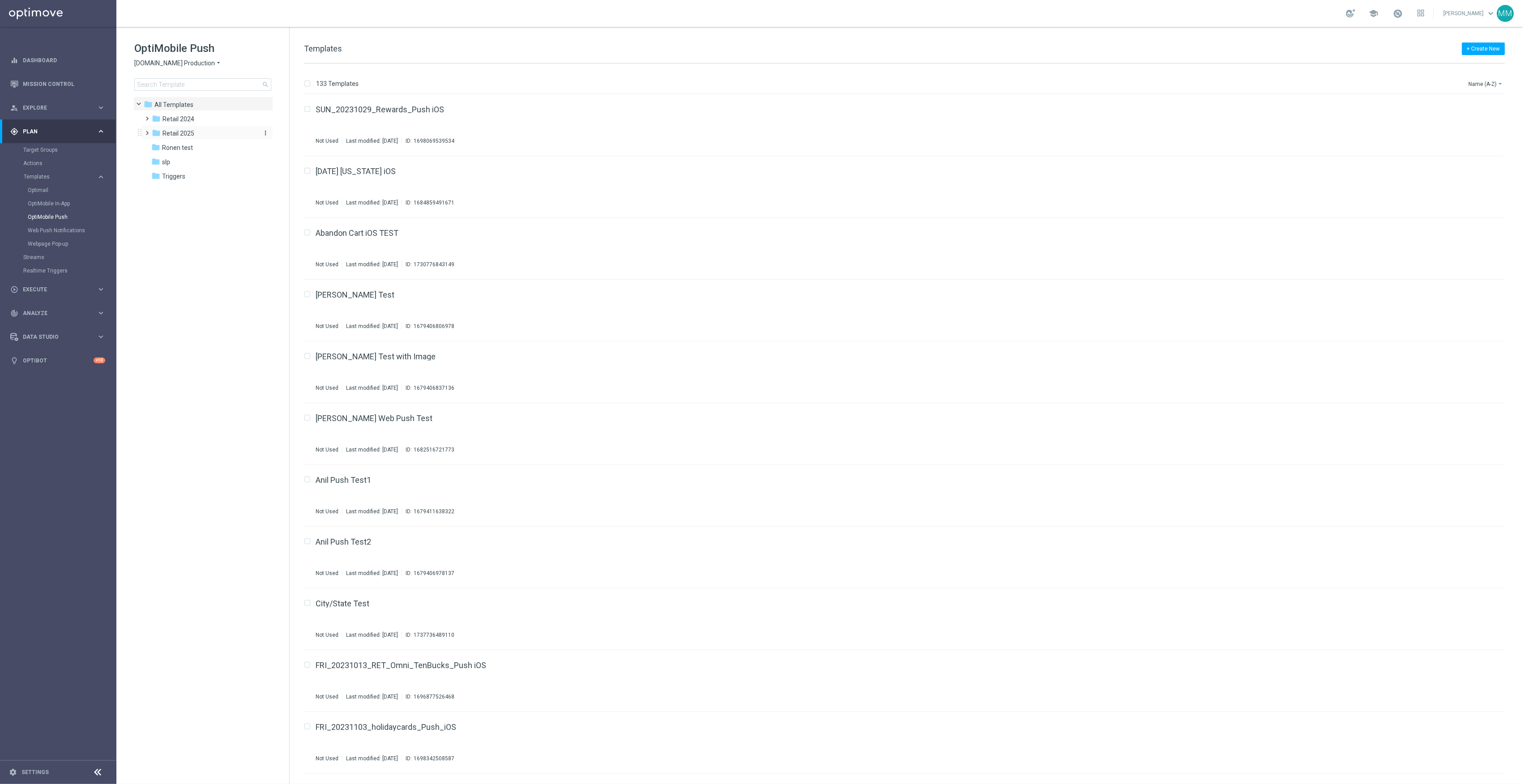
click at [203, 135] on div "folder Retail 2025" at bounding box center [204, 133] width 103 height 10
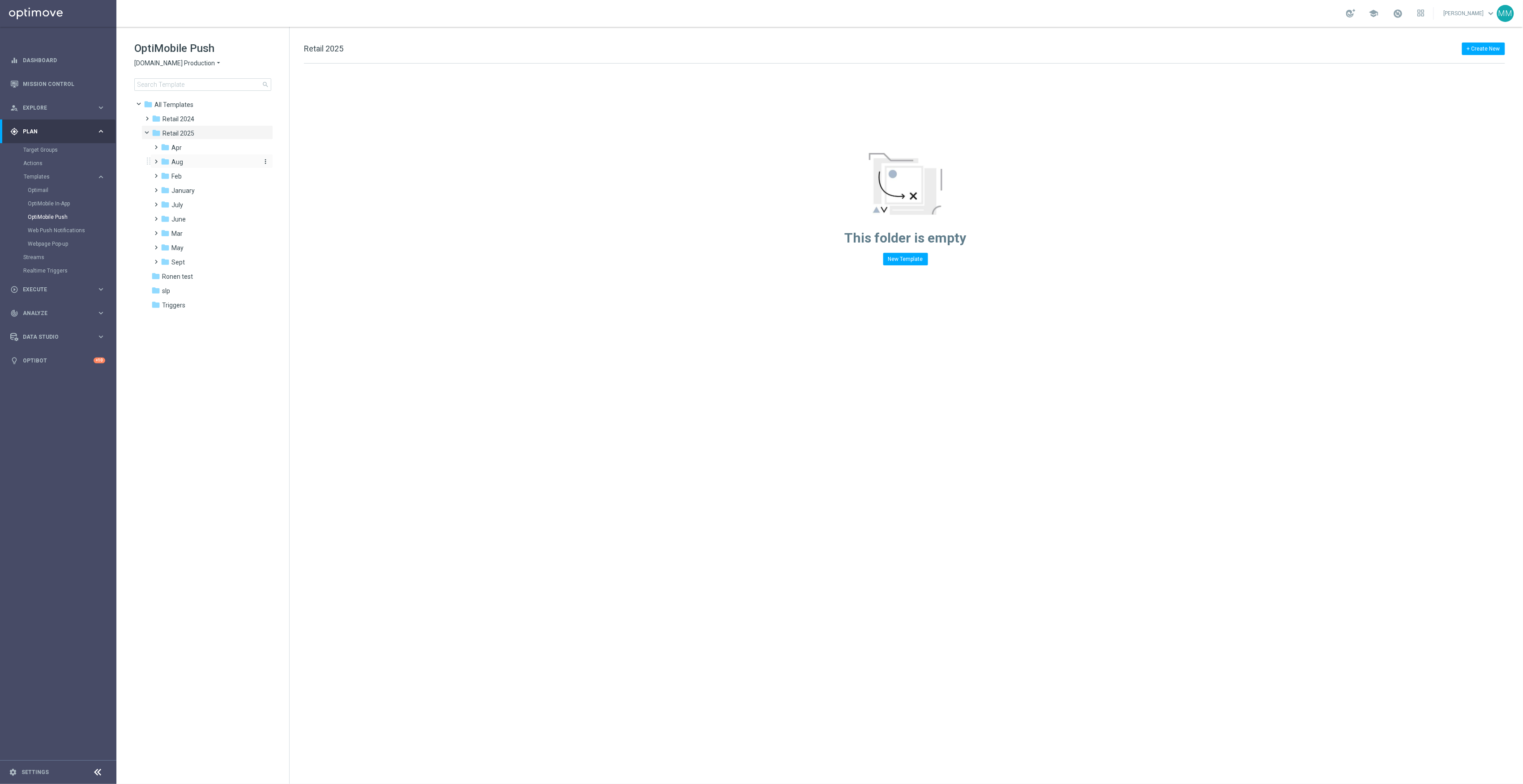
click at [196, 163] on div "folder Aug" at bounding box center [208, 162] width 95 height 10
click at [214, 180] on div "folder WO 8.10" at bounding box center [213, 176] width 88 height 10
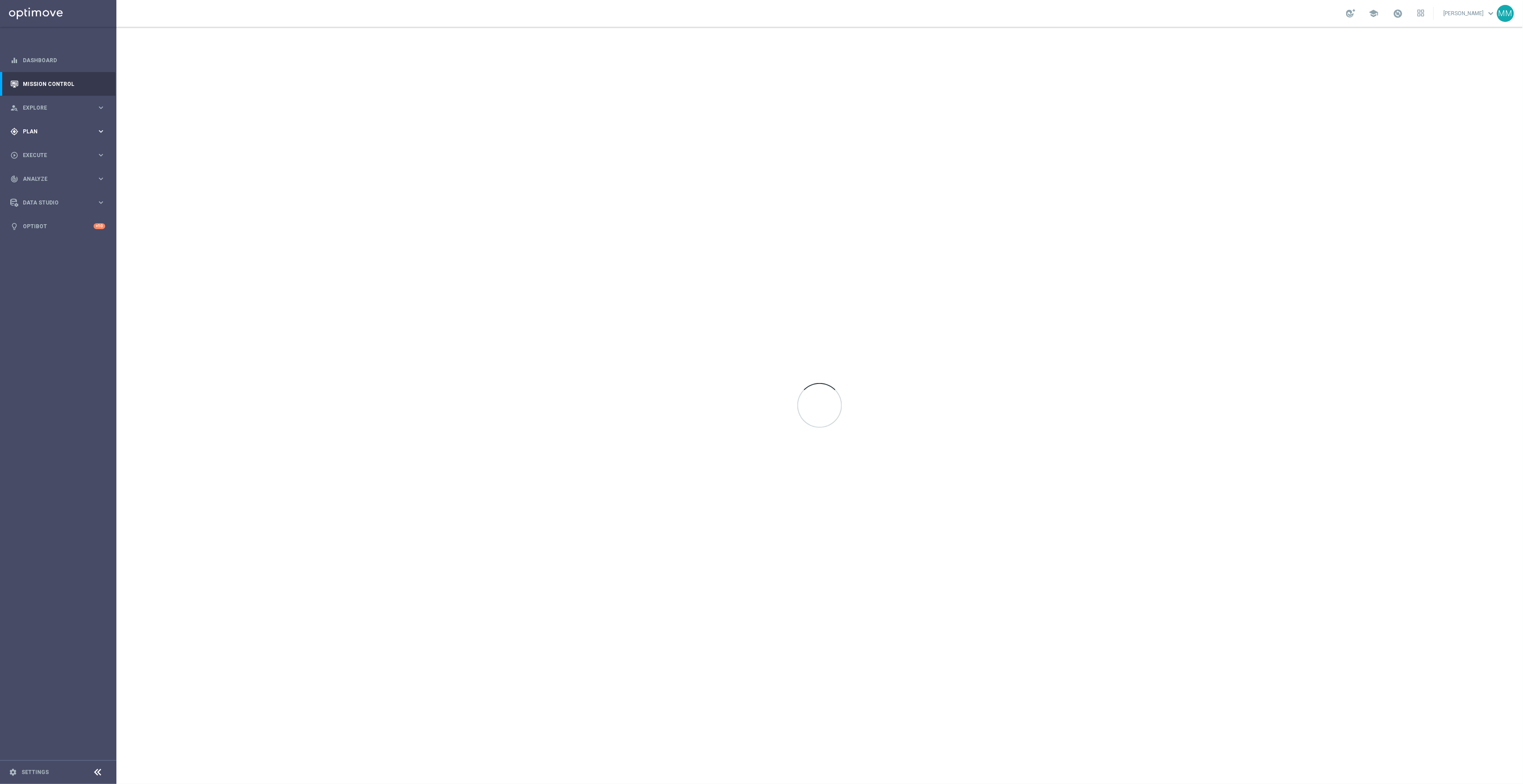
click at [90, 135] on div "gps_fixed Plan" at bounding box center [53, 131] width 86 height 8
click at [70, 178] on span "Templates" at bounding box center [55, 177] width 64 height 5
click at [69, 219] on link "OptiMobile Push" at bounding box center [61, 217] width 65 height 7
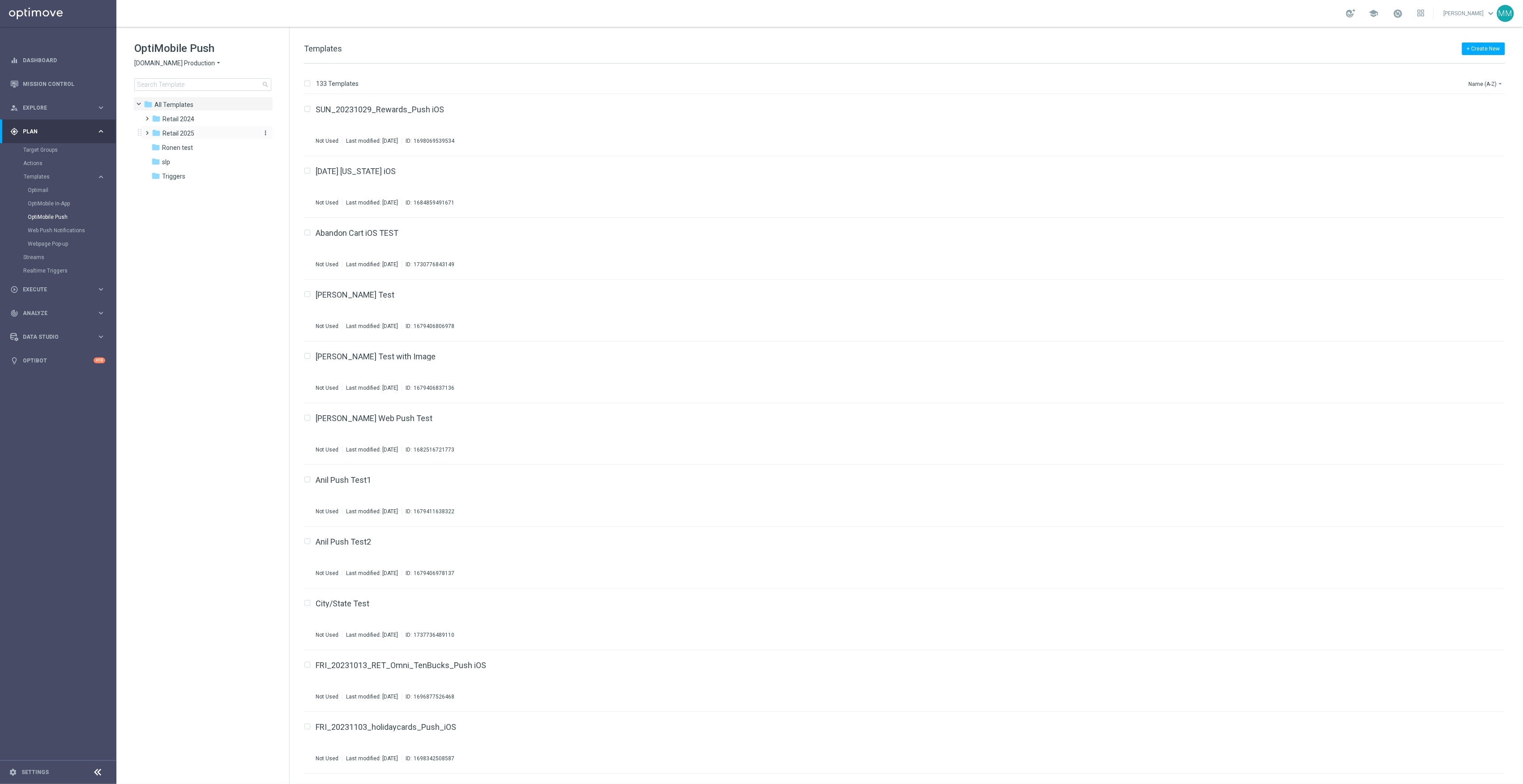
click at [221, 132] on div "folder Retail 2025" at bounding box center [204, 133] width 103 height 10
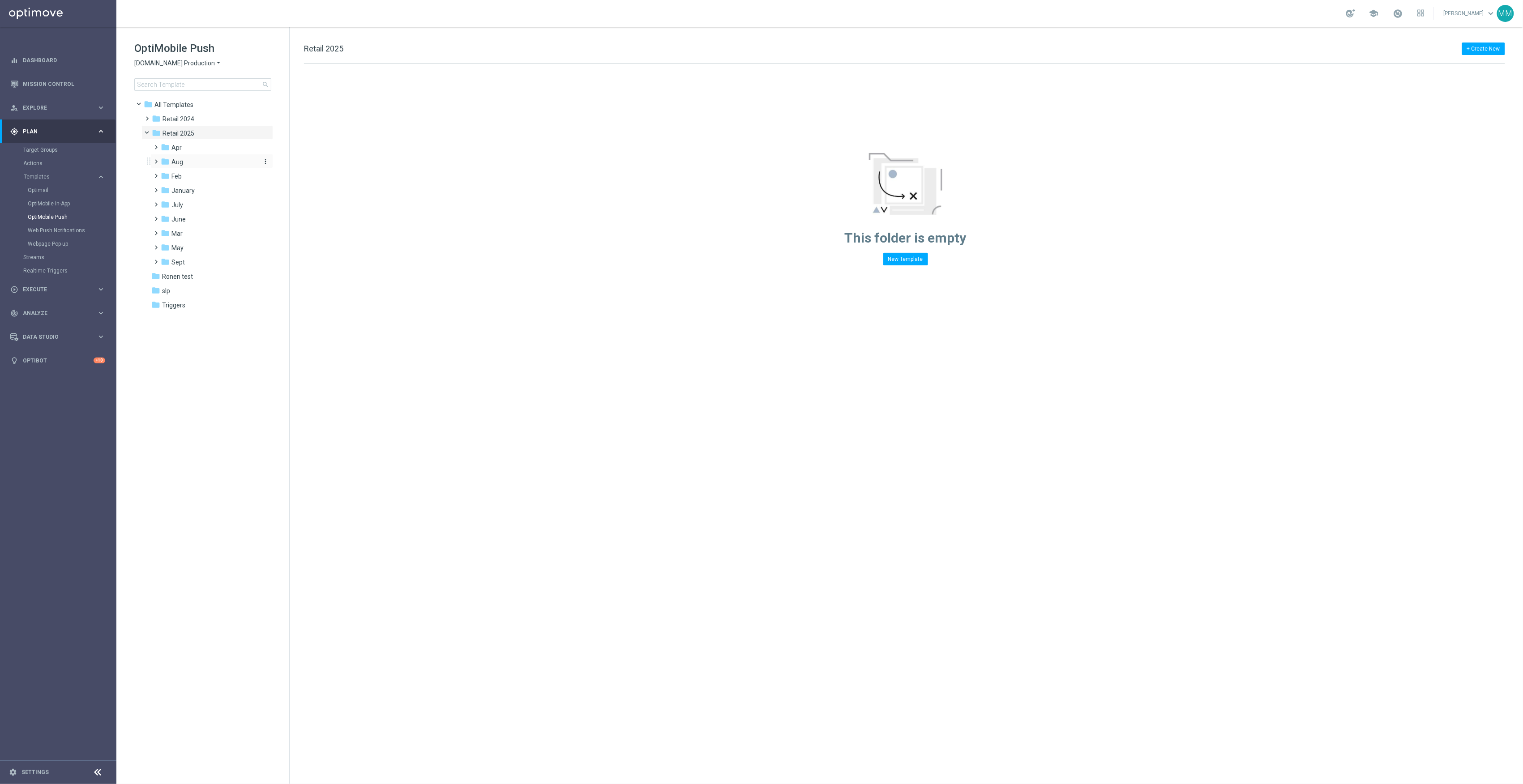
click at [204, 163] on div "folder Aug" at bounding box center [208, 162] width 95 height 10
click at [212, 194] on div "folder WO 8.17" at bounding box center [213, 190] width 88 height 10
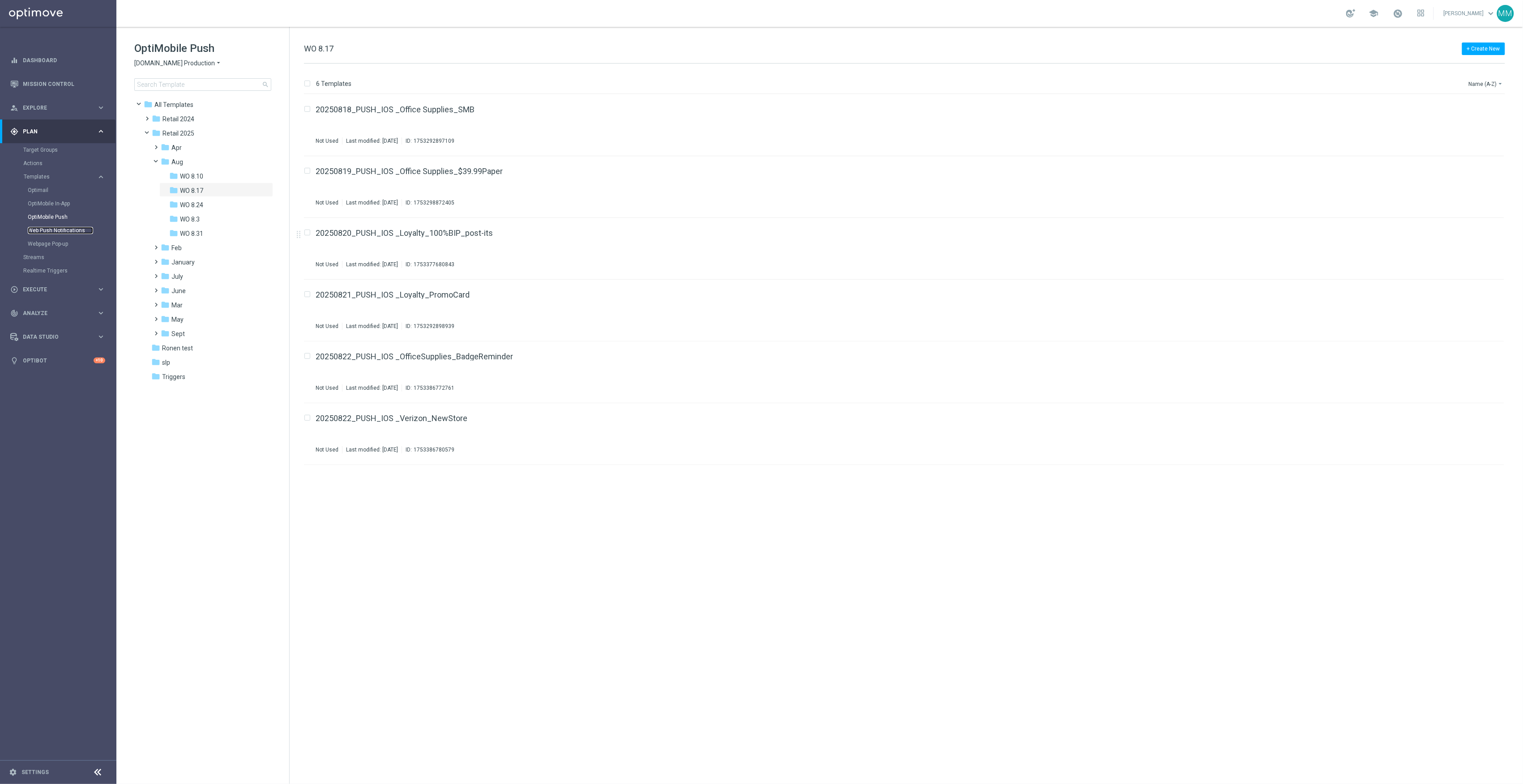
click at [89, 229] on link "Web Push Notifications" at bounding box center [61, 231] width 65 height 7
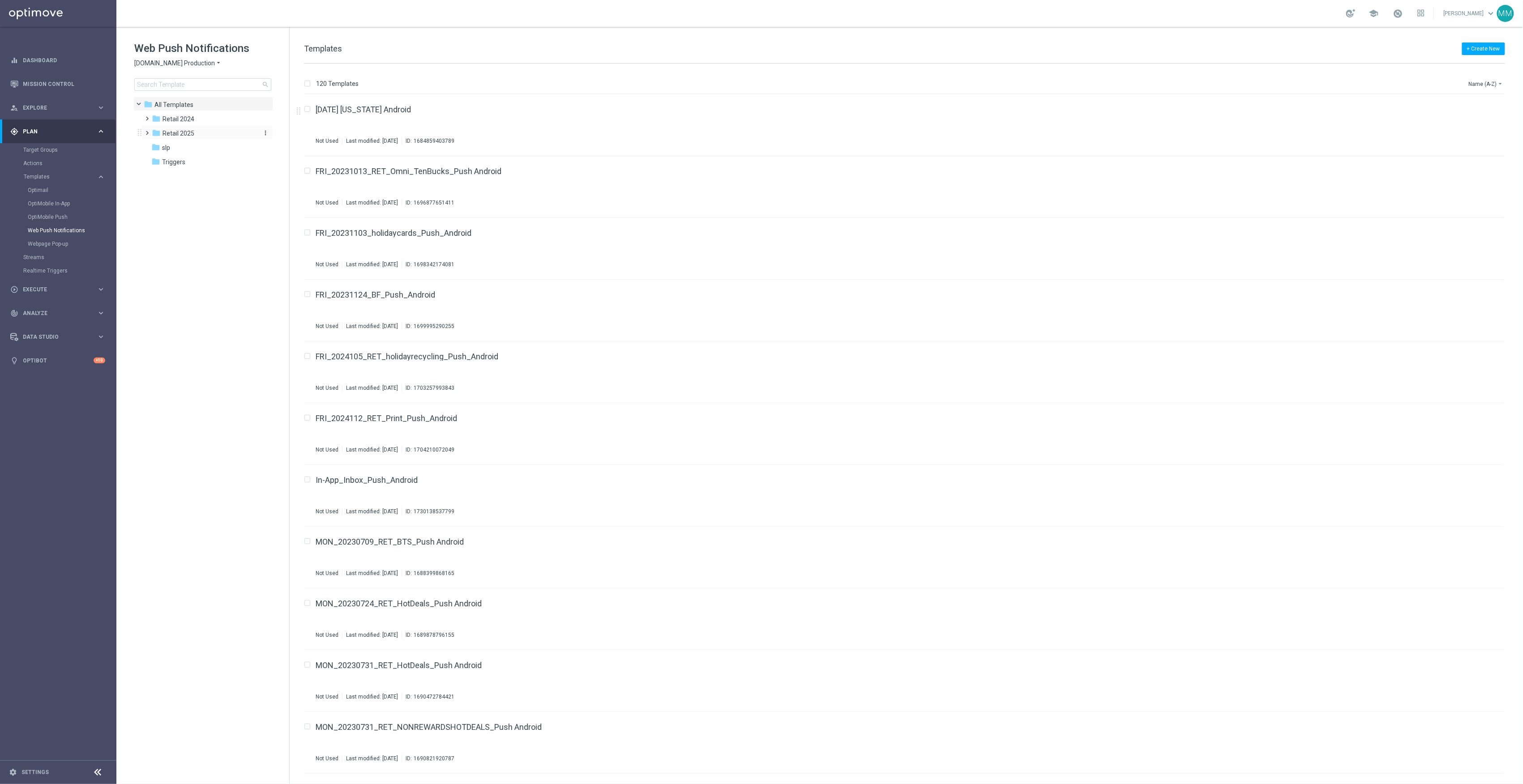
click at [208, 135] on div "folder Retail 2025" at bounding box center [204, 133] width 103 height 10
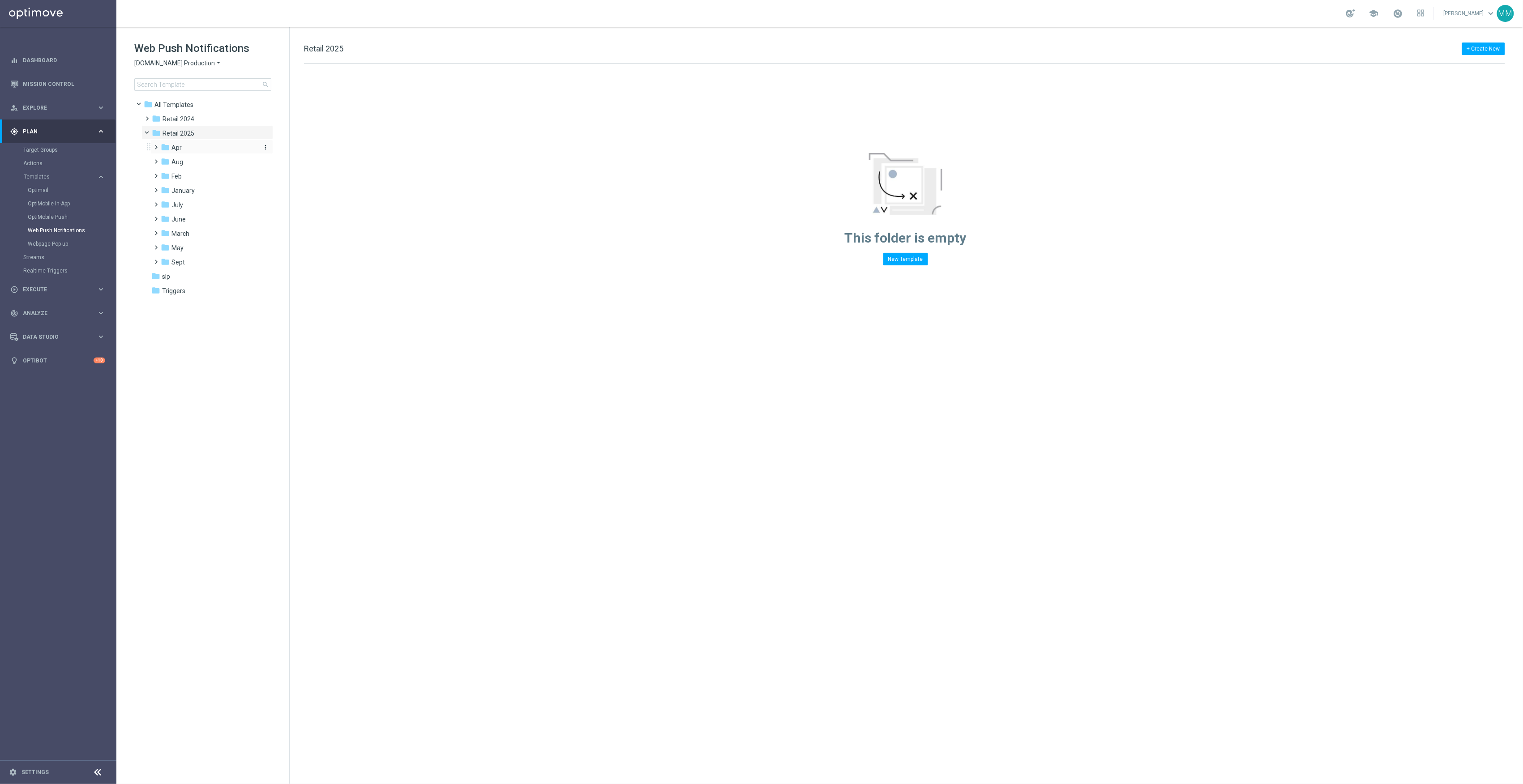
click at [201, 152] on div "folder Apr" at bounding box center [208, 148] width 95 height 10
click at [191, 146] on div "folder Apr" at bounding box center [208, 148] width 95 height 10
click at [194, 159] on div "folder Aug" at bounding box center [208, 162] width 95 height 10
click at [209, 185] on div "folder WO 8.17 more_vert" at bounding box center [216, 190] width 114 height 14
click at [197, 186] on span "WO 8.17" at bounding box center [192, 190] width 24 height 8
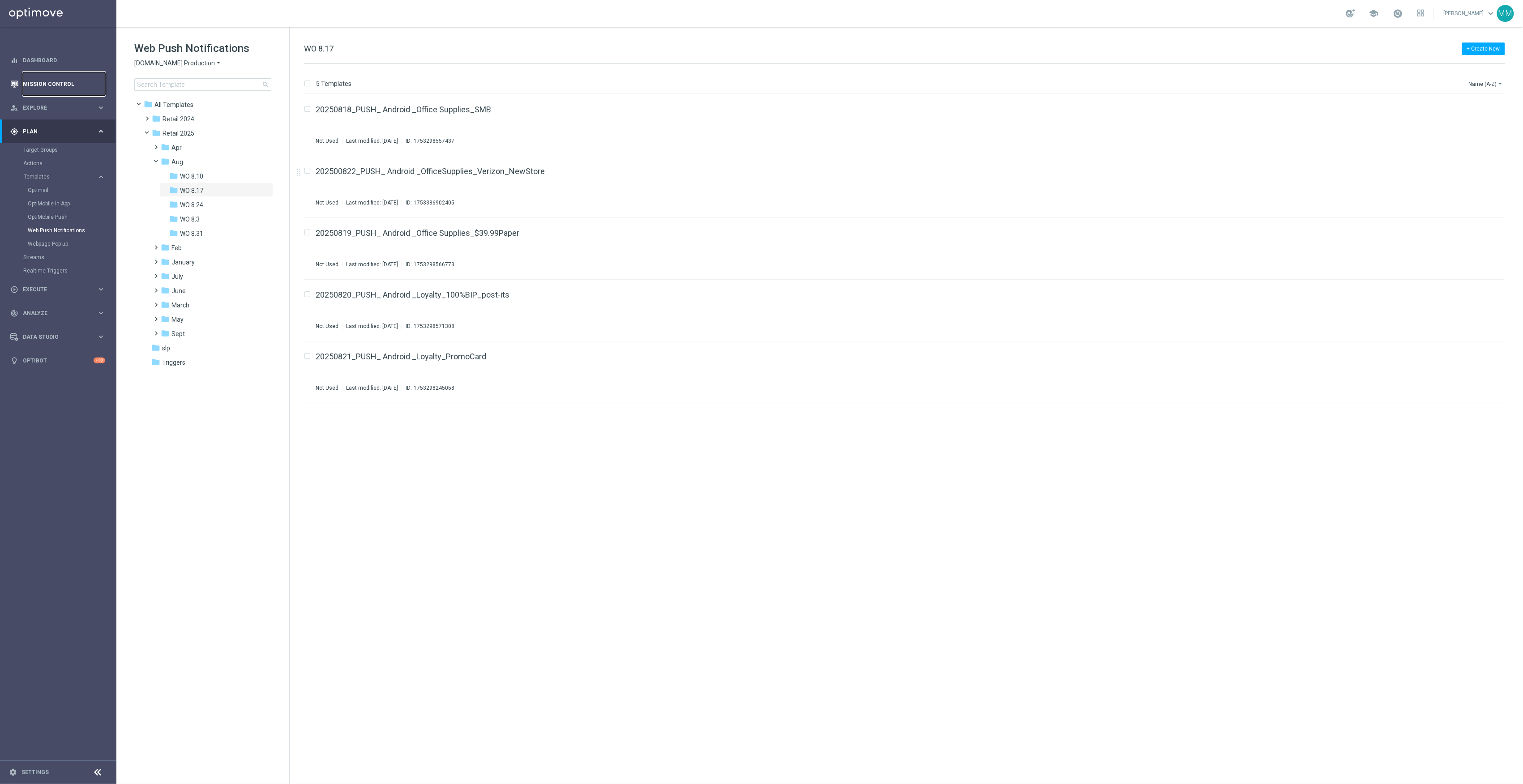
click at [56, 86] on link "Mission Control" at bounding box center [63, 84] width 82 height 24
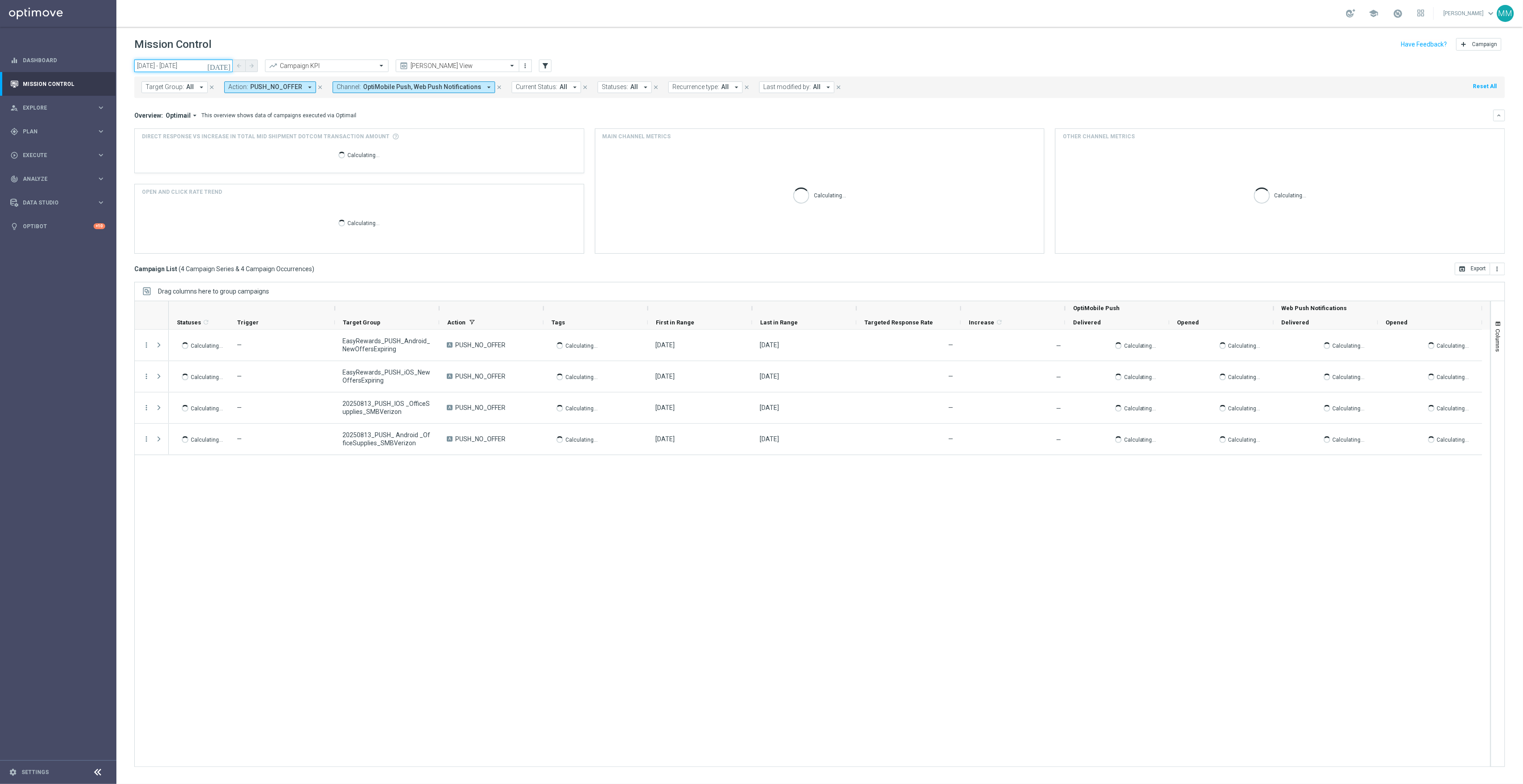
click at [221, 60] on input "13 Aug 2025 - 13 Aug 2025" at bounding box center [183, 66] width 99 height 13
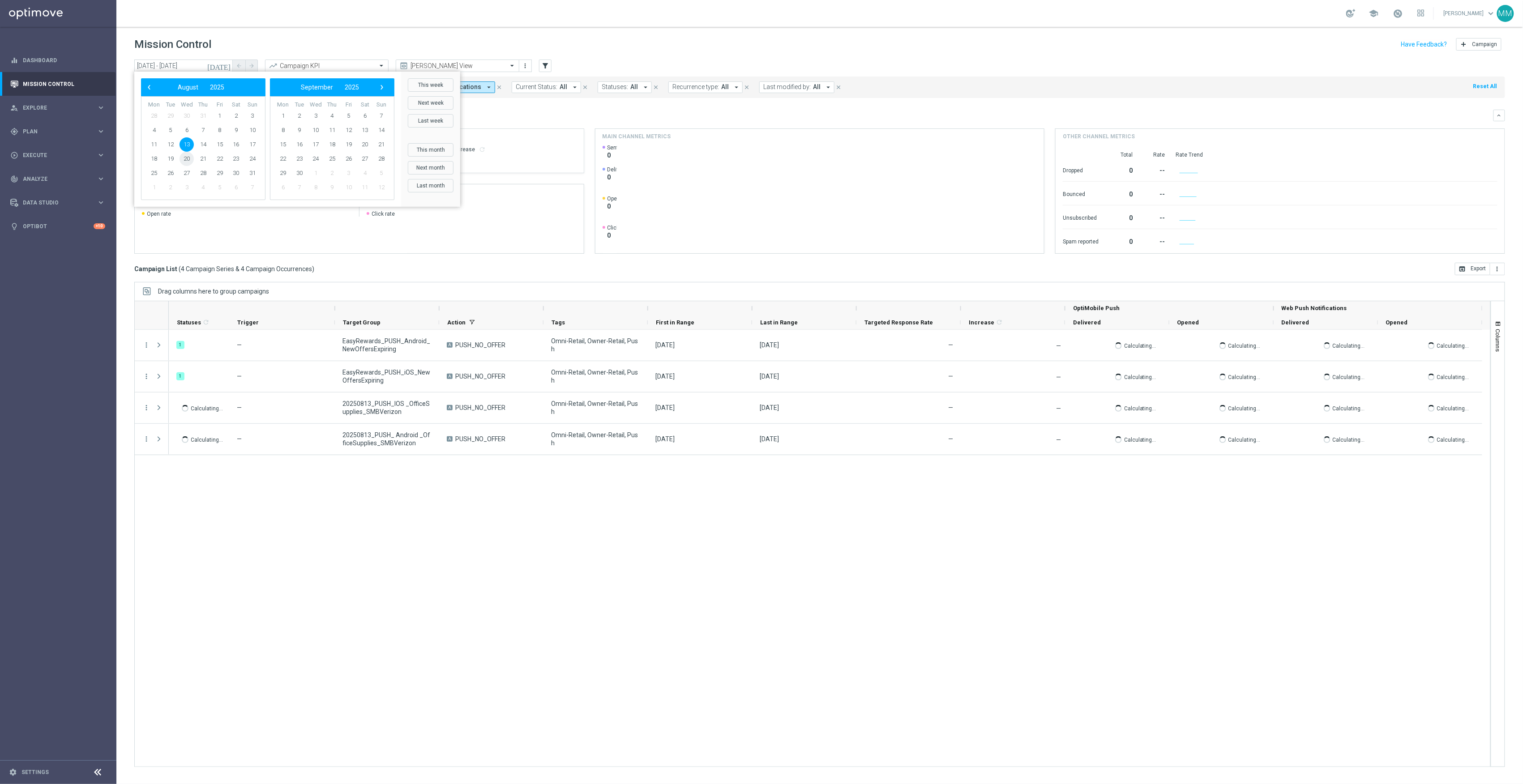
click at [185, 158] on span "20" at bounding box center [187, 159] width 14 height 14
type input "20 Aug 2025 - 20 Aug 2025"
